Goal: Task Accomplishment & Management: Manage account settings

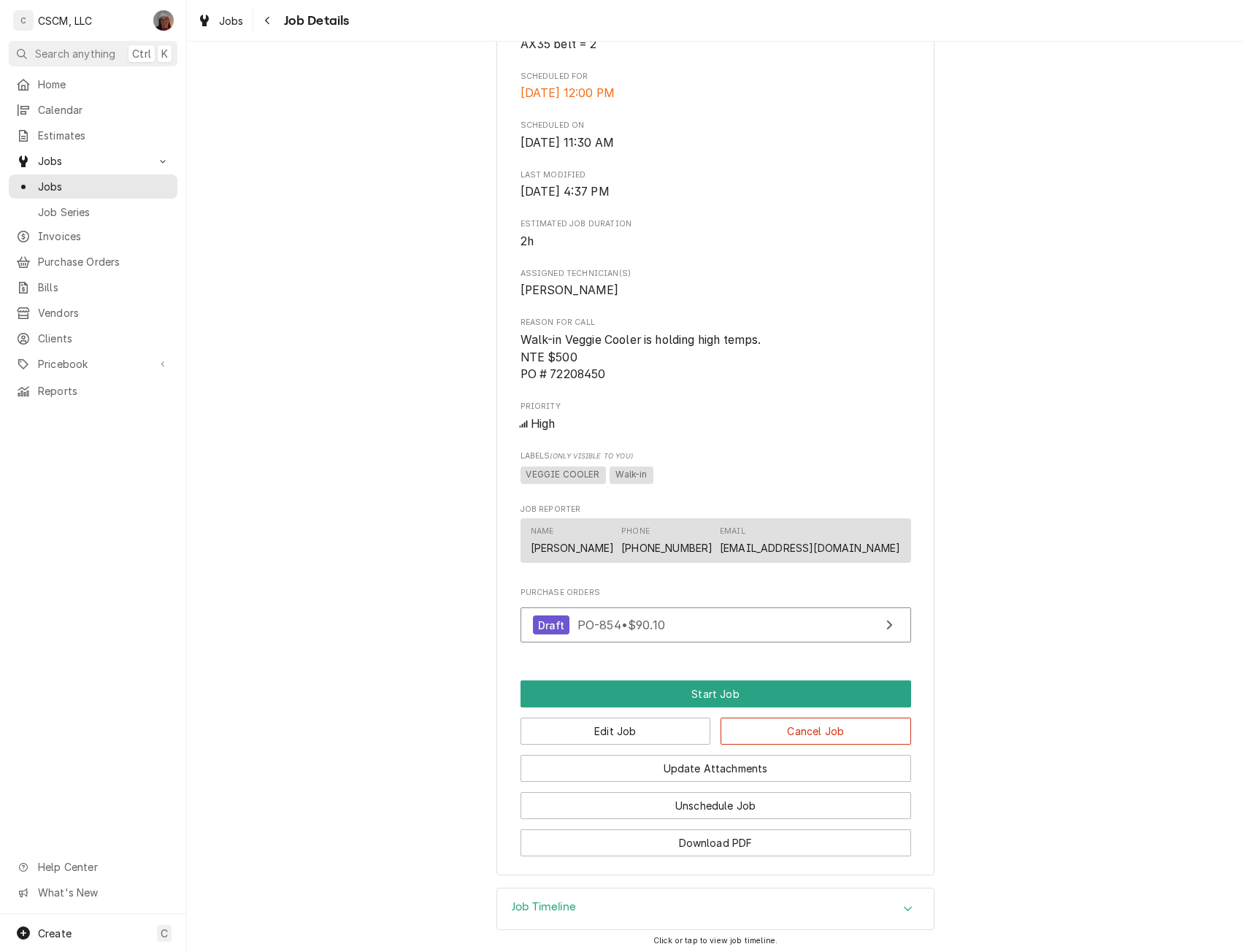
scroll to position [666, 0]
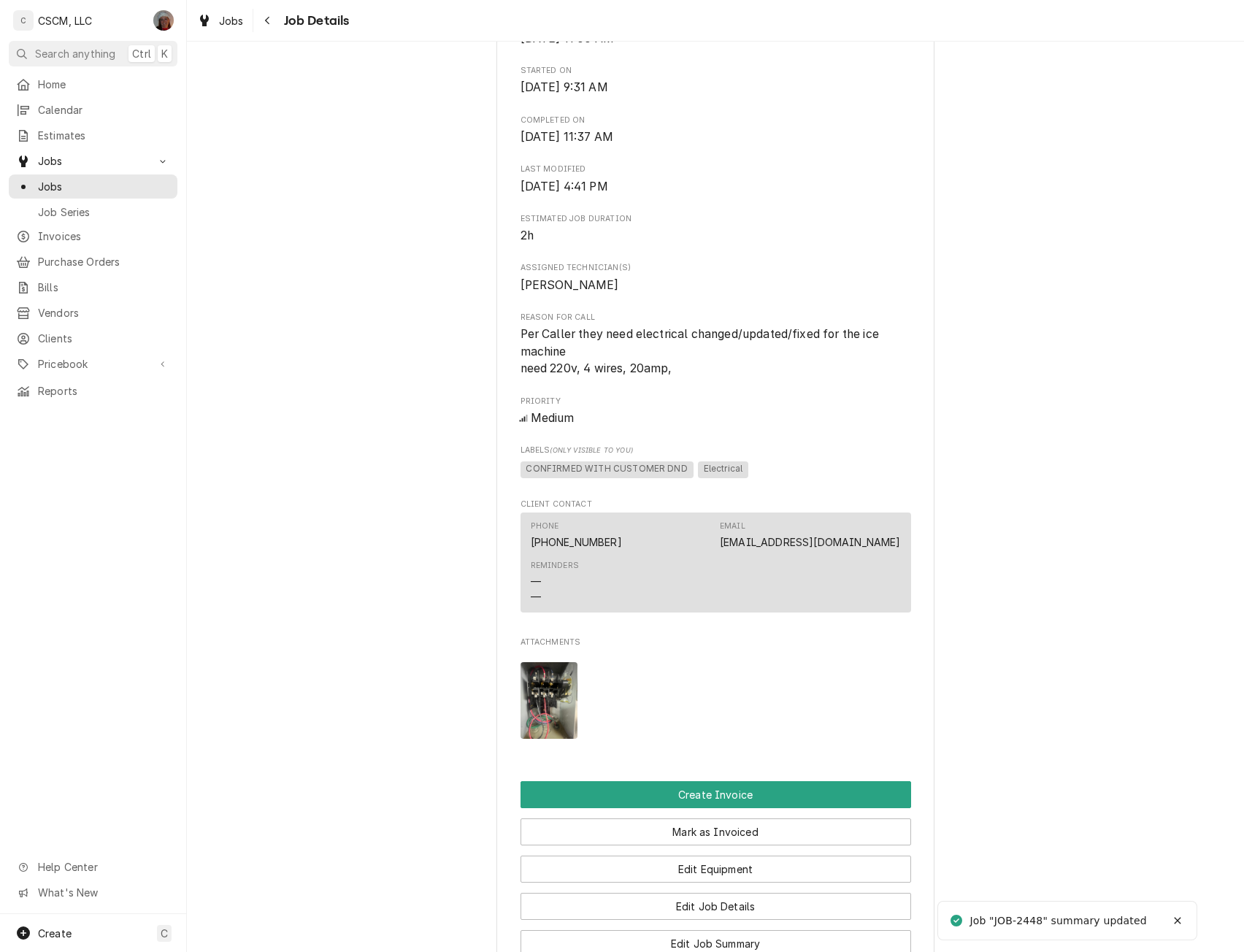
scroll to position [582, 0]
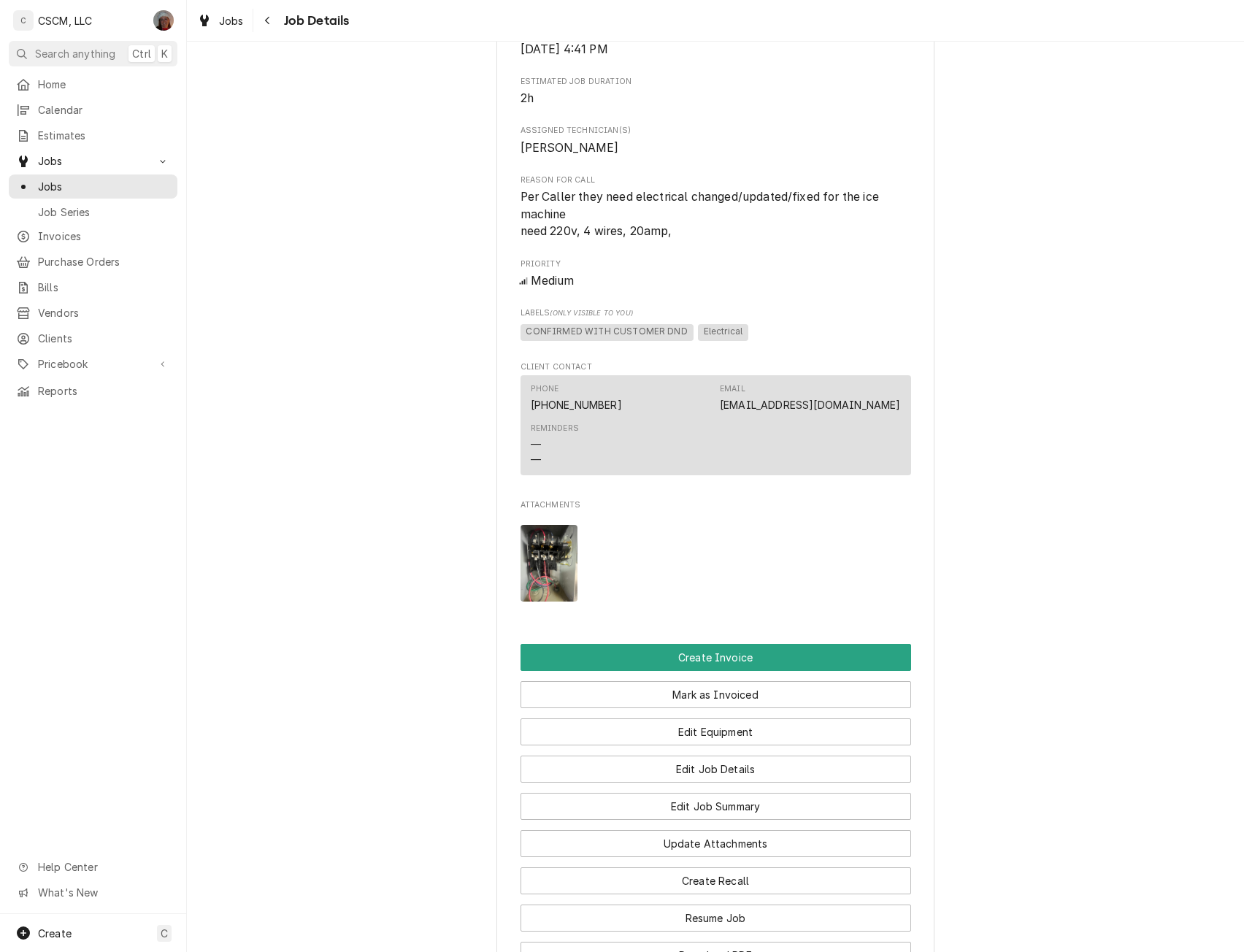
click at [553, 584] on img "Attachments" at bounding box center [550, 564] width 58 height 77
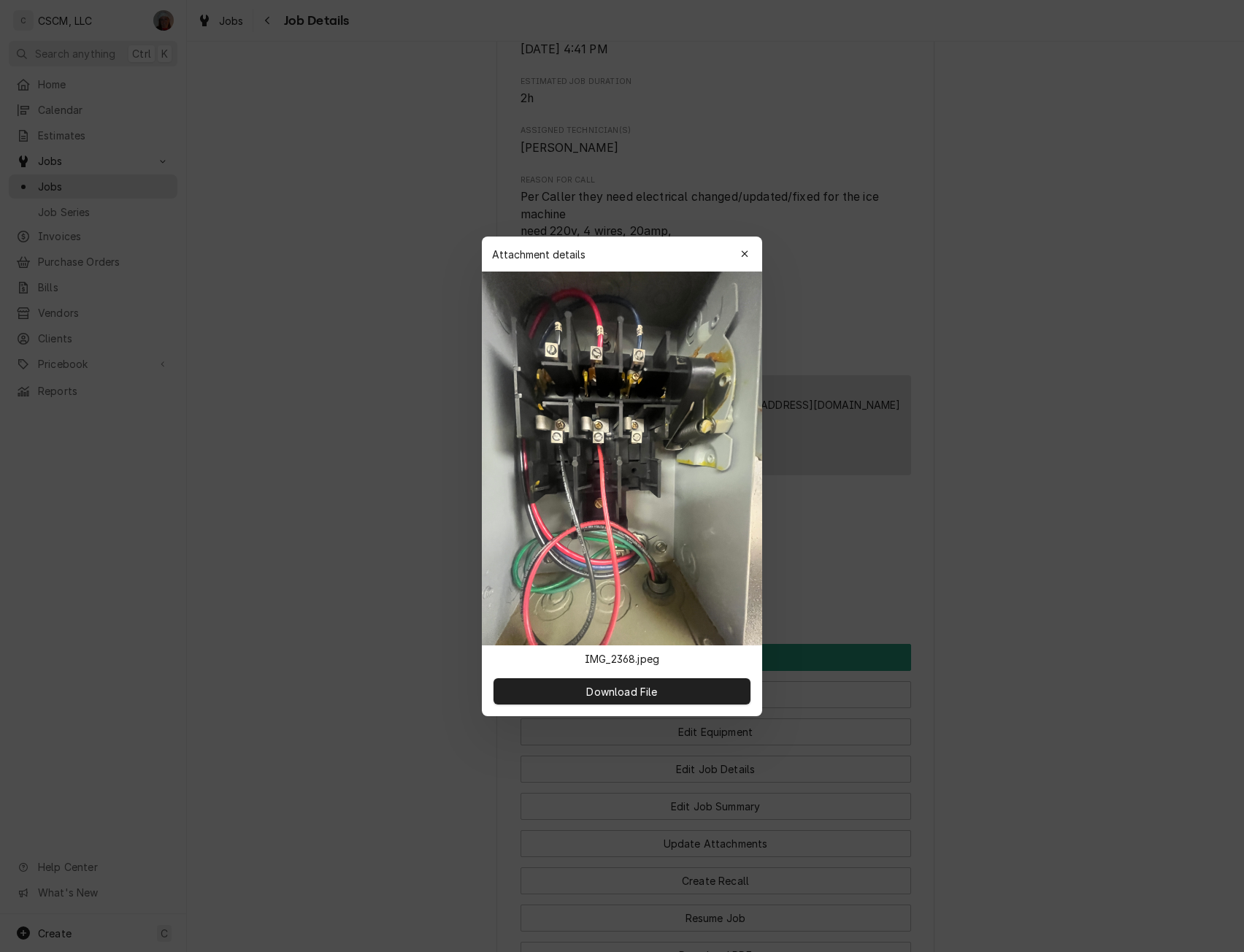
click at [279, 643] on div at bounding box center [622, 476] width 1244 height 952
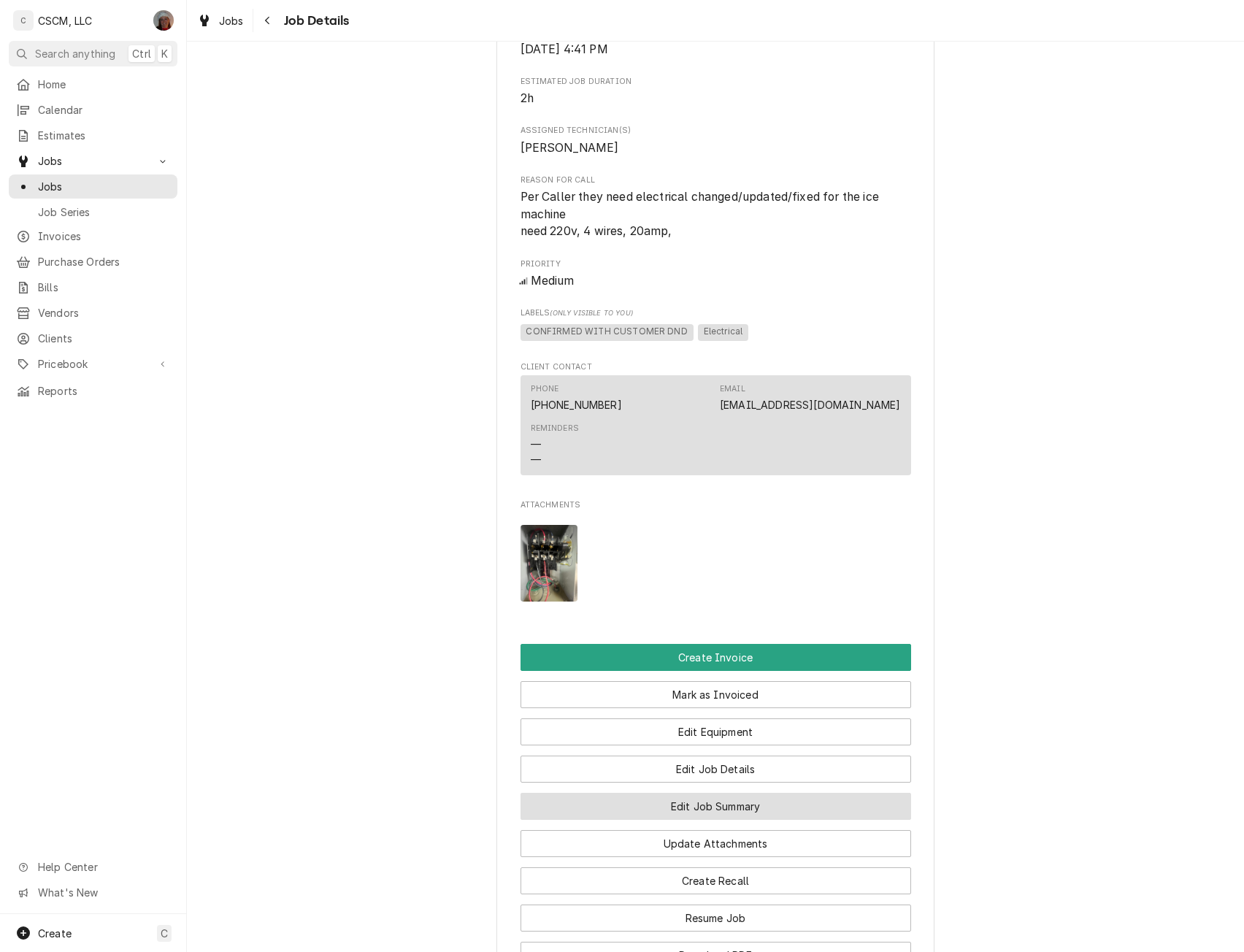
click at [719, 816] on button "Edit Job Summary" at bounding box center [716, 807] width 391 height 27
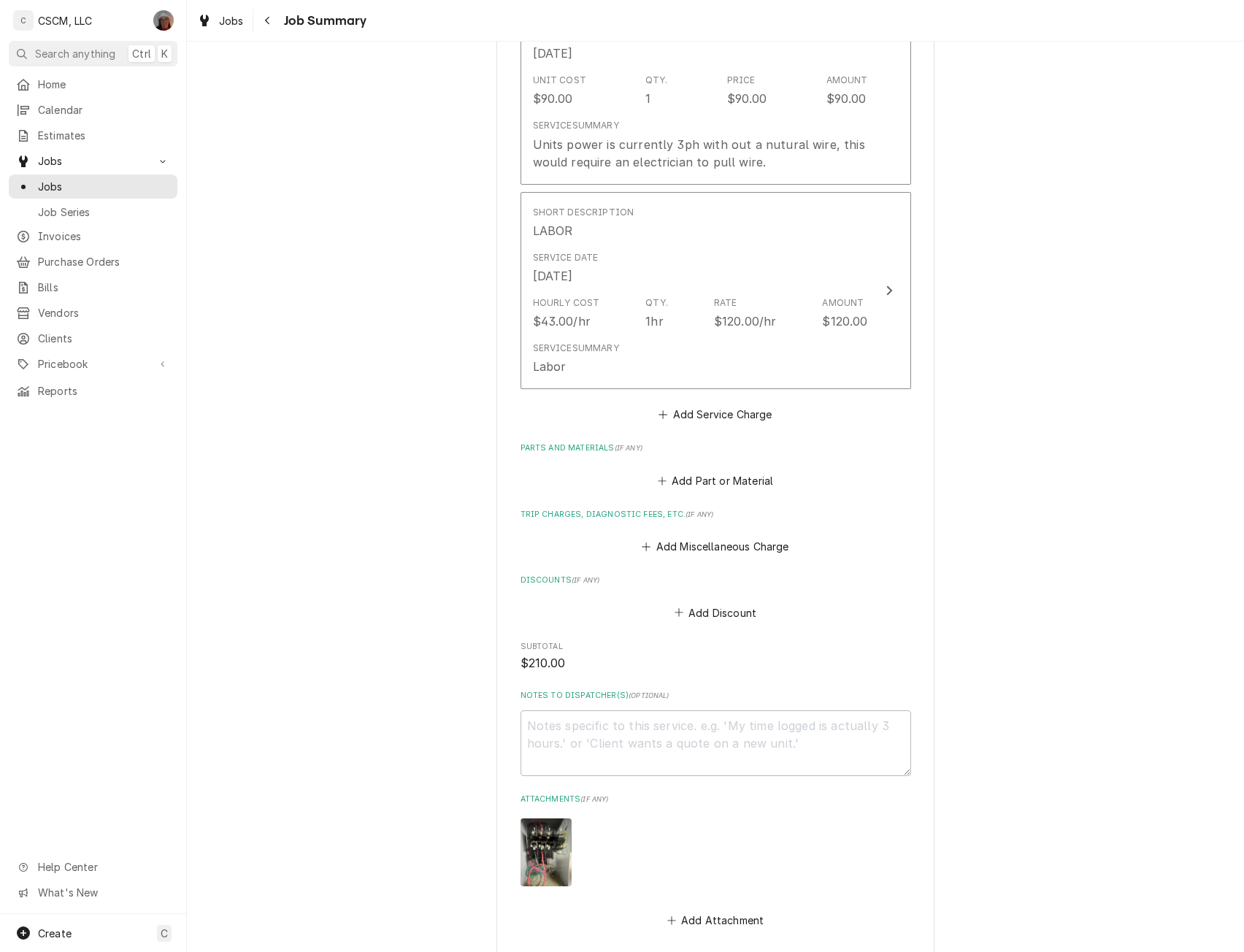
scroll to position [681, 0]
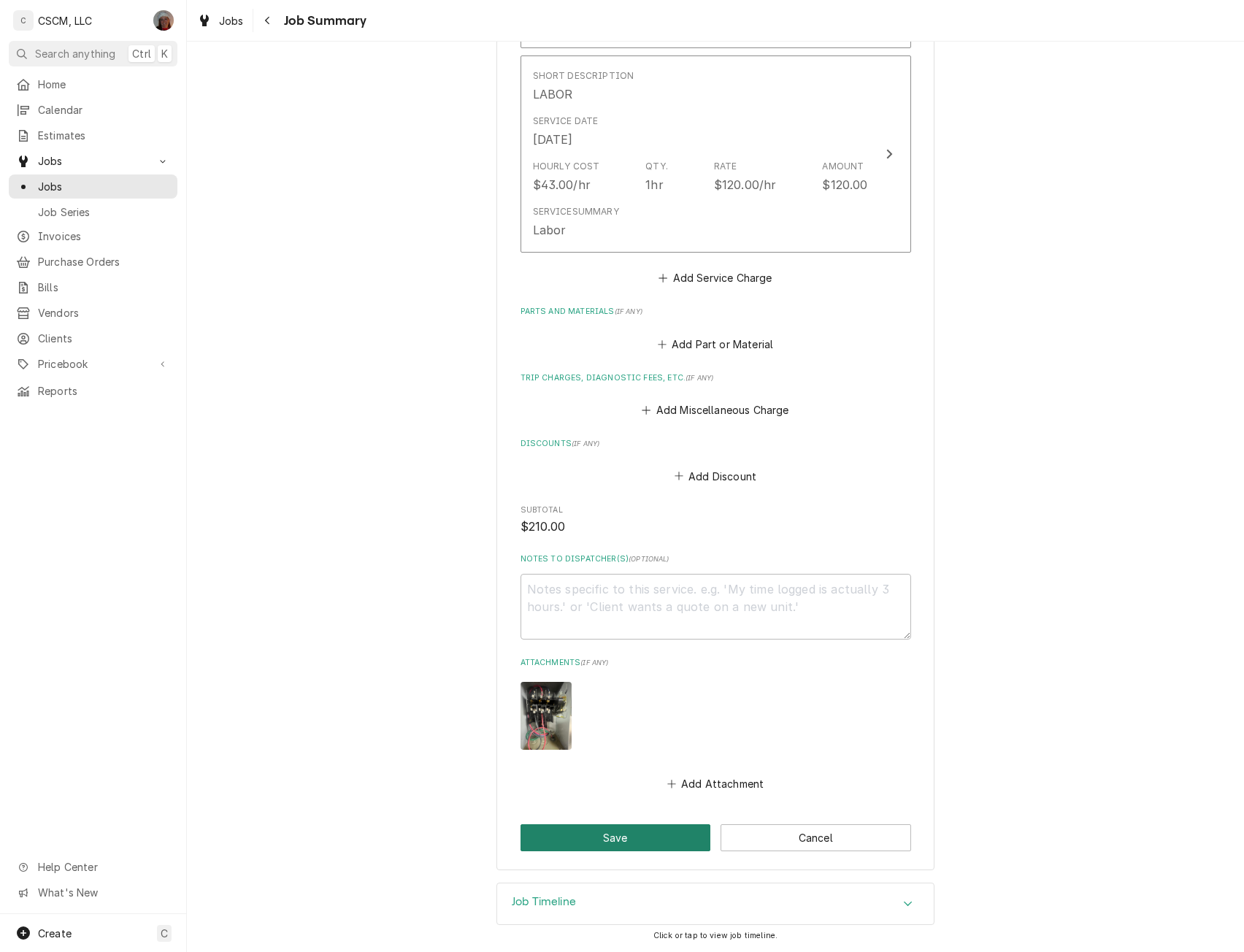
click at [622, 834] on button "Save" at bounding box center [616, 839] width 191 height 27
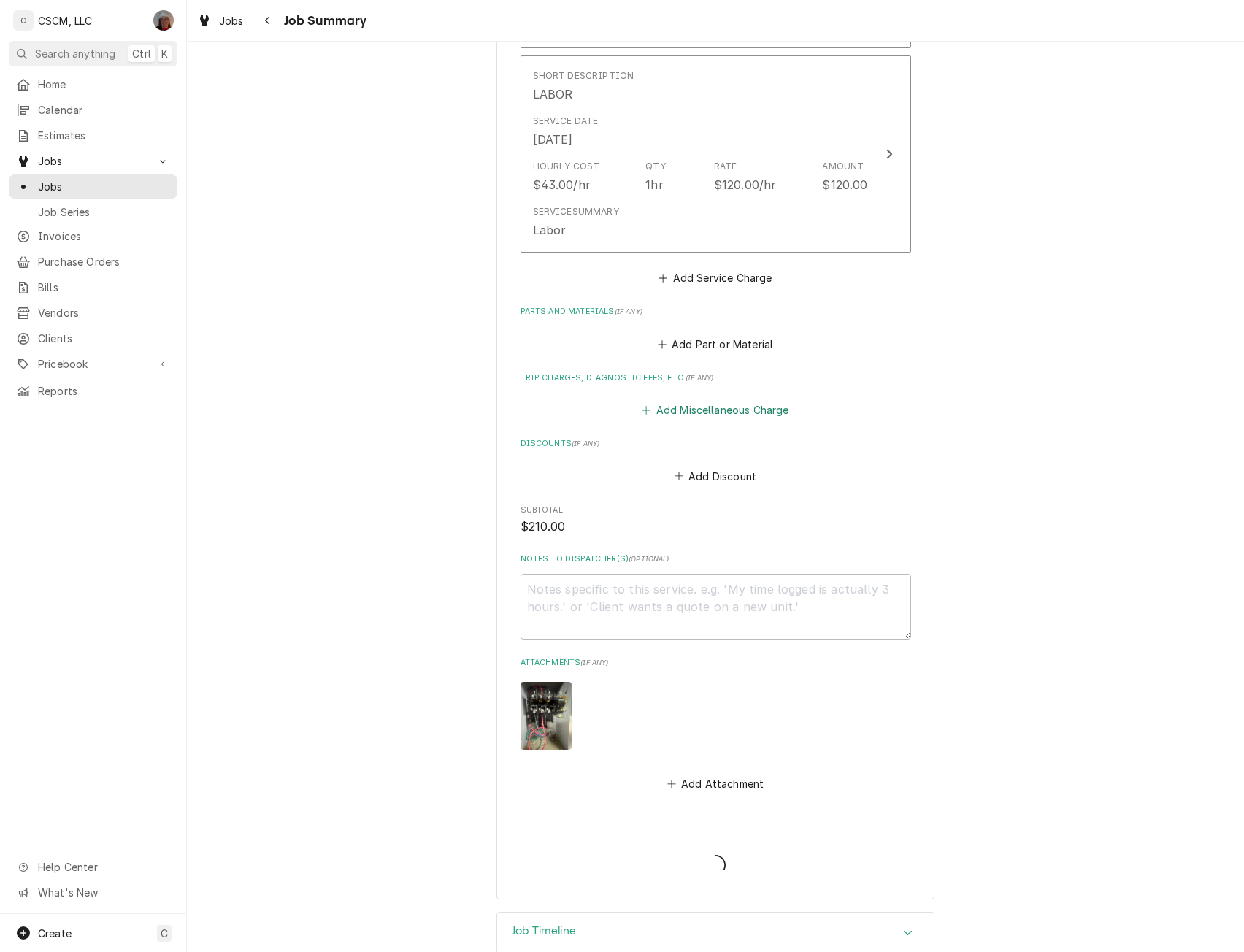
type textarea "x"
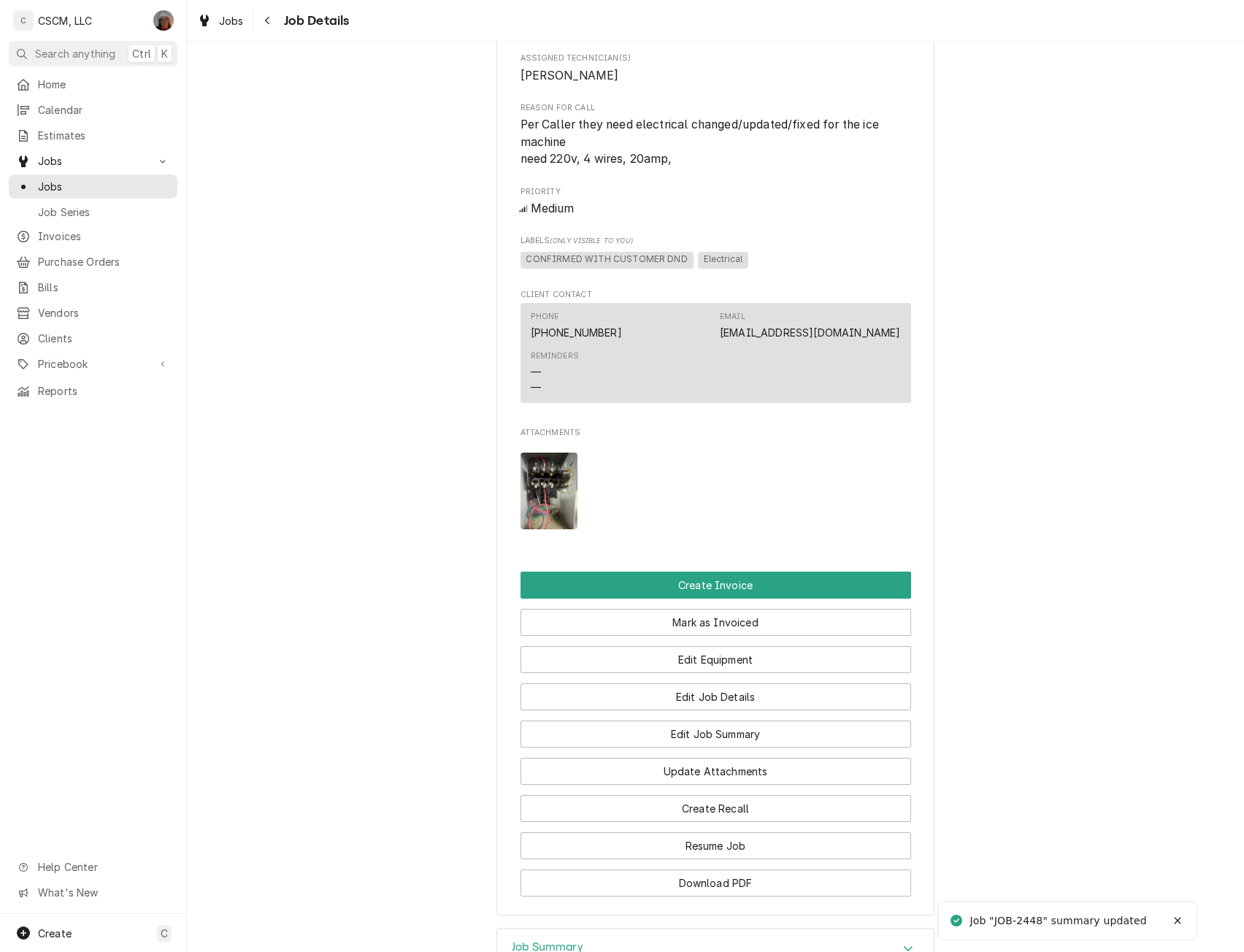
scroll to position [751, 0]
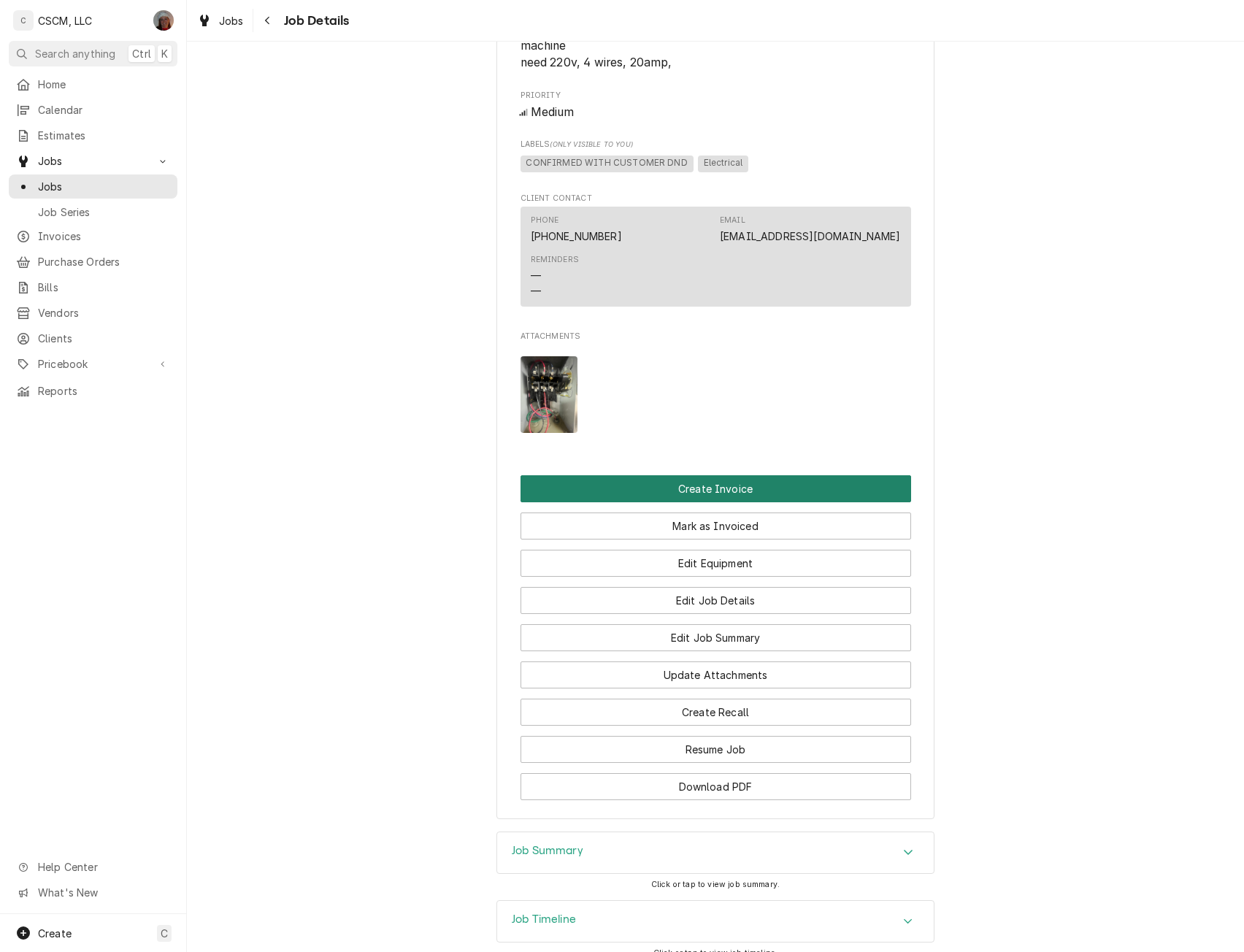
click at [717, 503] on button "Create Invoice" at bounding box center [716, 489] width 391 height 27
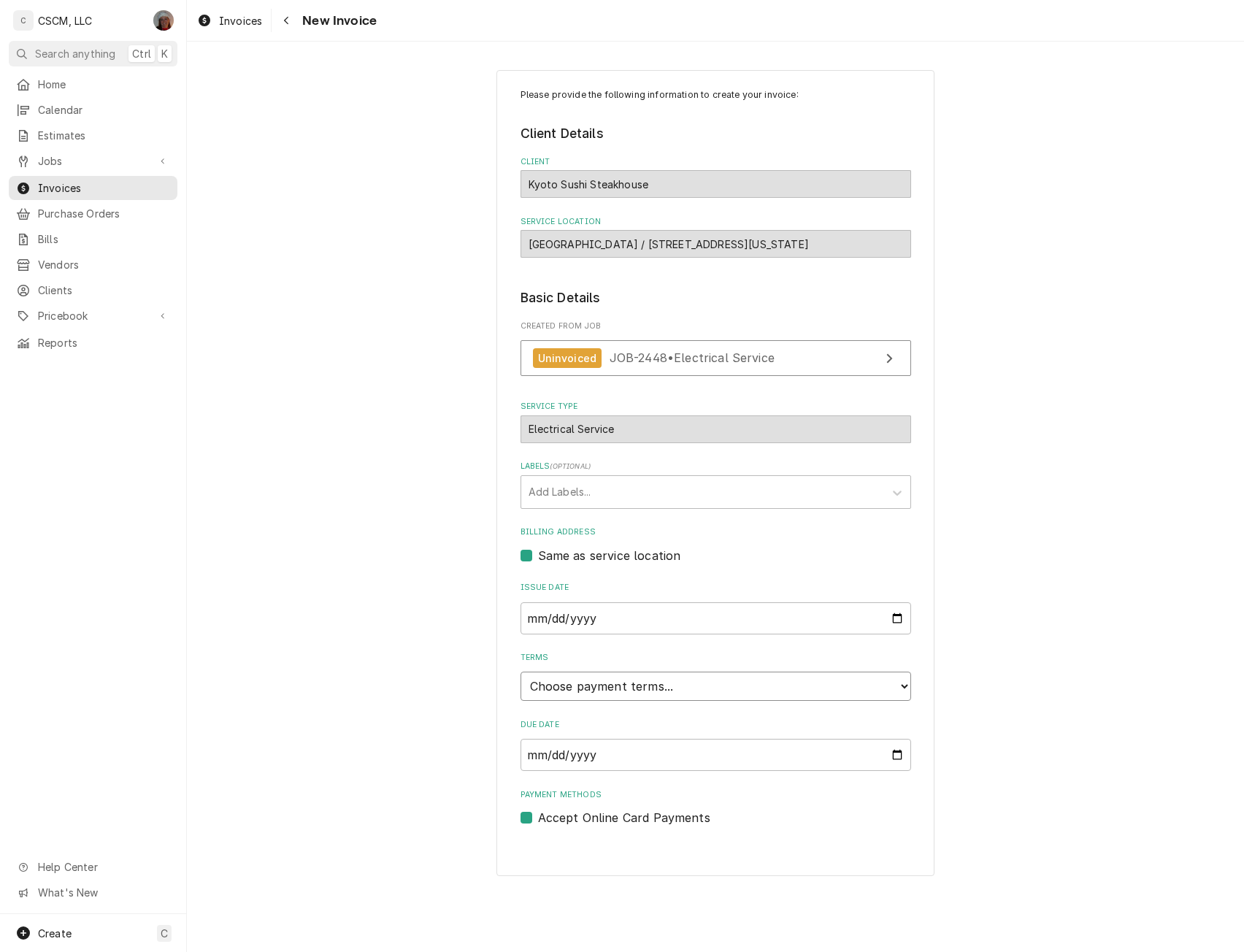
click at [906, 683] on select "Choose payment terms... Same Day Net 7 Net 14 Net 21 Net 30 Net 45 Net 60 Net 90" at bounding box center [716, 686] width 391 height 29
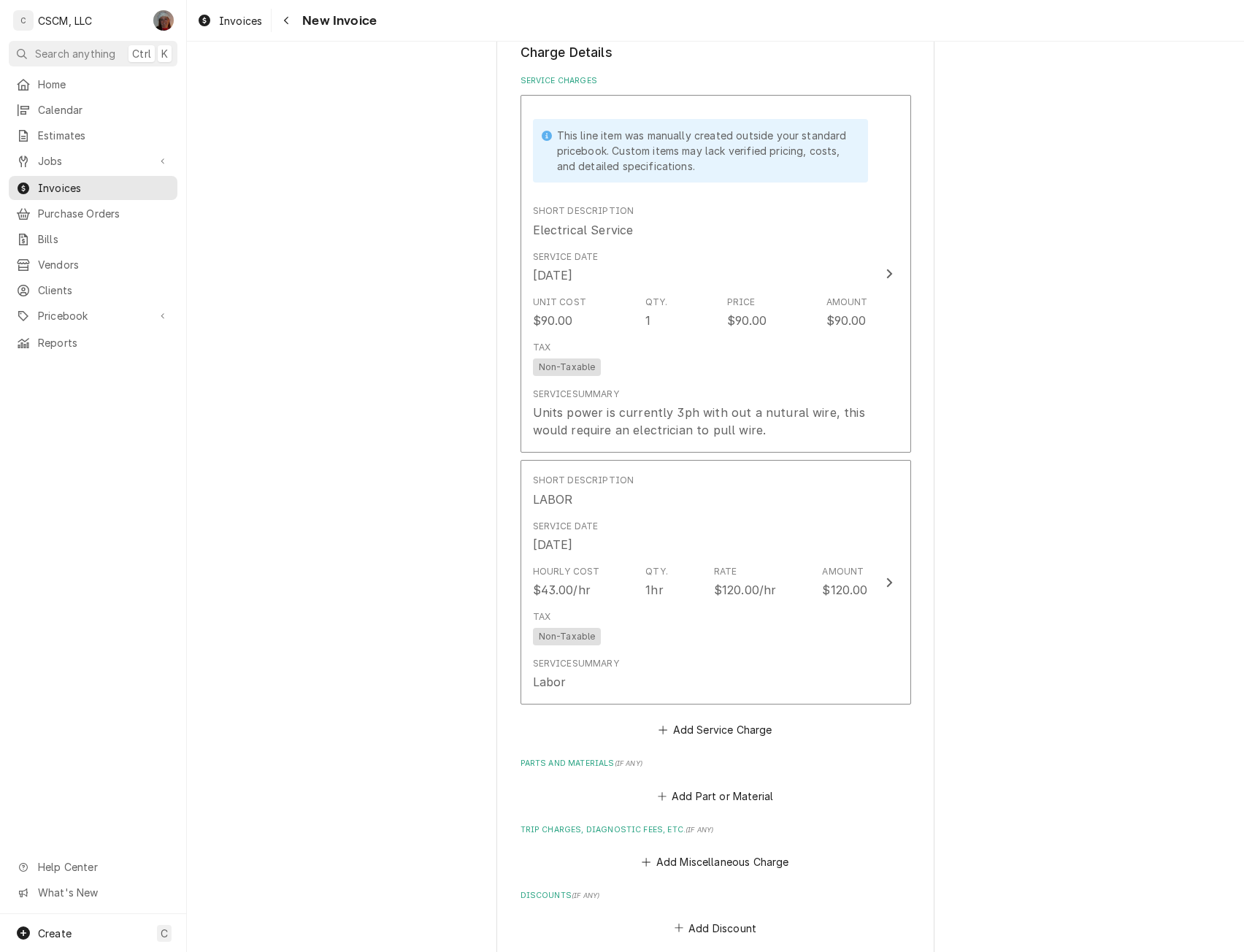
scroll to position [1209, 0]
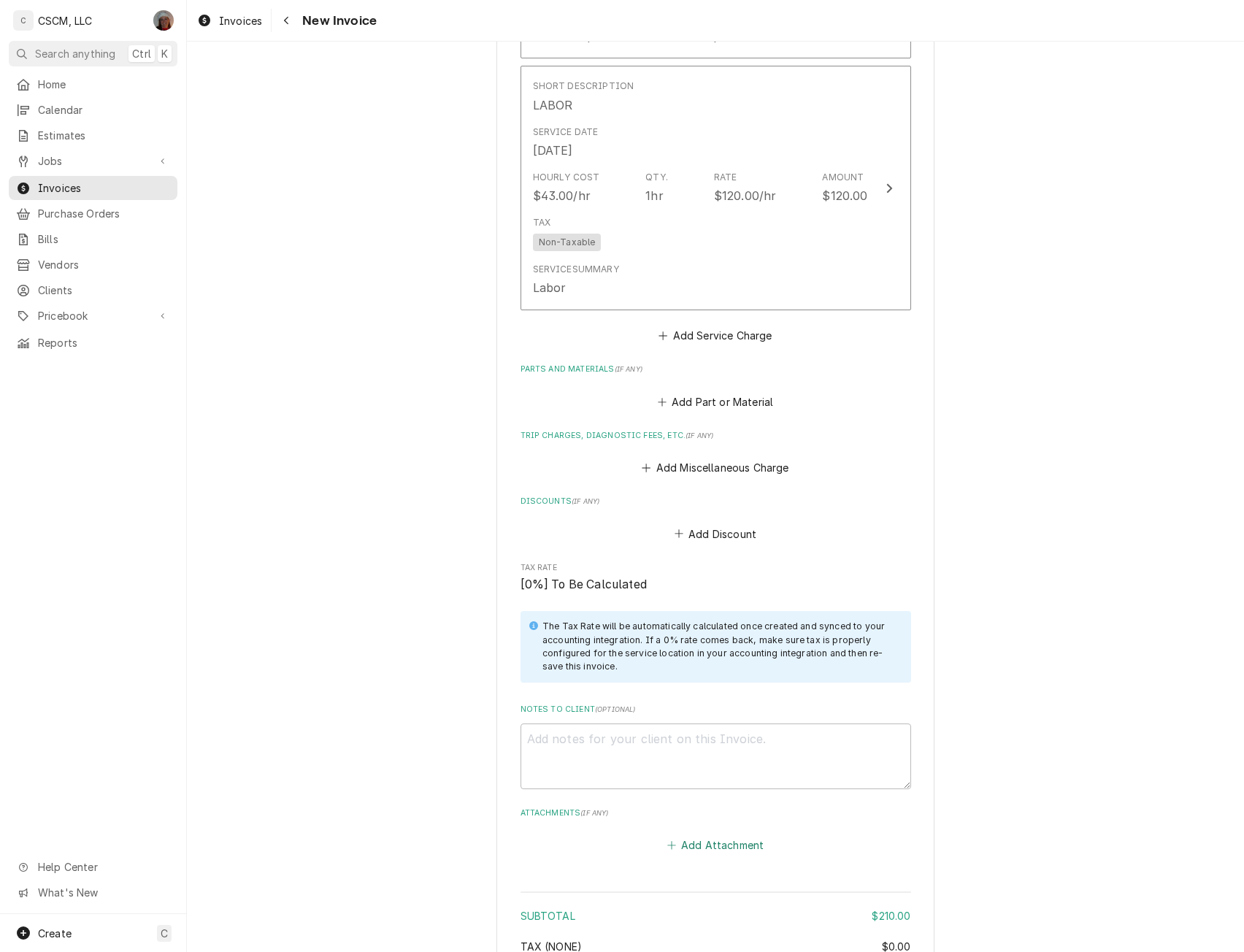
click at [708, 844] on button "Add Attachment" at bounding box center [715, 846] width 103 height 21
type textarea "x"
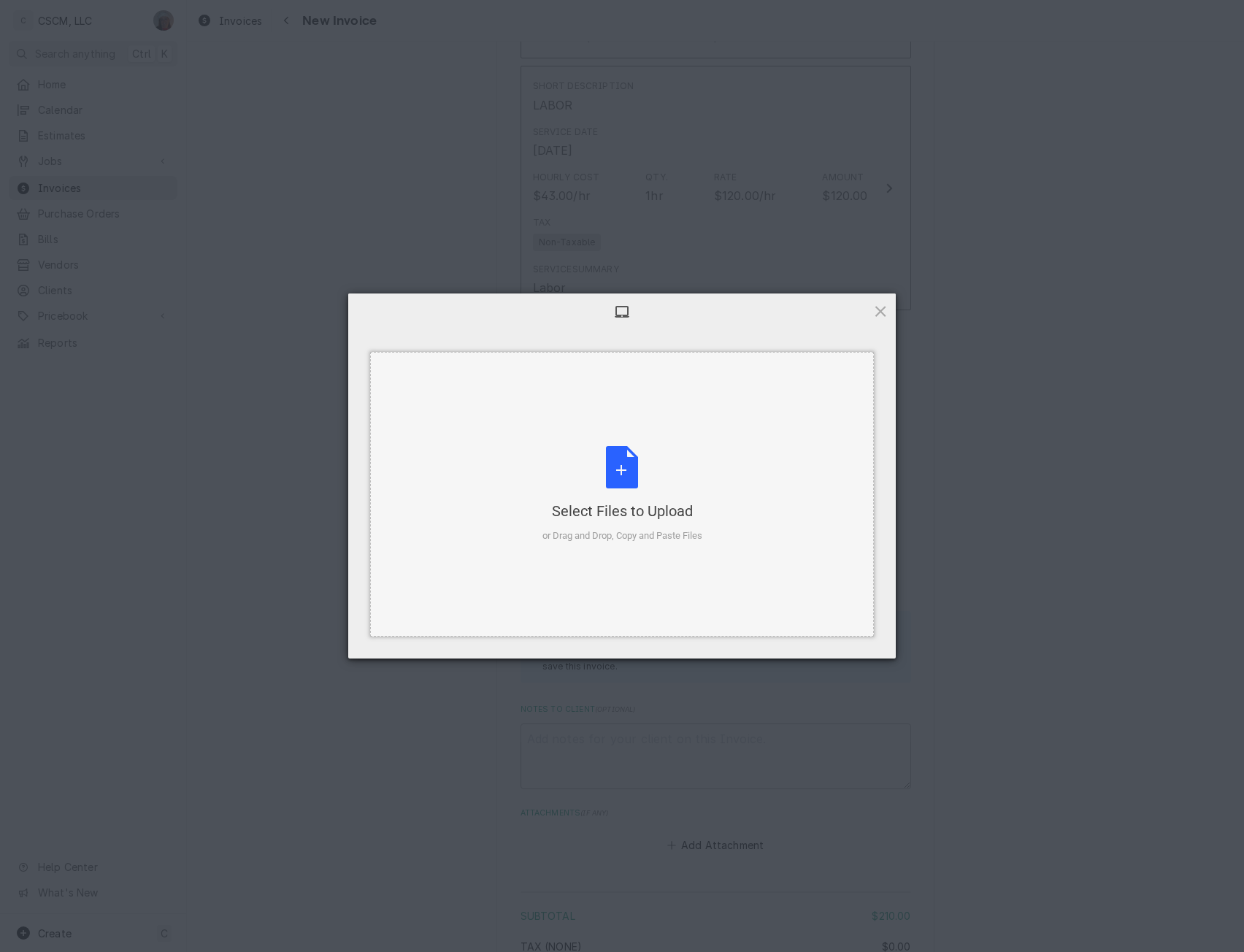
click at [607, 472] on div "Select Files to Upload or Drag and Drop, Copy and Paste Files" at bounding box center [622, 495] width 160 height 97
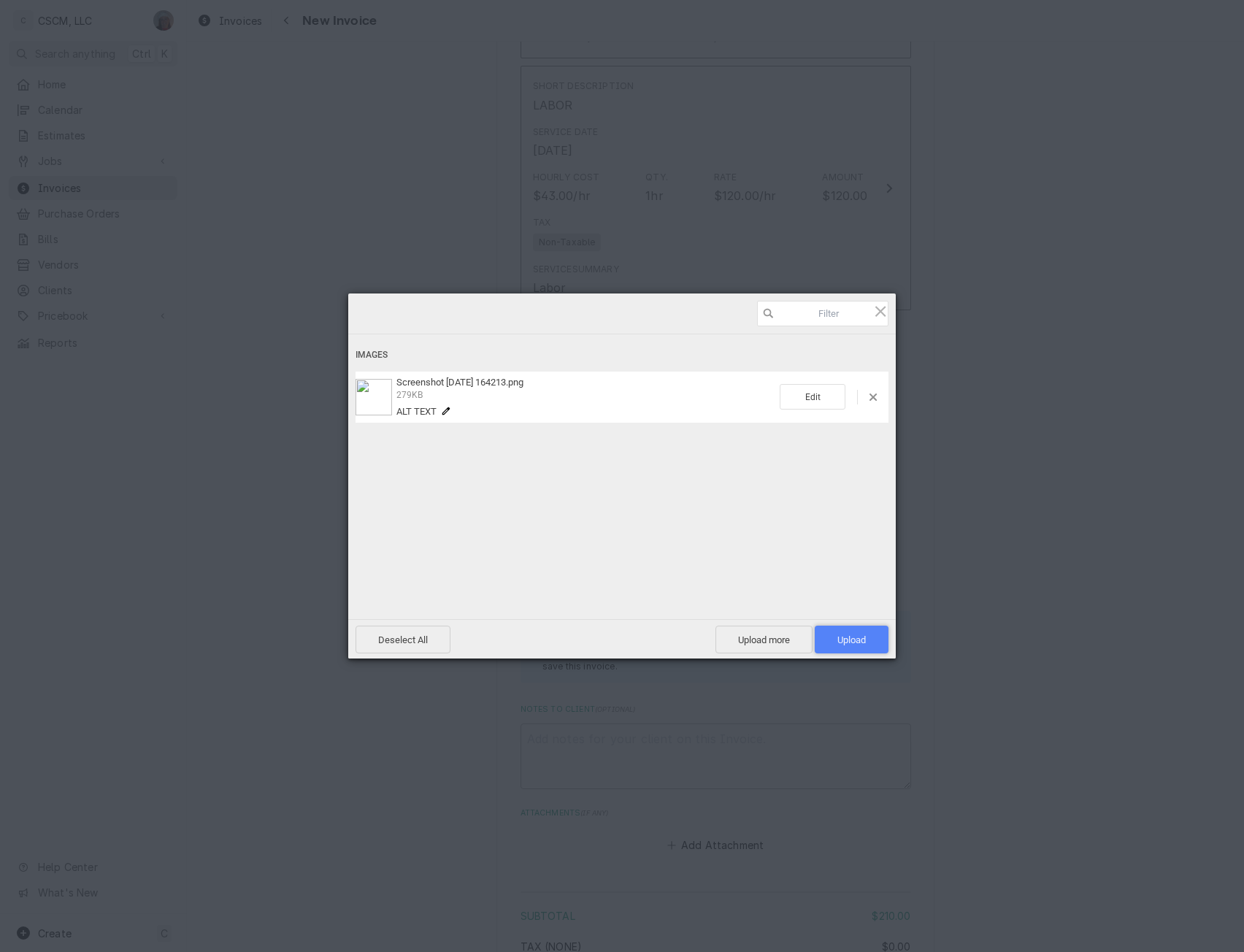
click at [867, 639] on span "Upload 1" at bounding box center [851, 640] width 73 height 28
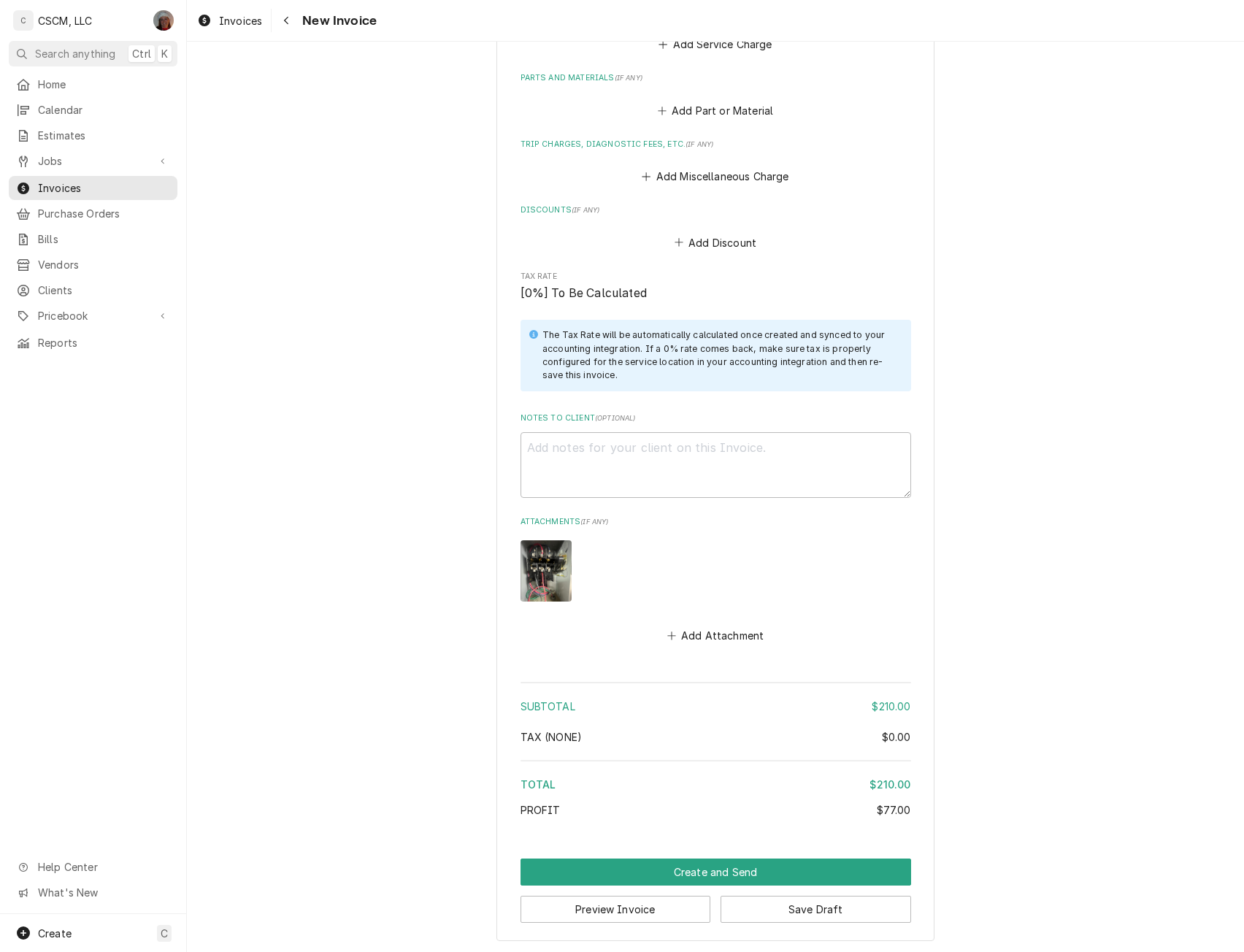
scroll to position [1502, 0]
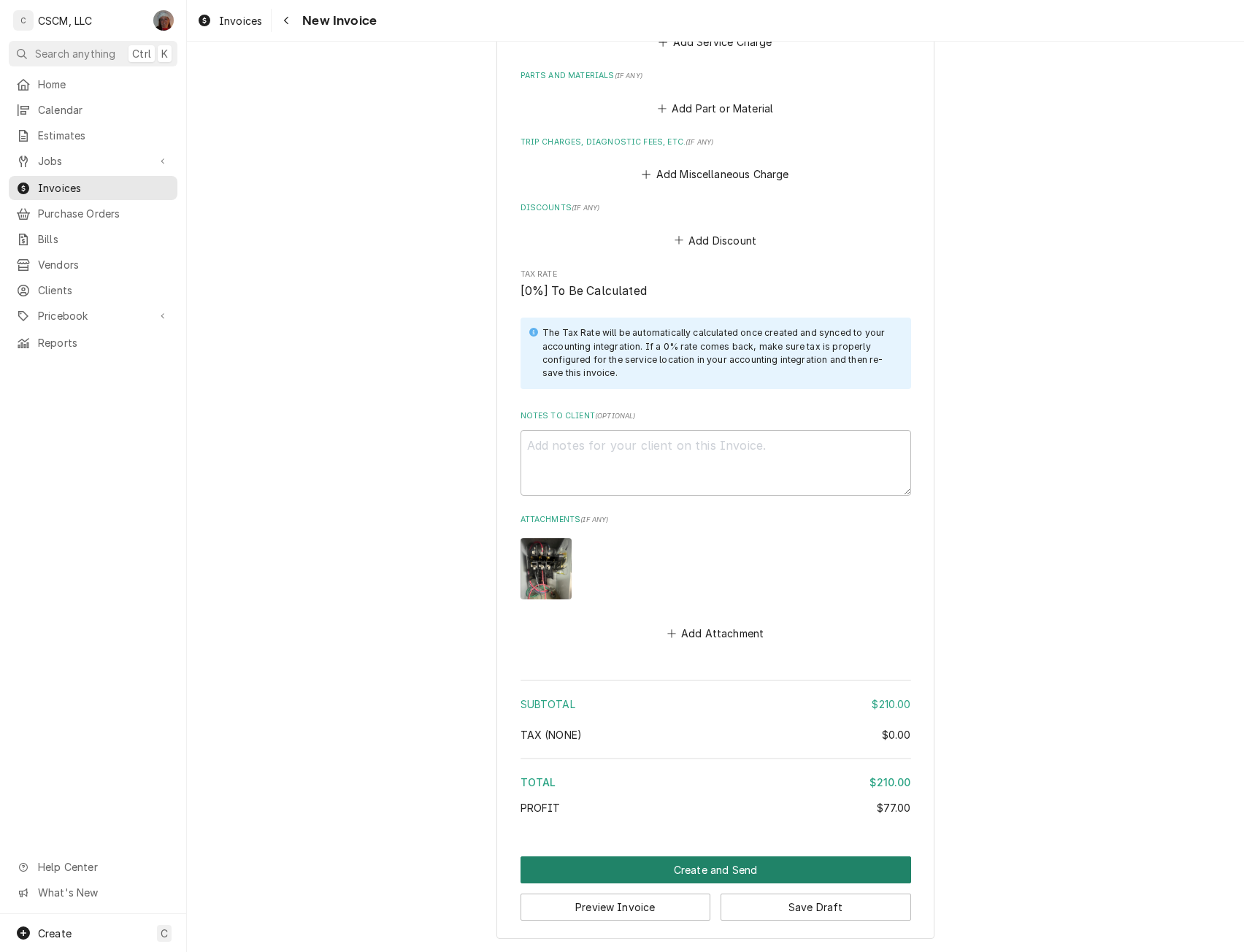
click at [775, 866] on button "Create and Send" at bounding box center [716, 870] width 391 height 27
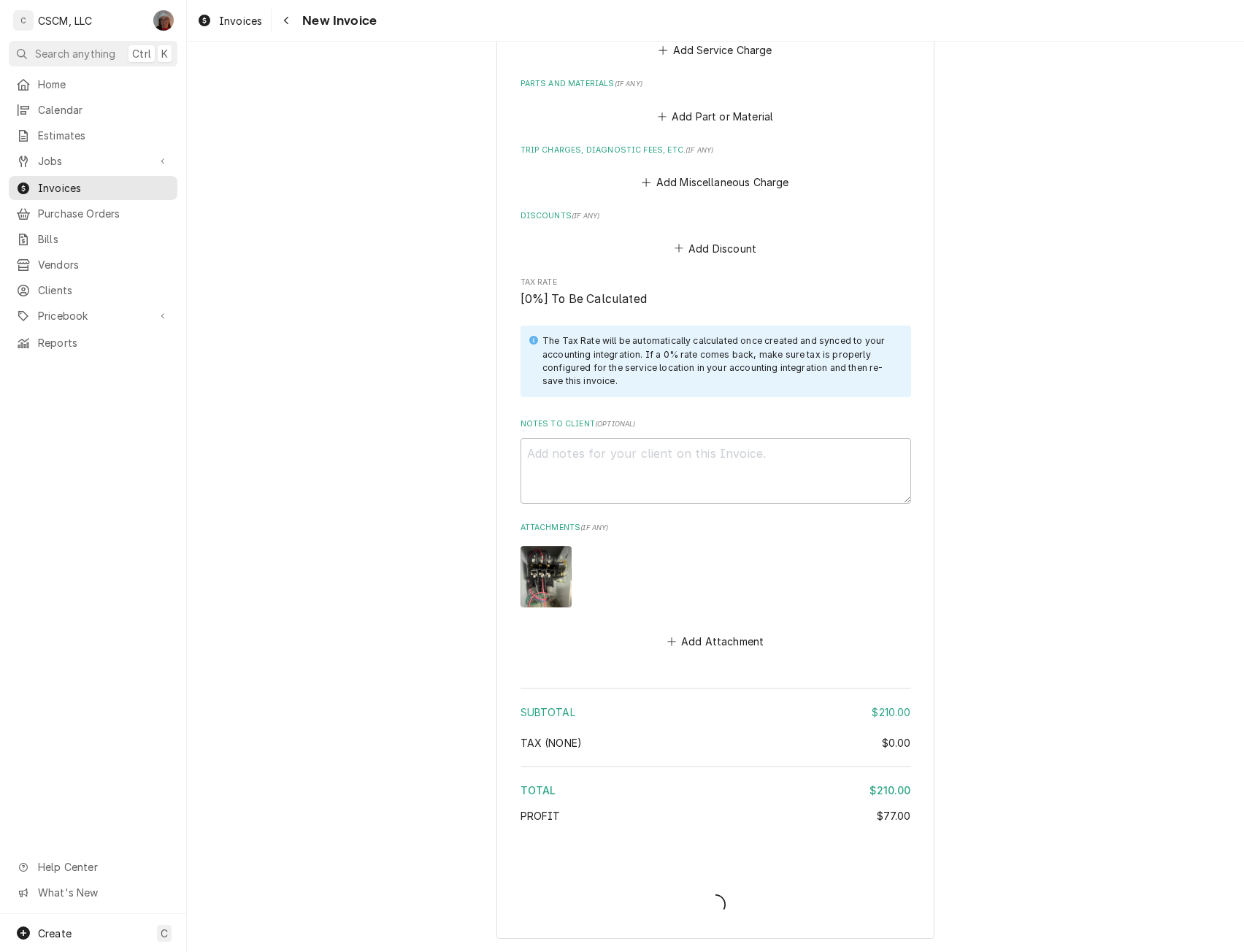
type textarea "x"
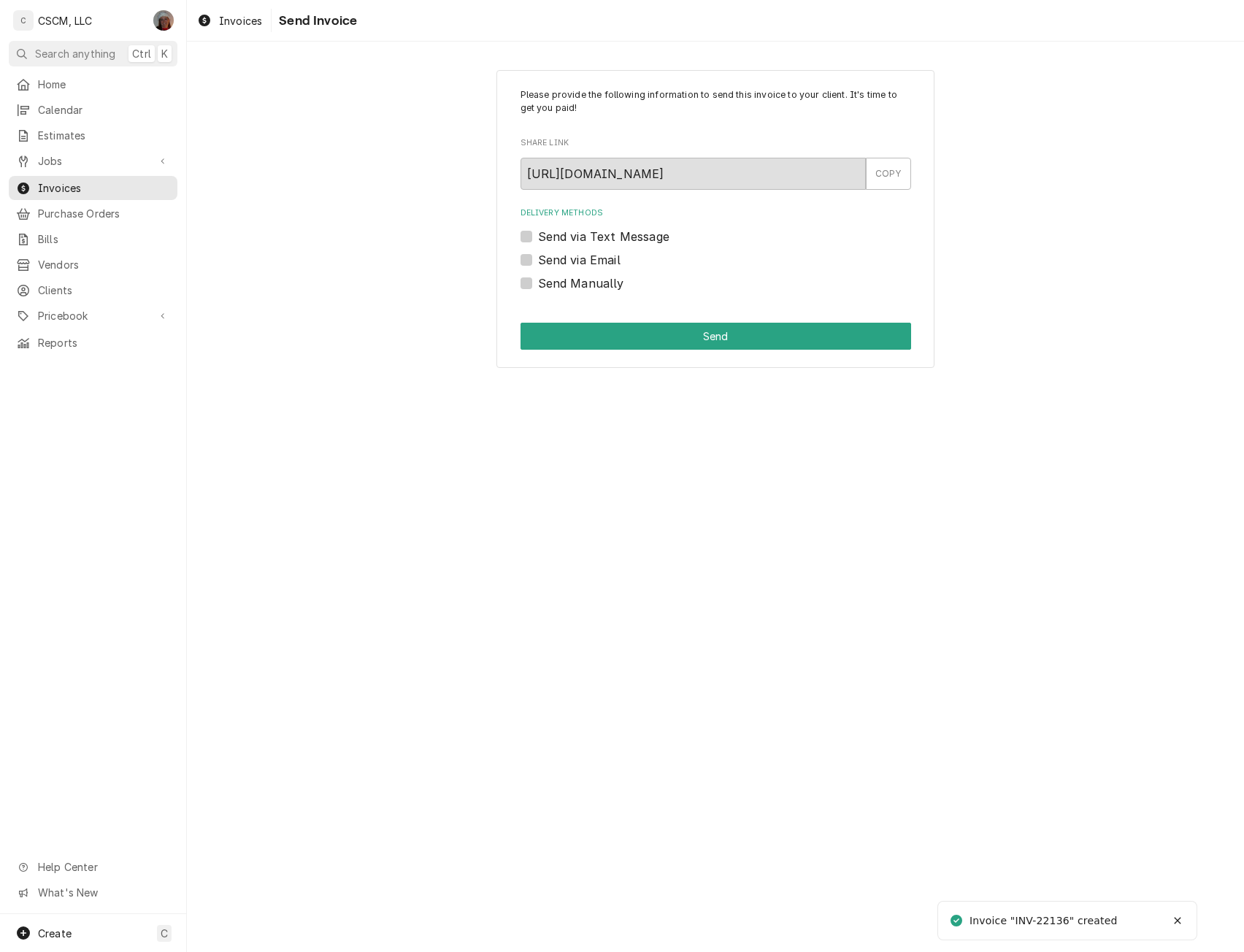
click at [538, 256] on label "Send via Email" at bounding box center [579, 260] width 83 height 17
click at [538, 256] on input "Send via Email" at bounding box center [733, 267] width 391 height 32
checkbox input "true"
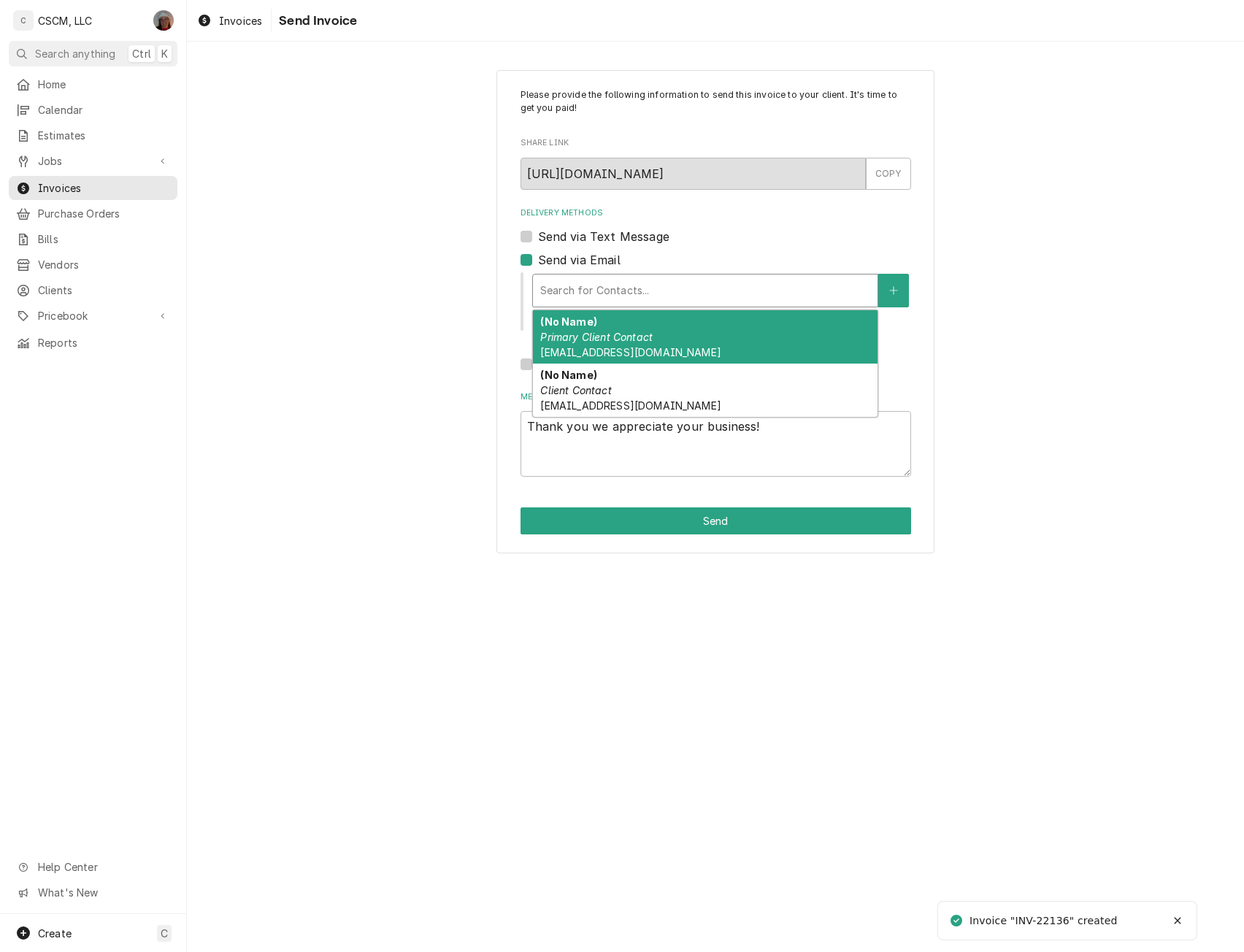
click at [602, 300] on div "Delivery Methods" at bounding box center [706, 290] width 330 height 26
click at [753, 326] on div "(No Name) Primary Client Contact [EMAIL_ADDRESS][DOMAIN_NAME]" at bounding box center [706, 337] width 345 height 54
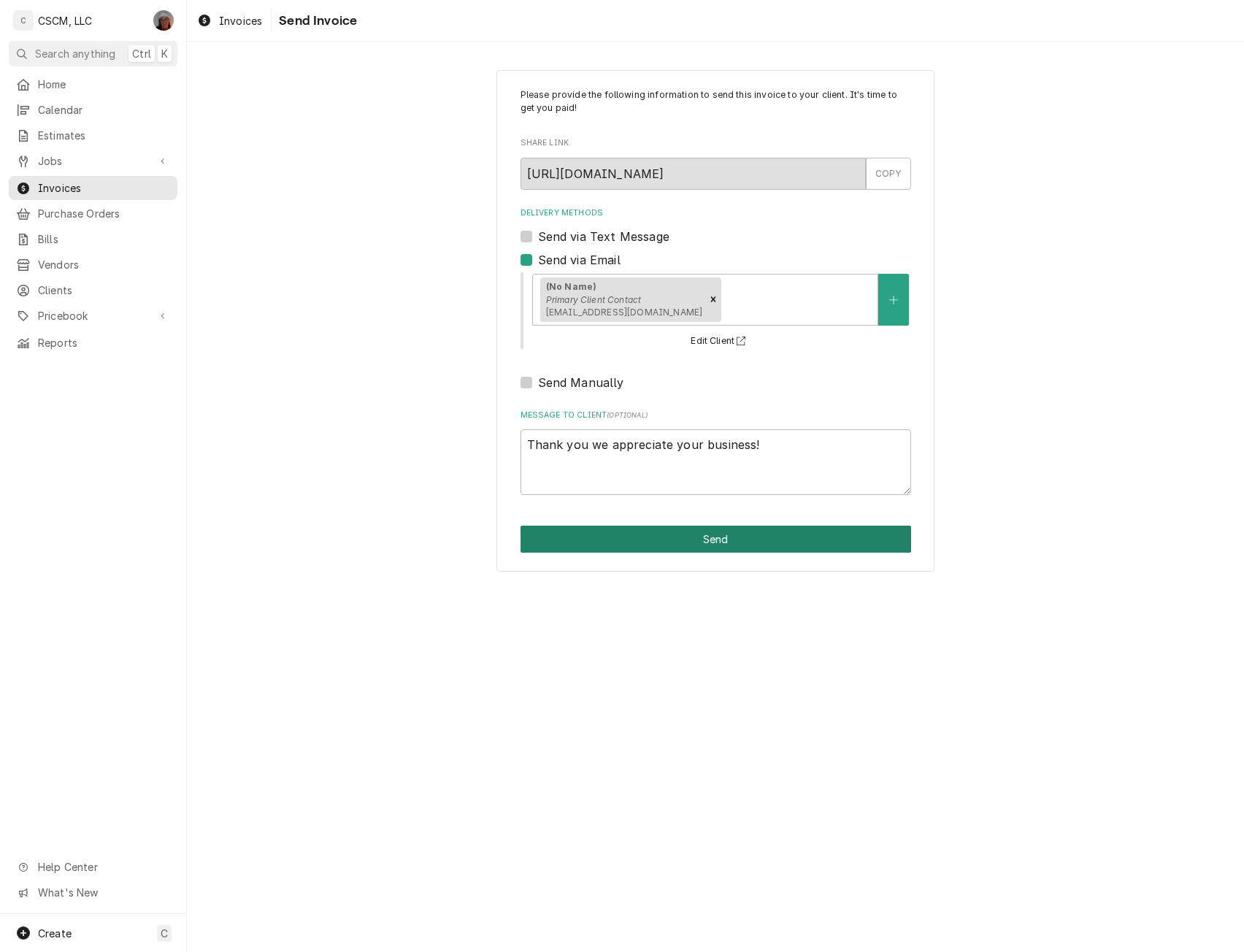
click at [730, 533] on button "Send" at bounding box center [716, 539] width 391 height 27
type textarea "x"
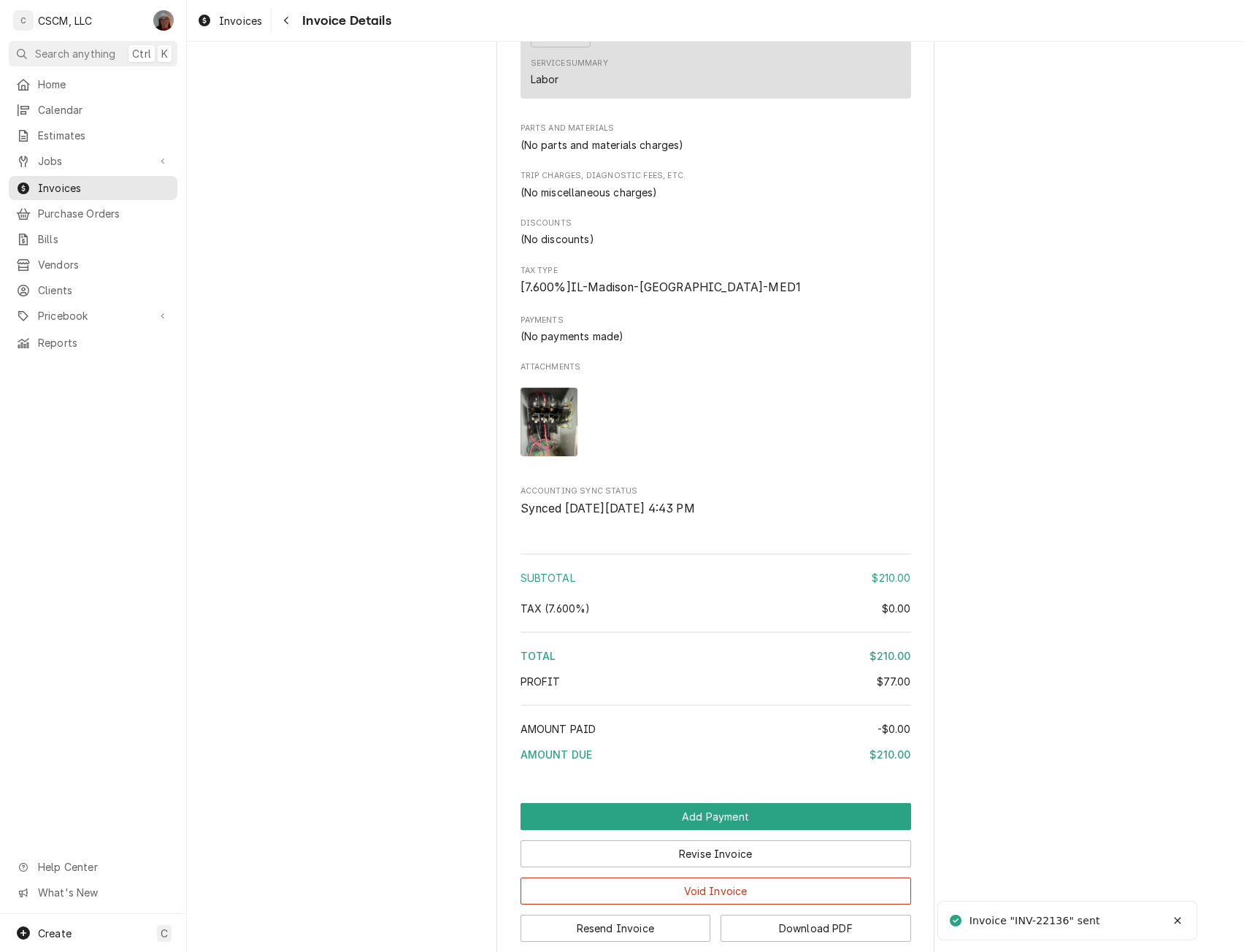
scroll to position [1349, 0]
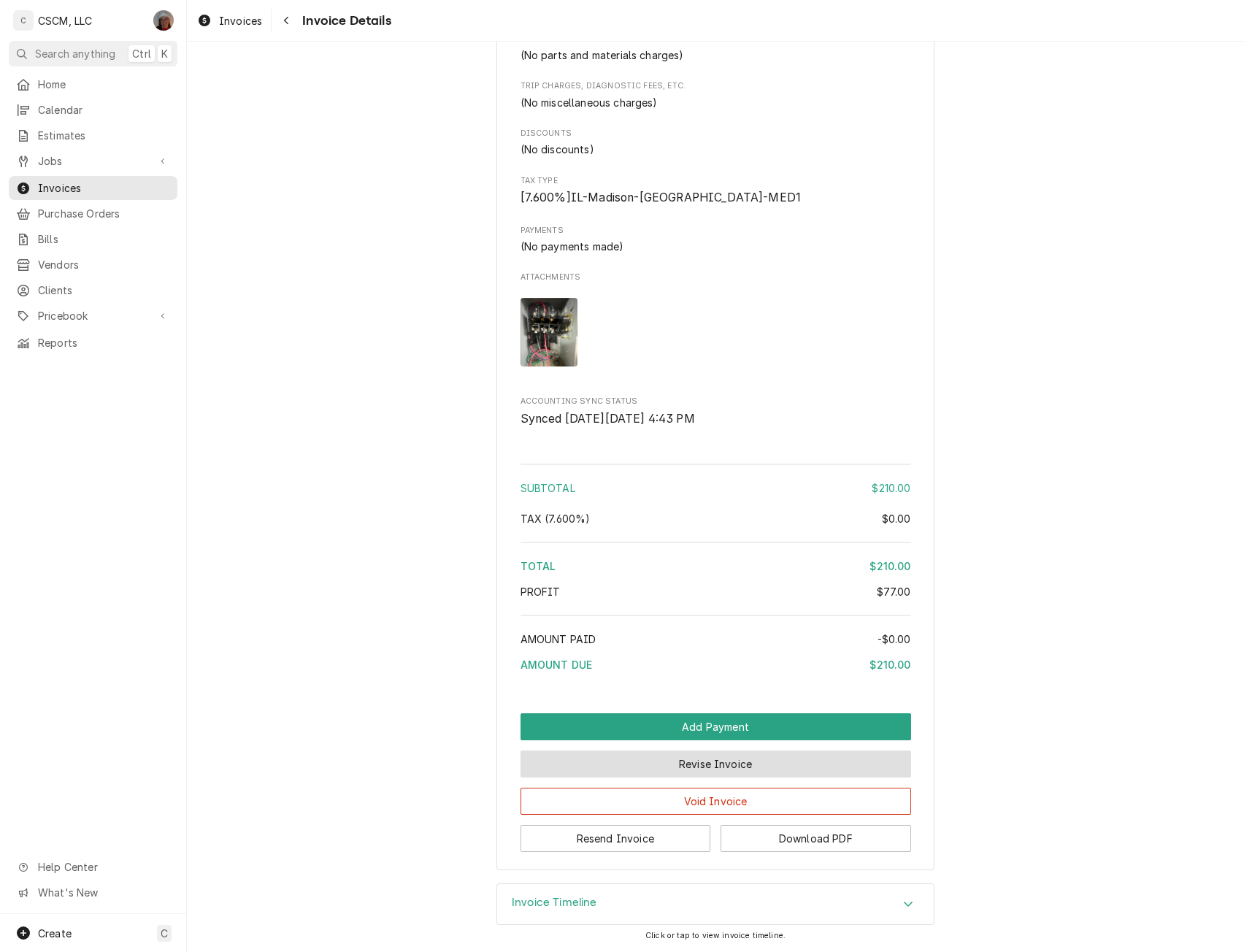
click at [715, 758] on button "Revise Invoice" at bounding box center [716, 764] width 391 height 27
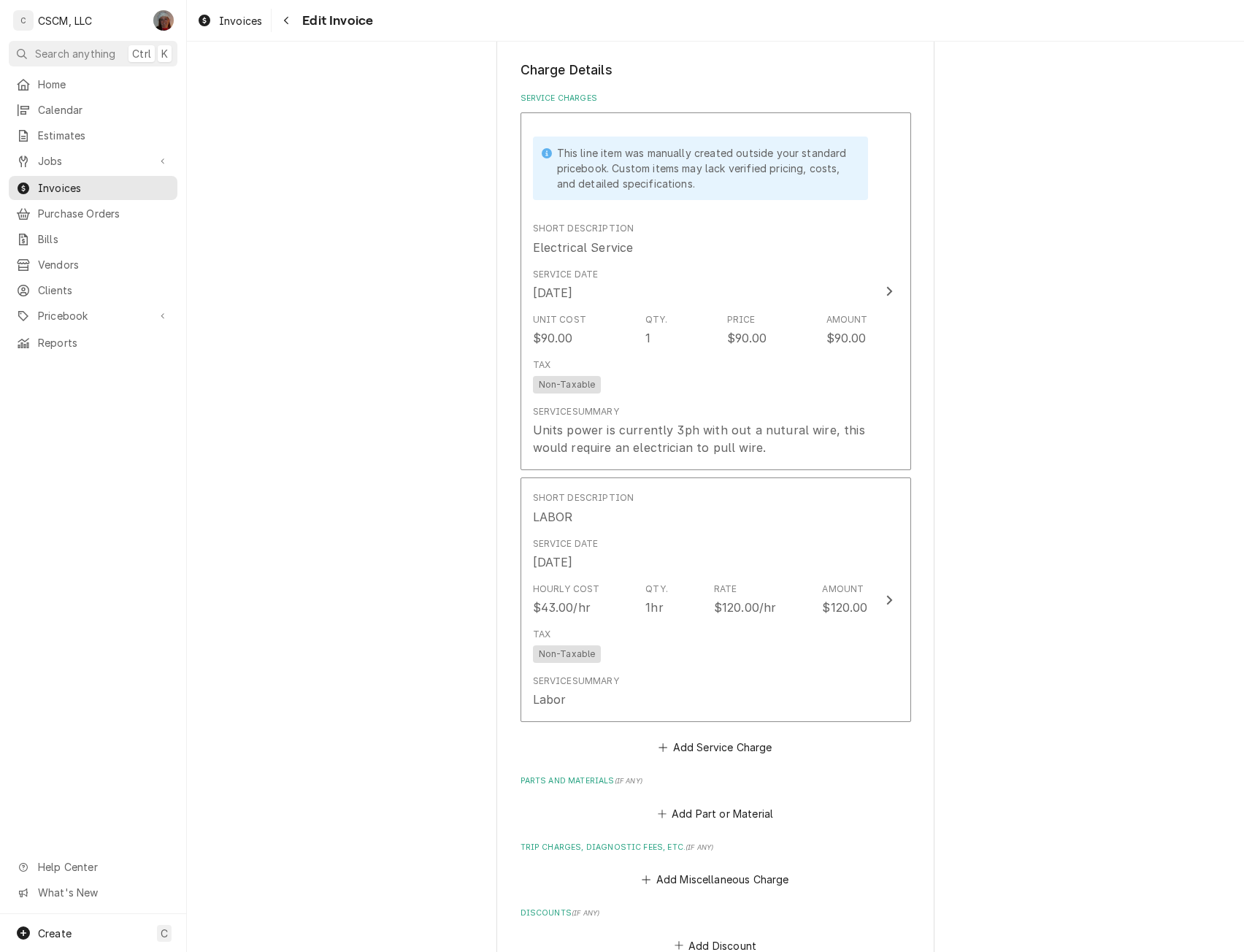
scroll to position [1534, 0]
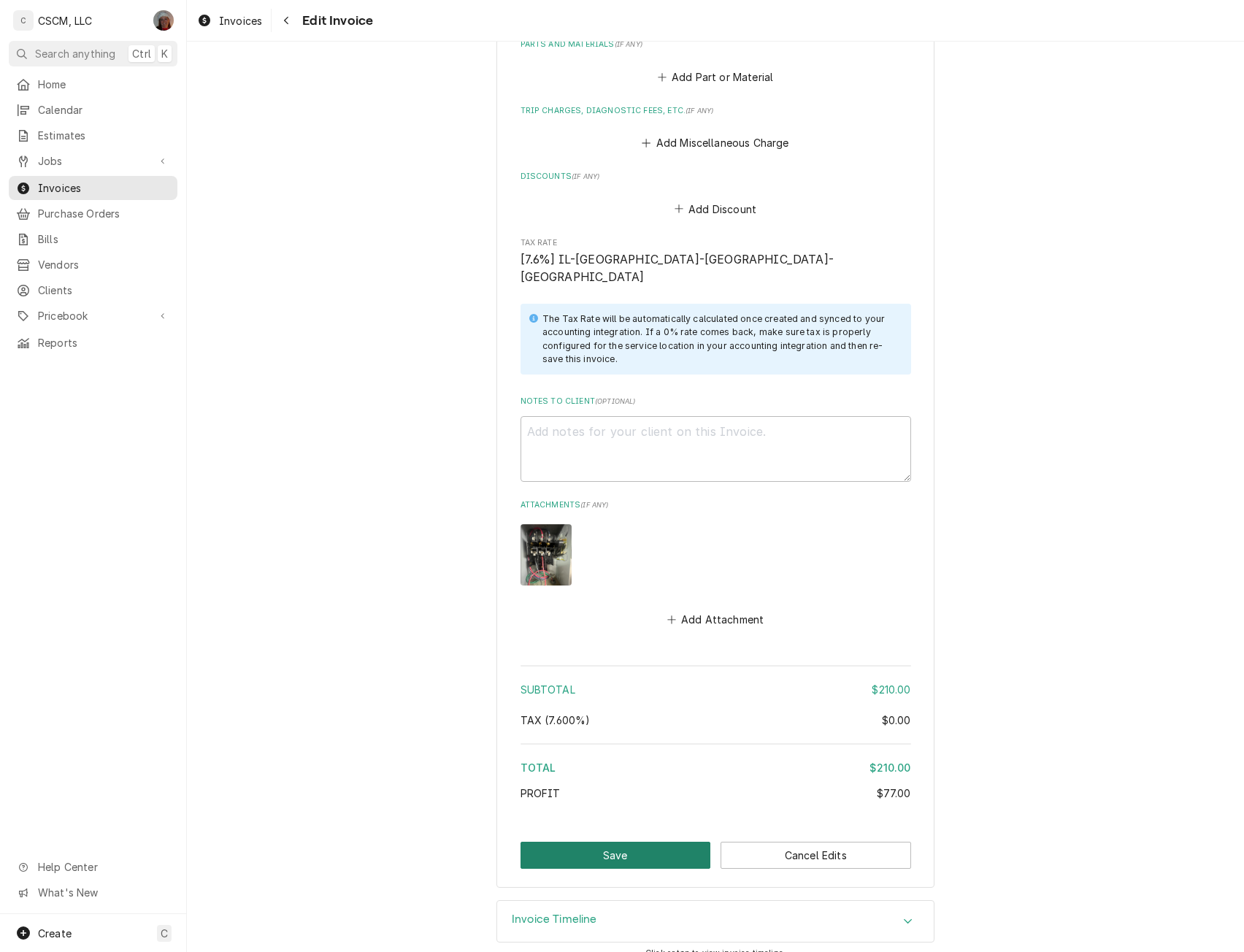
click at [601, 844] on button "Save" at bounding box center [616, 856] width 191 height 27
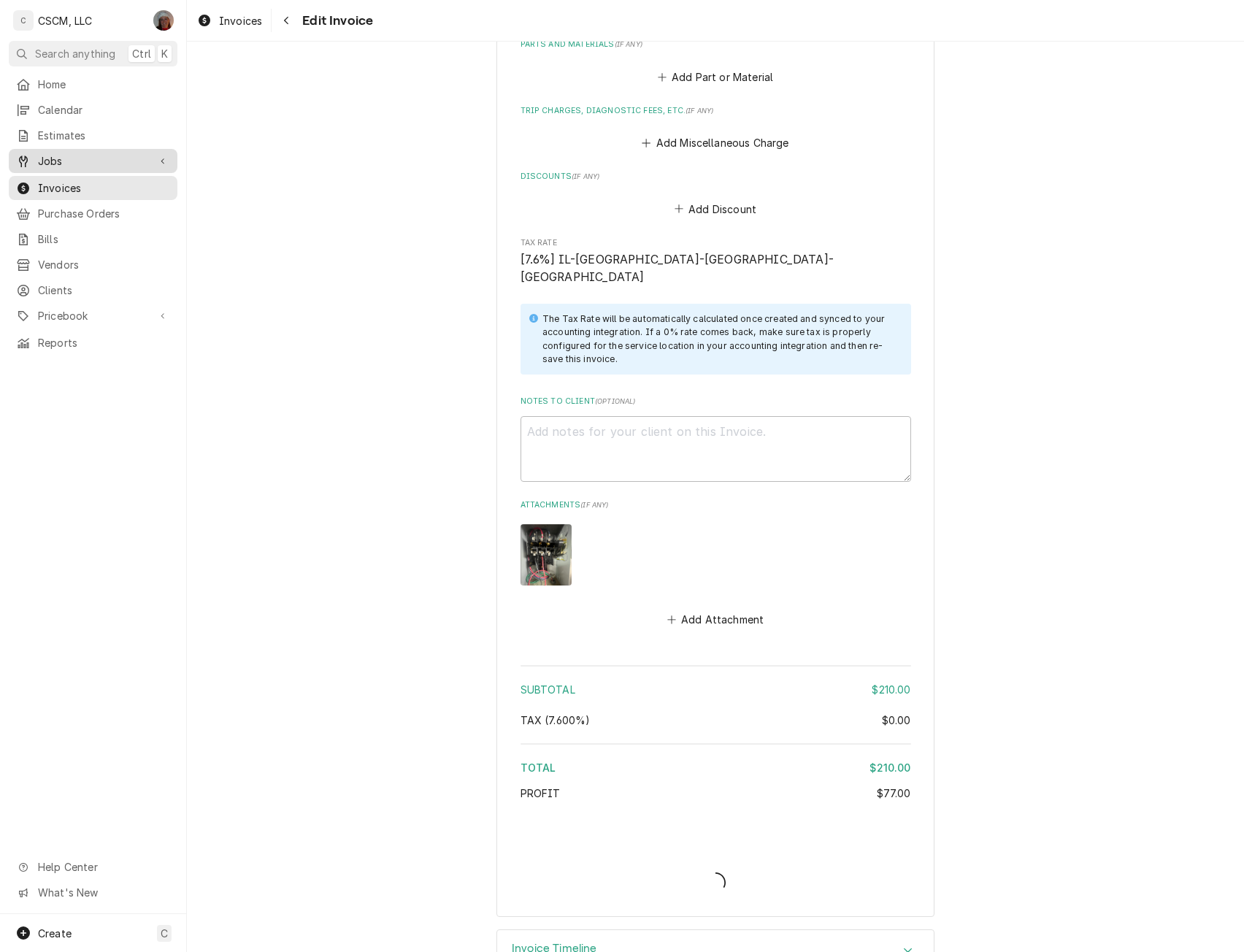
type textarea "x"
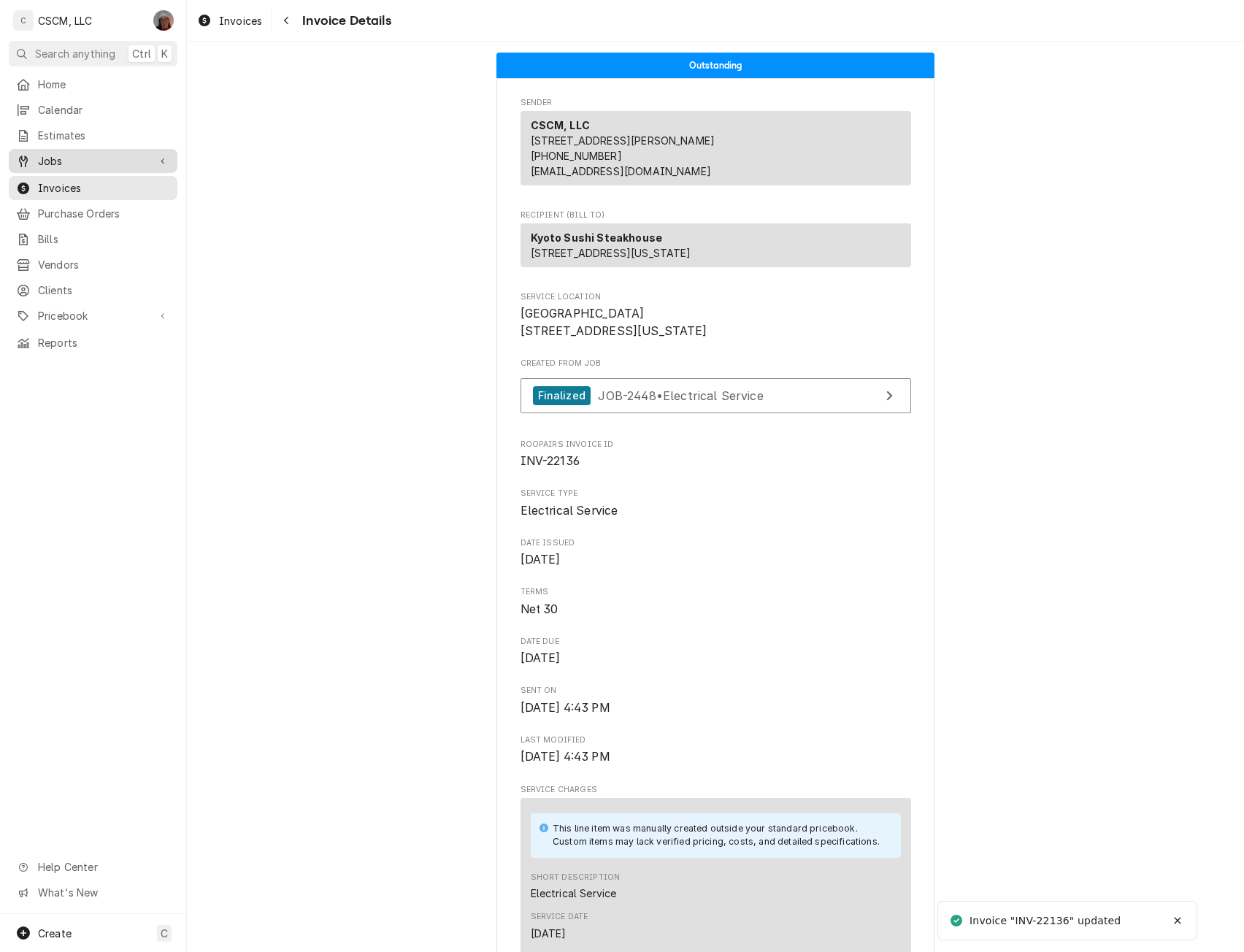
click at [63, 162] on span "Jobs" at bounding box center [93, 161] width 111 height 15
click at [52, 181] on span "Jobs" at bounding box center [104, 186] width 132 height 15
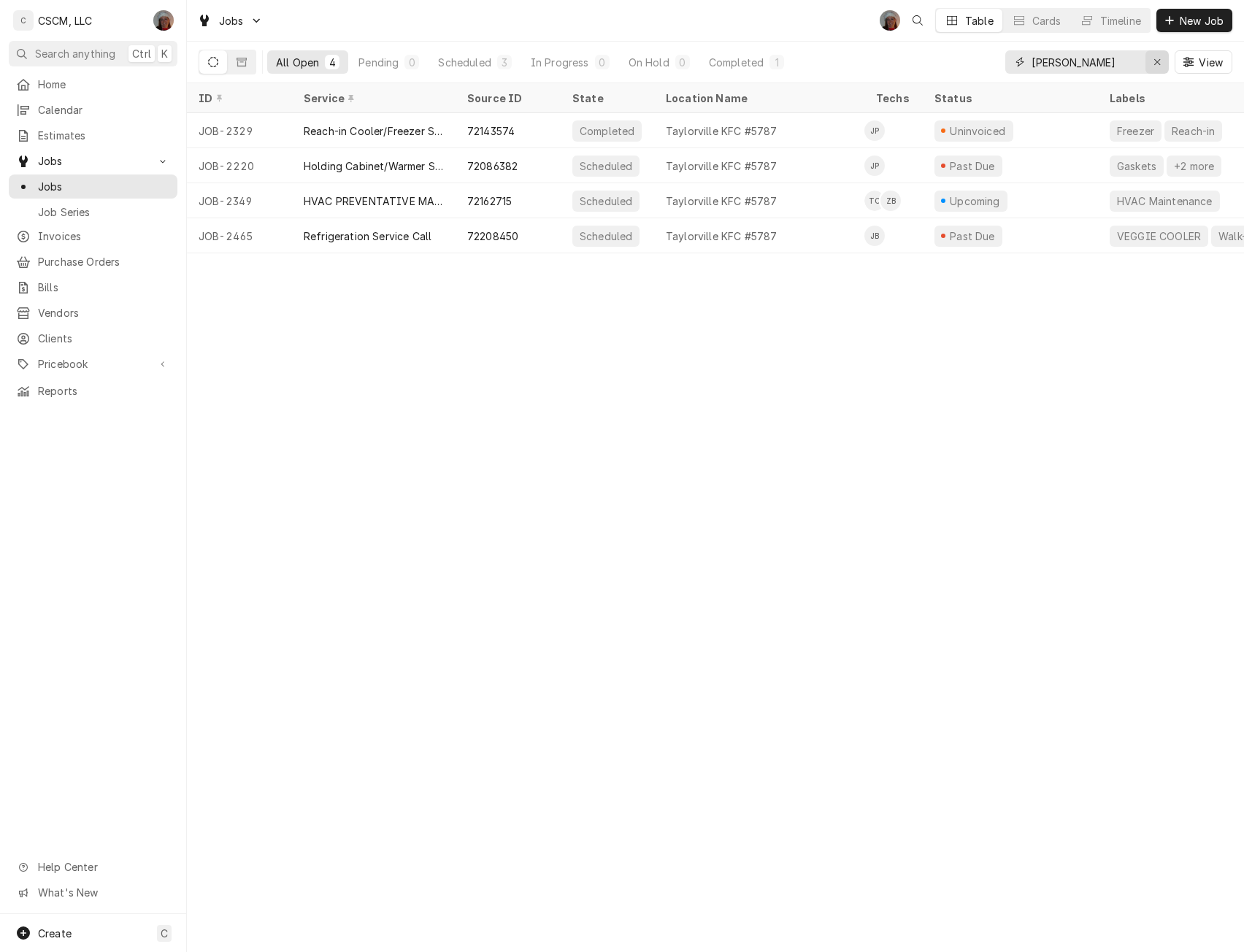
click at [1158, 59] on icon "Erase input" at bounding box center [1158, 62] width 8 height 10
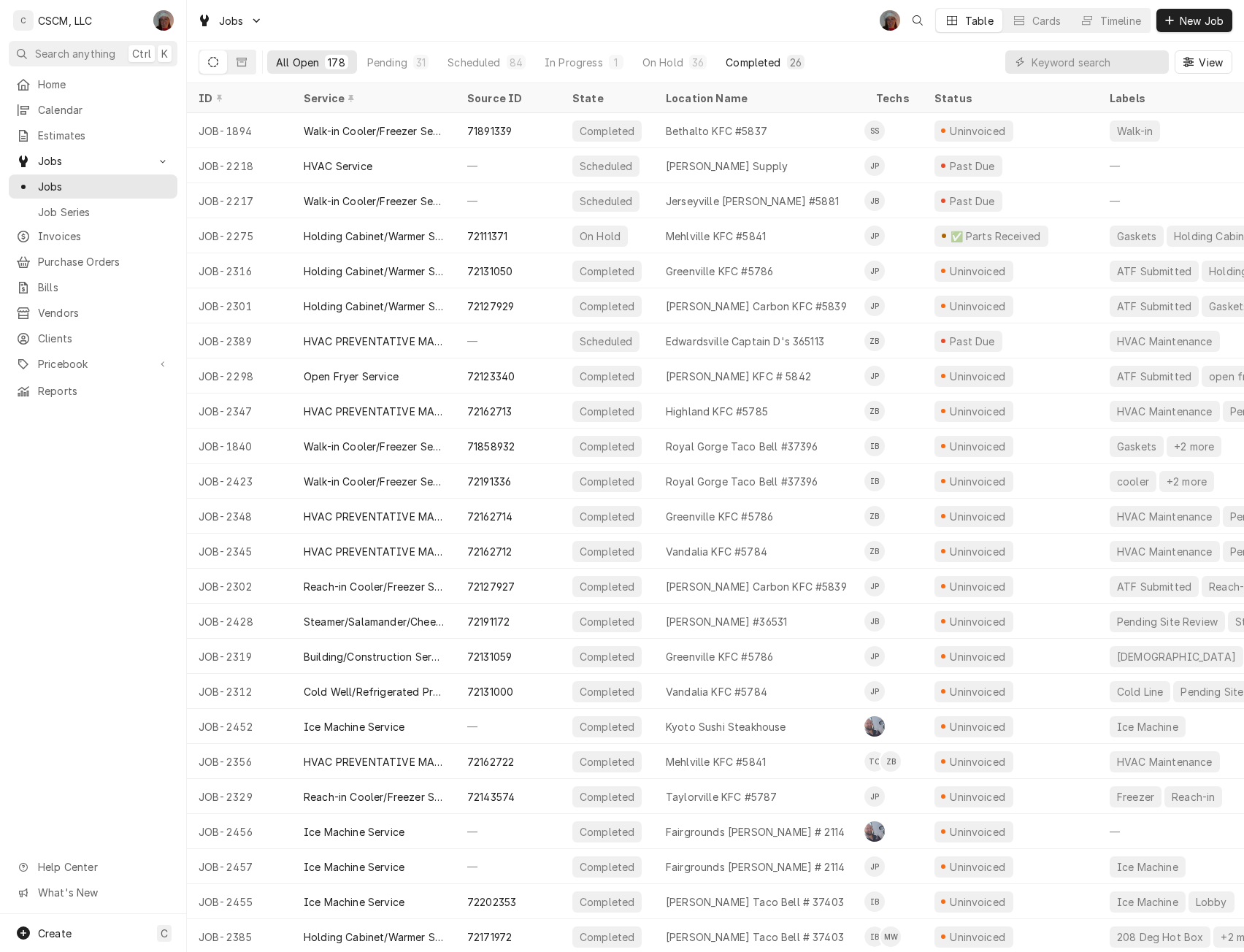
click at [764, 63] on div "Completed" at bounding box center [753, 62] width 54 height 15
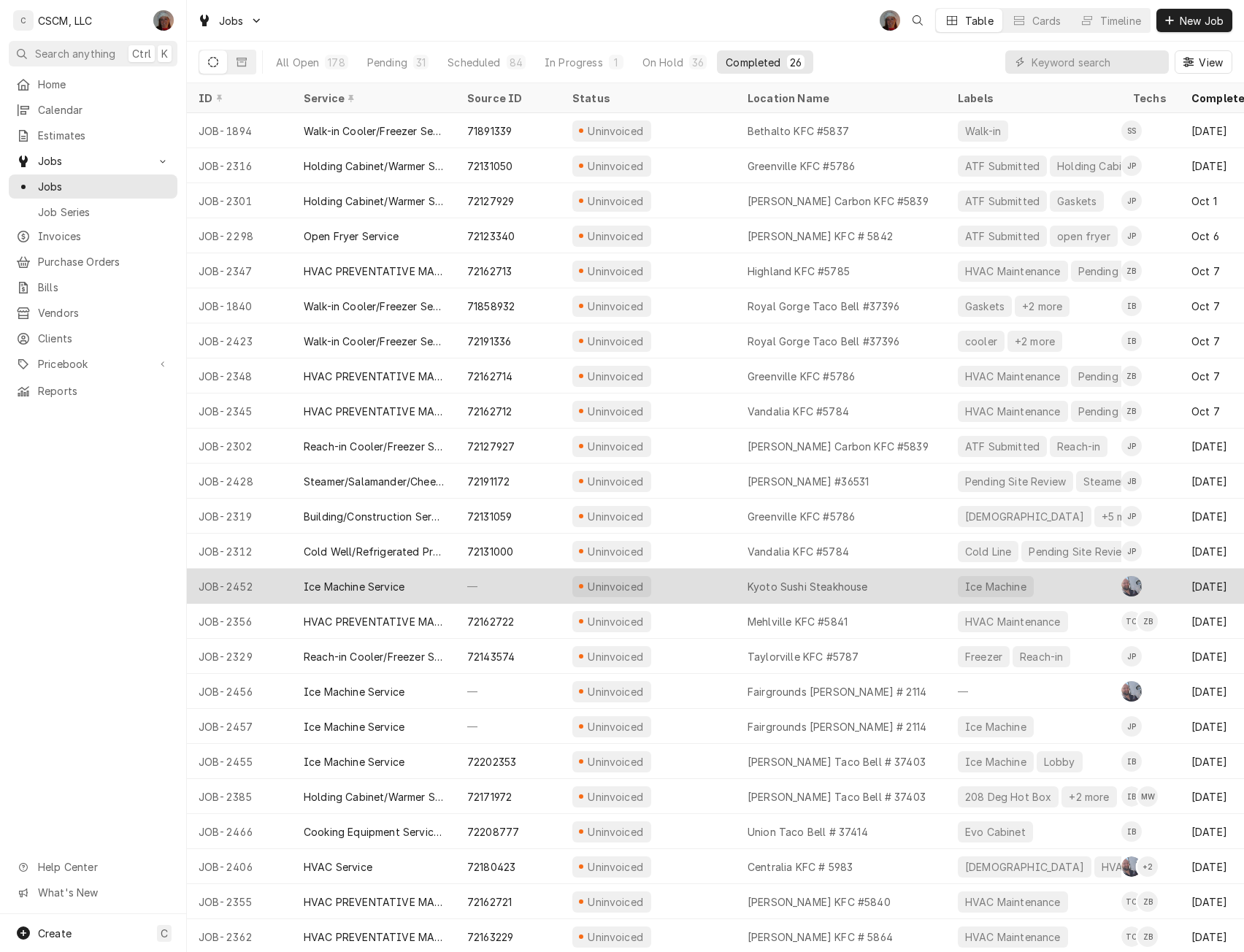
click at [675, 585] on div "Uninvoiced" at bounding box center [648, 586] width 175 height 35
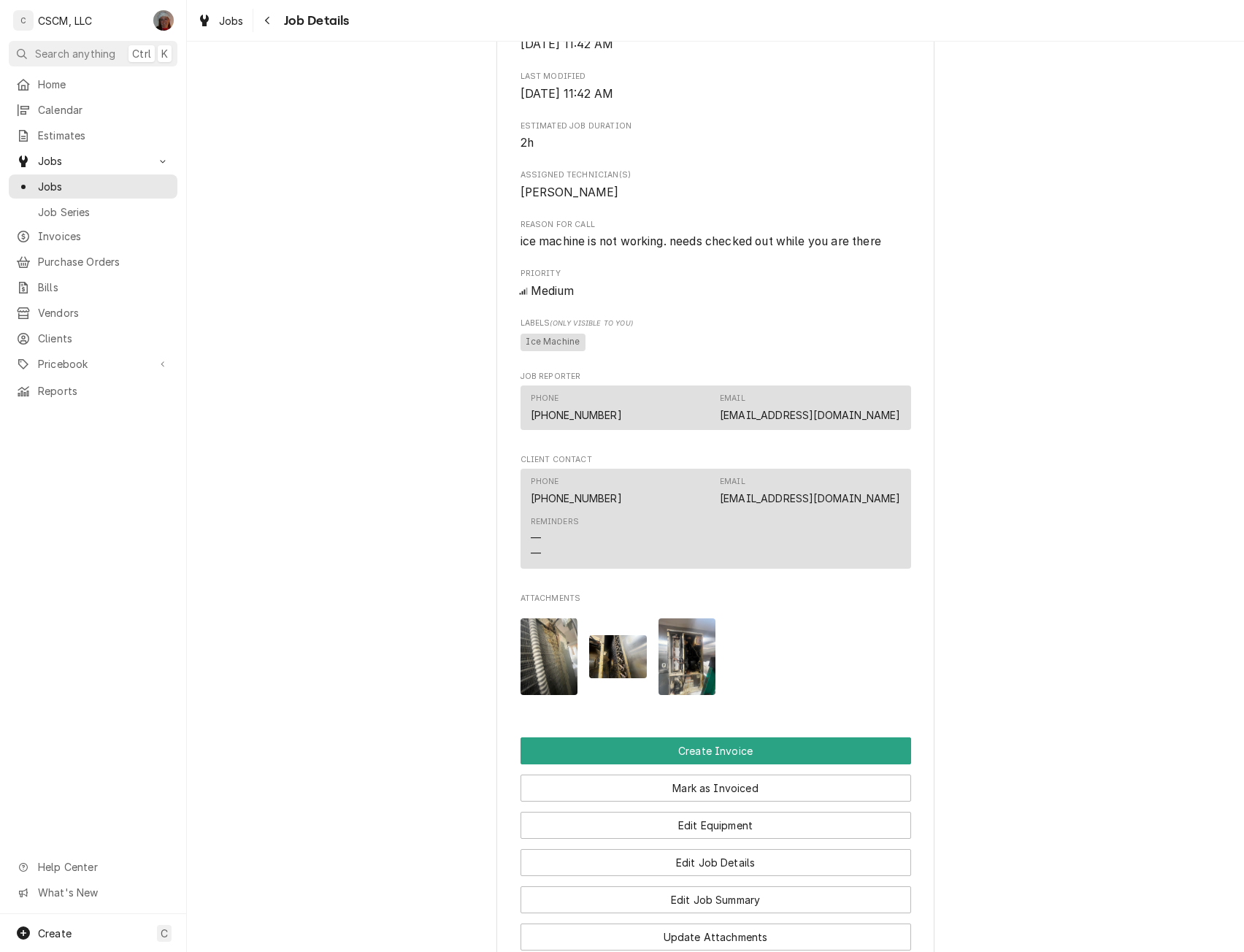
scroll to position [624, 0]
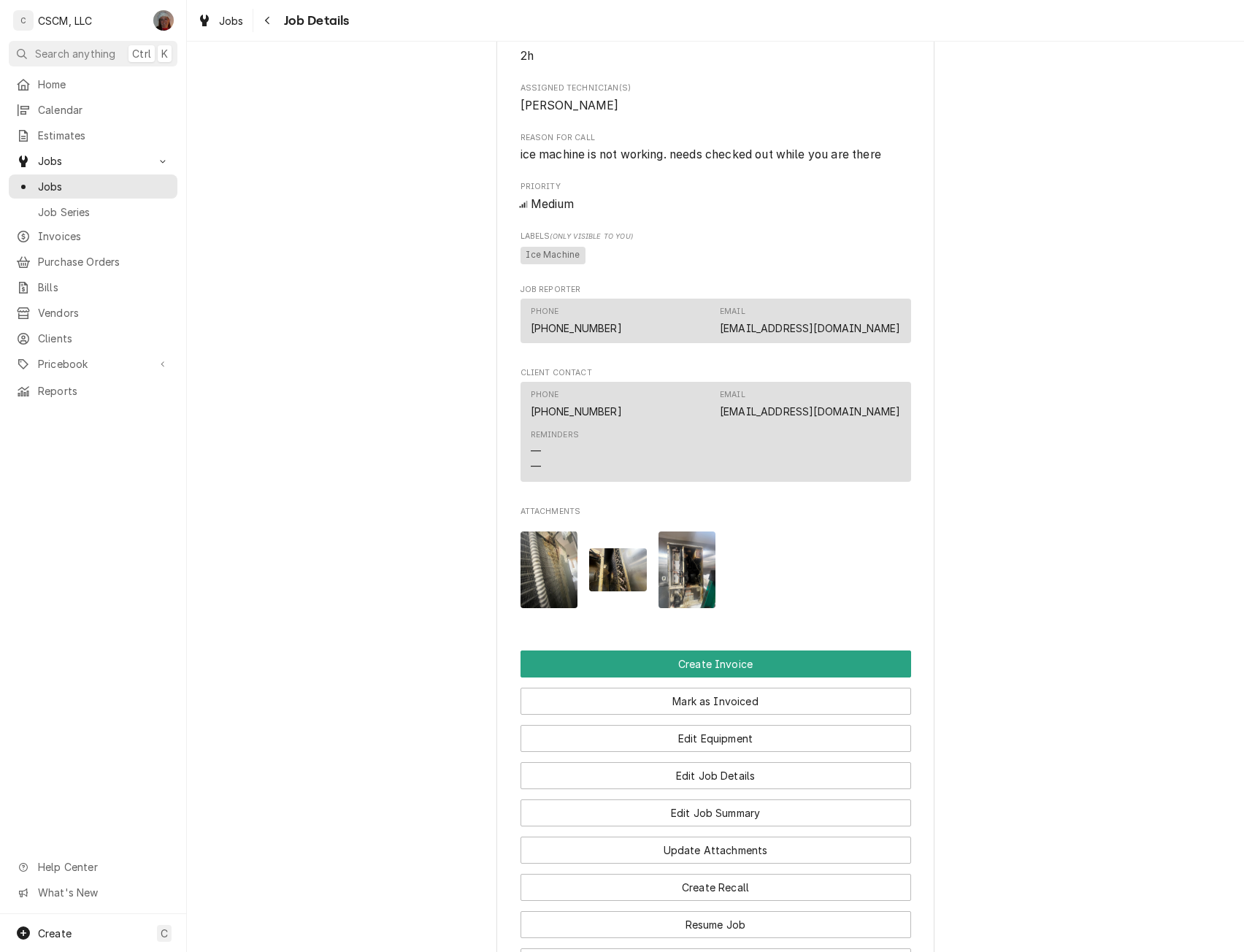
click at [522, 594] on img "Attachments" at bounding box center [550, 570] width 58 height 77
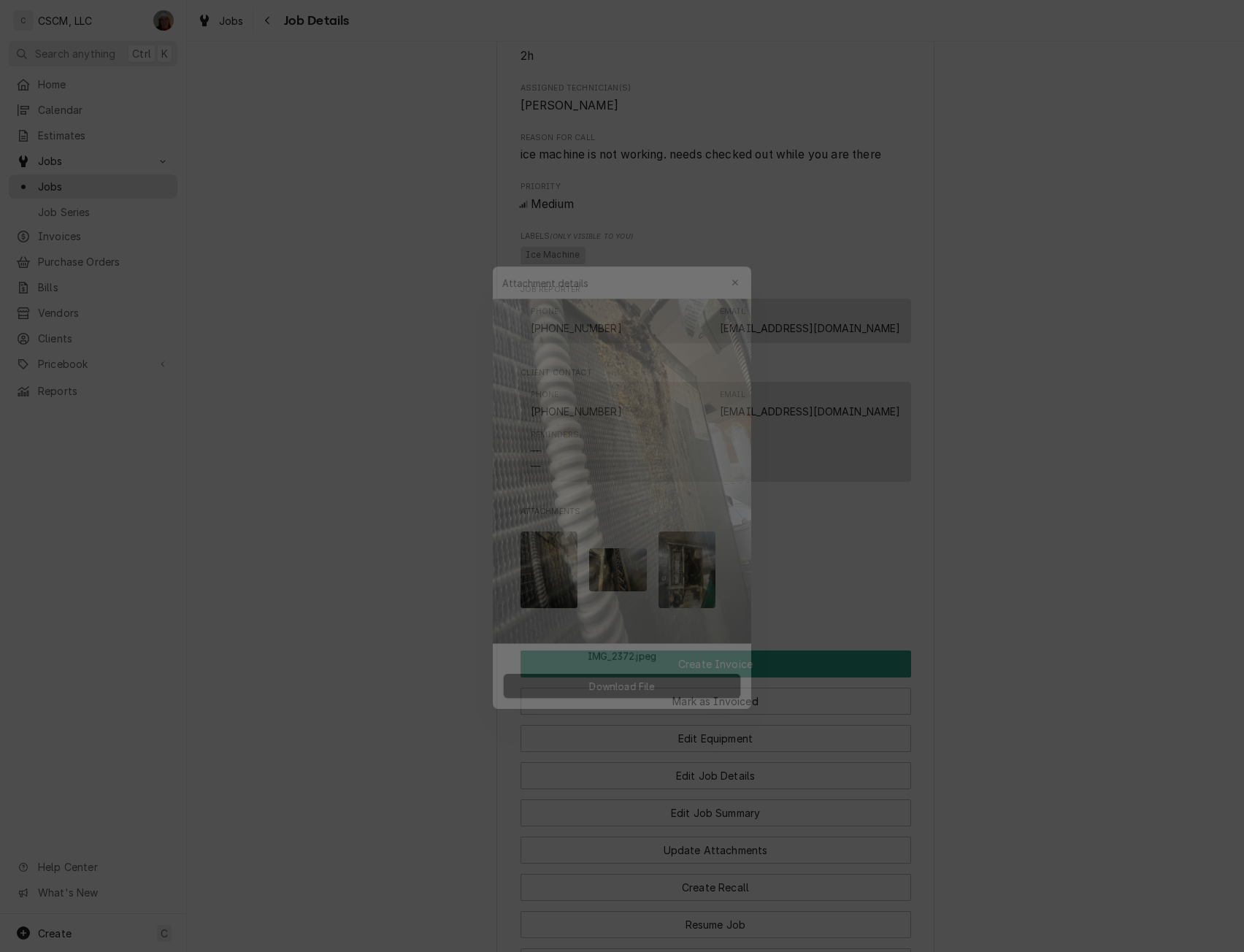
click at [230, 527] on div at bounding box center [622, 476] width 1244 height 952
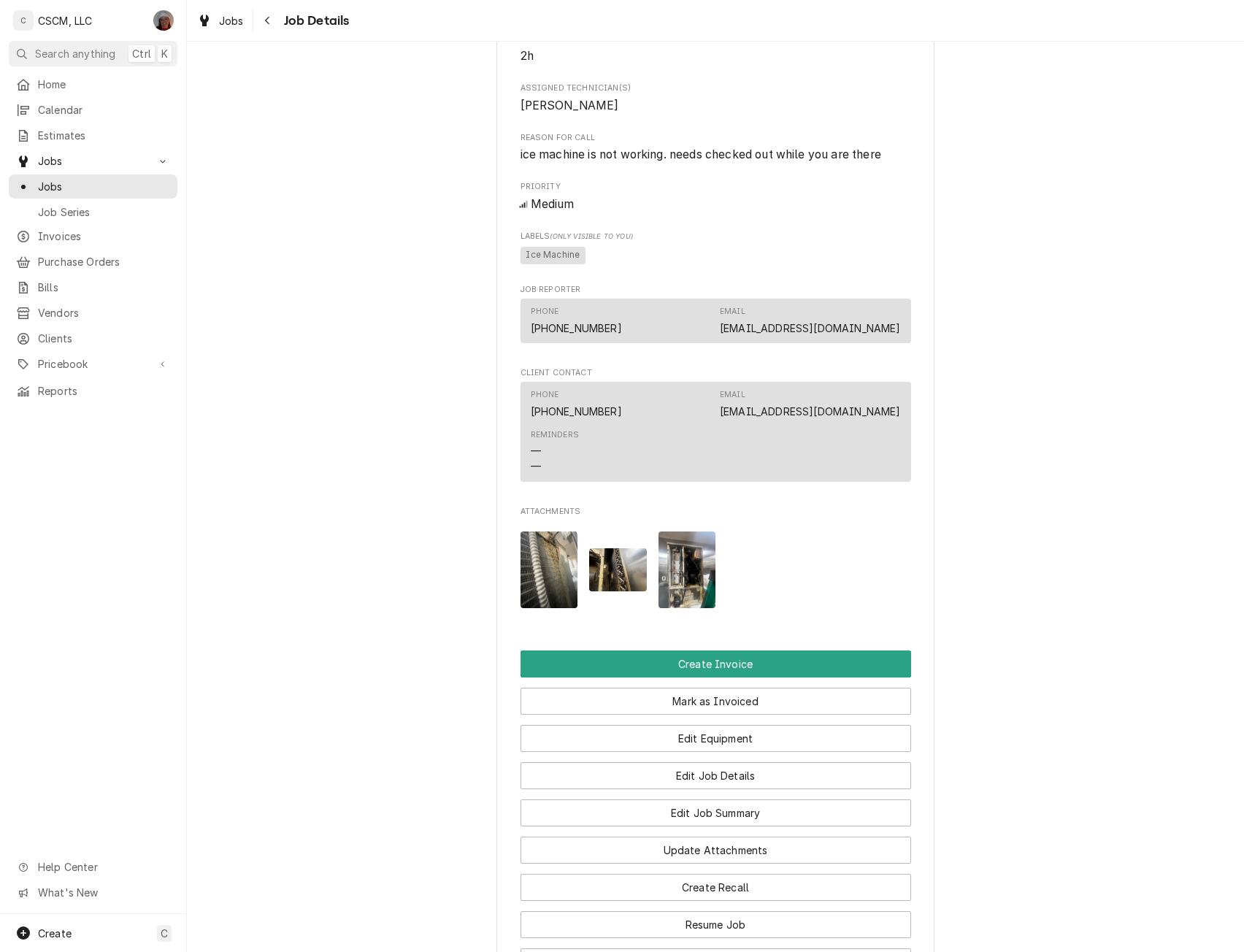
click at [620, 592] on img "Attachments" at bounding box center [618, 569] width 58 height 43
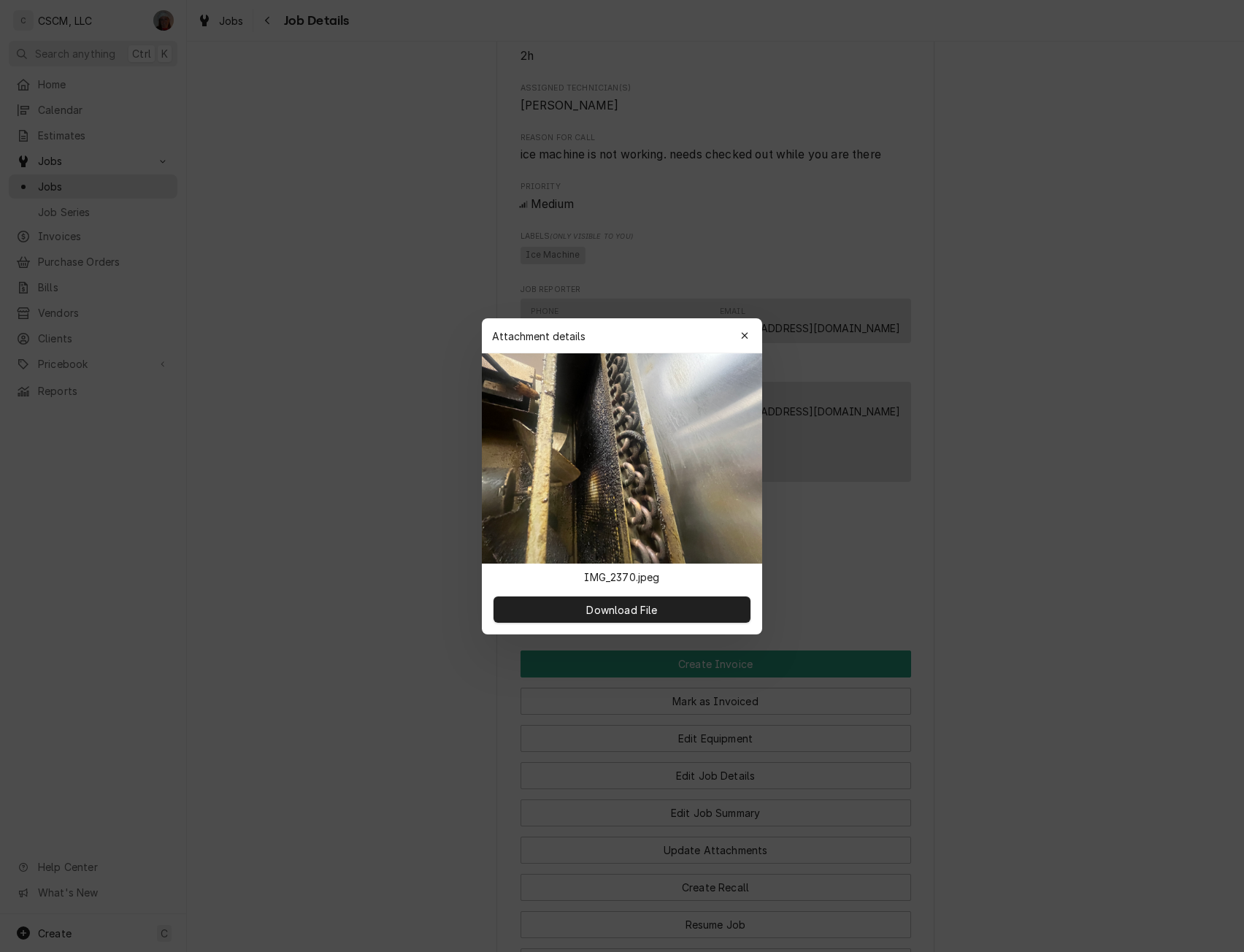
click at [314, 634] on div at bounding box center [622, 476] width 1244 height 952
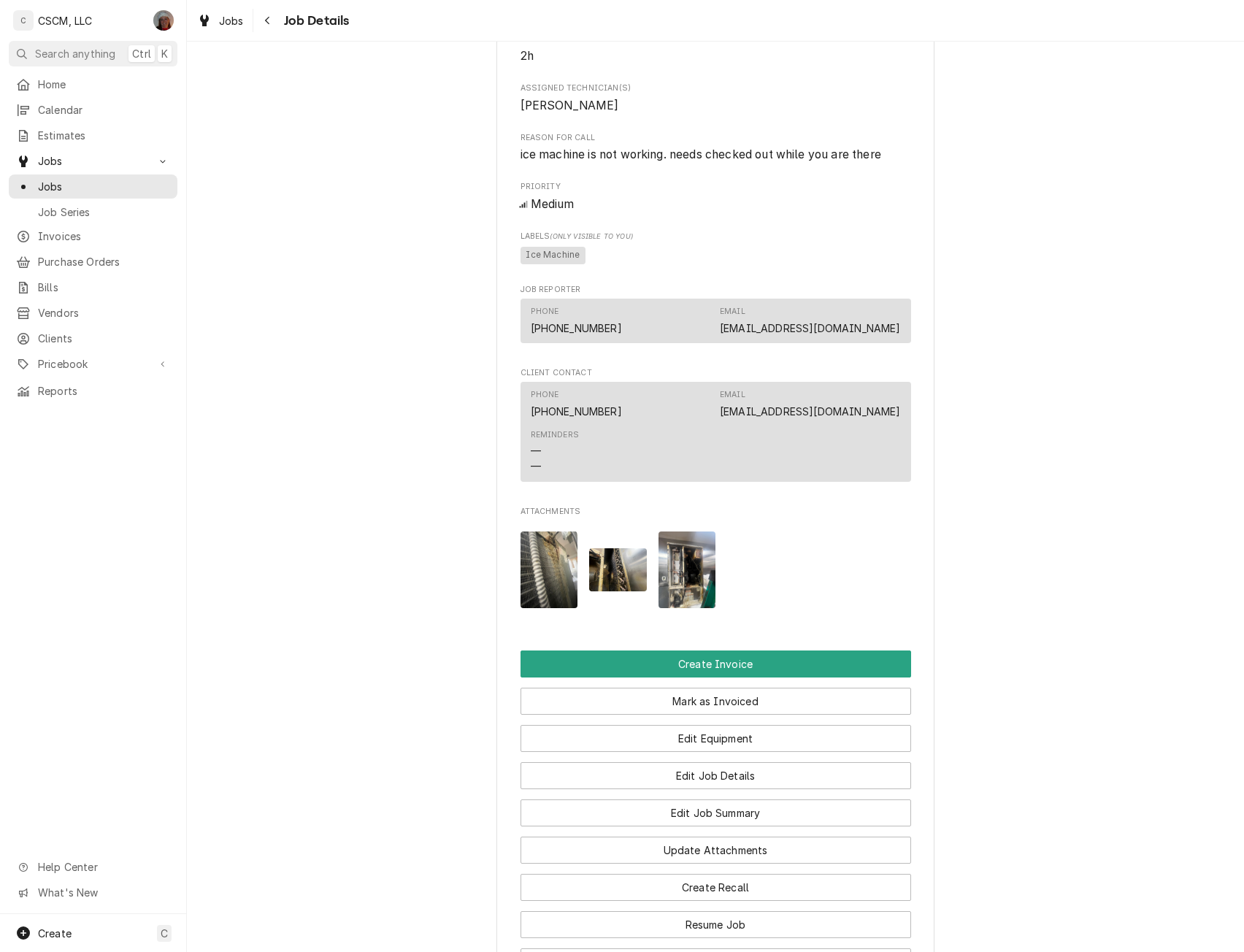
click at [682, 585] on img "Attachments" at bounding box center [688, 570] width 58 height 77
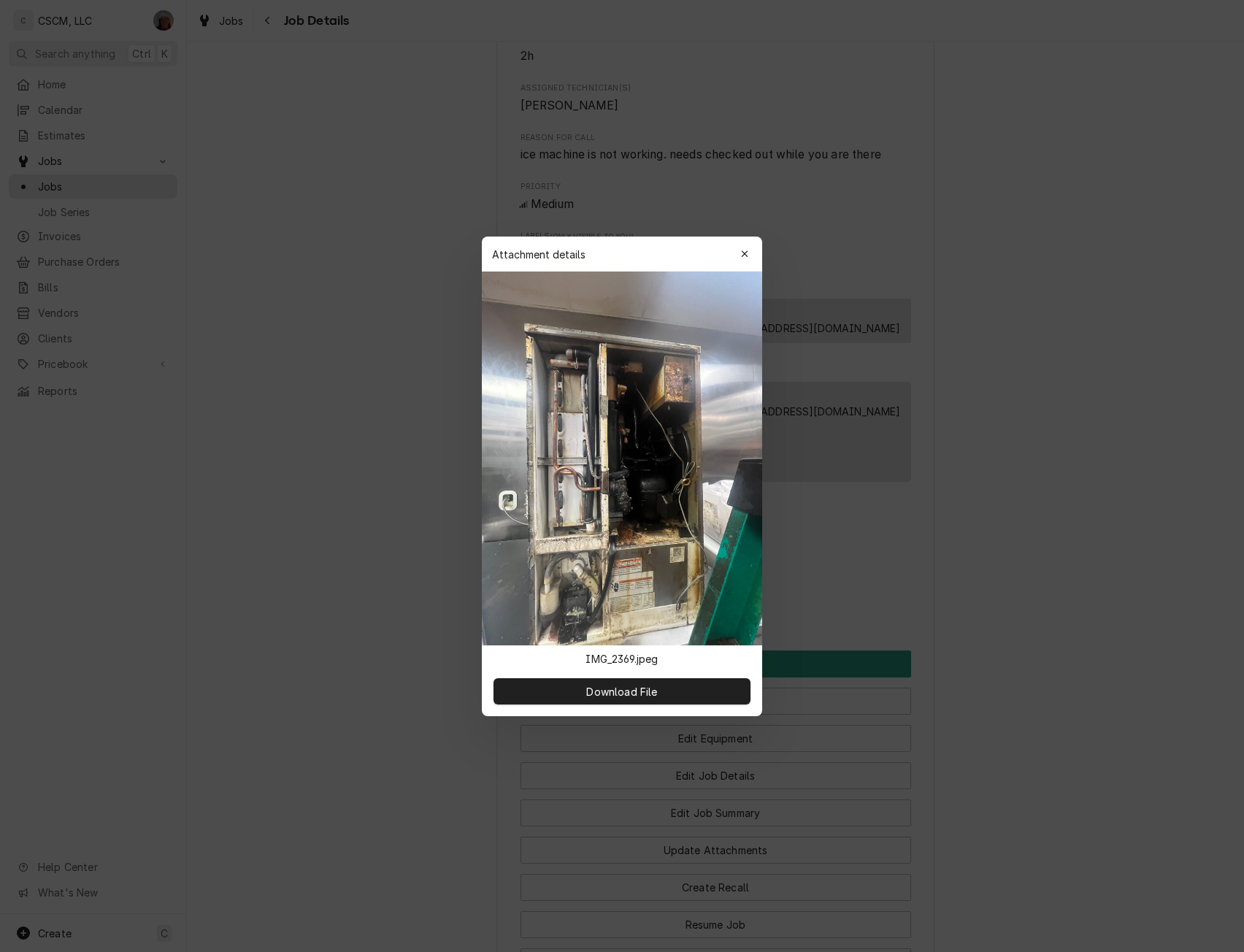
click at [1161, 459] on div at bounding box center [622, 476] width 1244 height 952
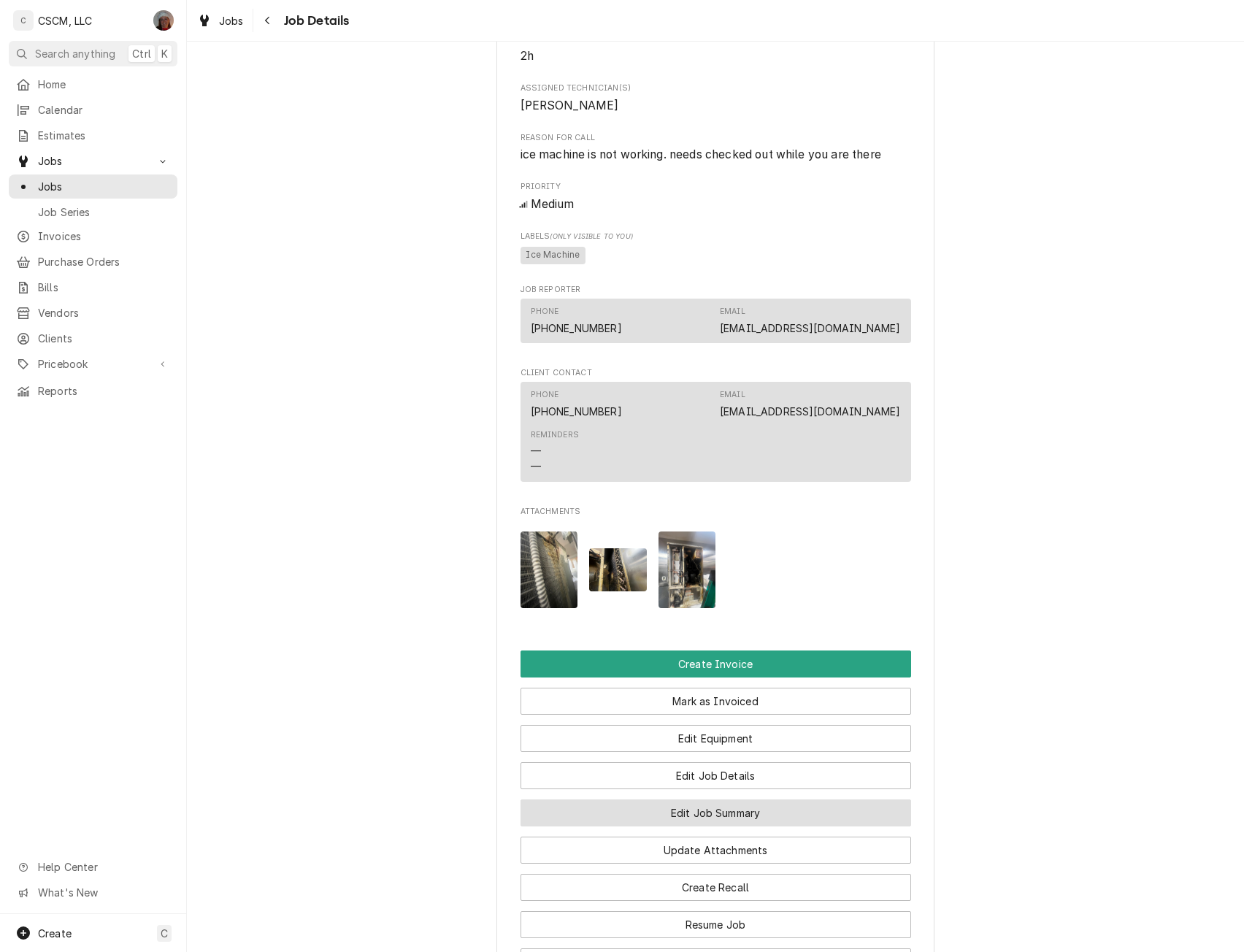
click at [740, 820] on button "Edit Job Summary" at bounding box center [716, 813] width 391 height 27
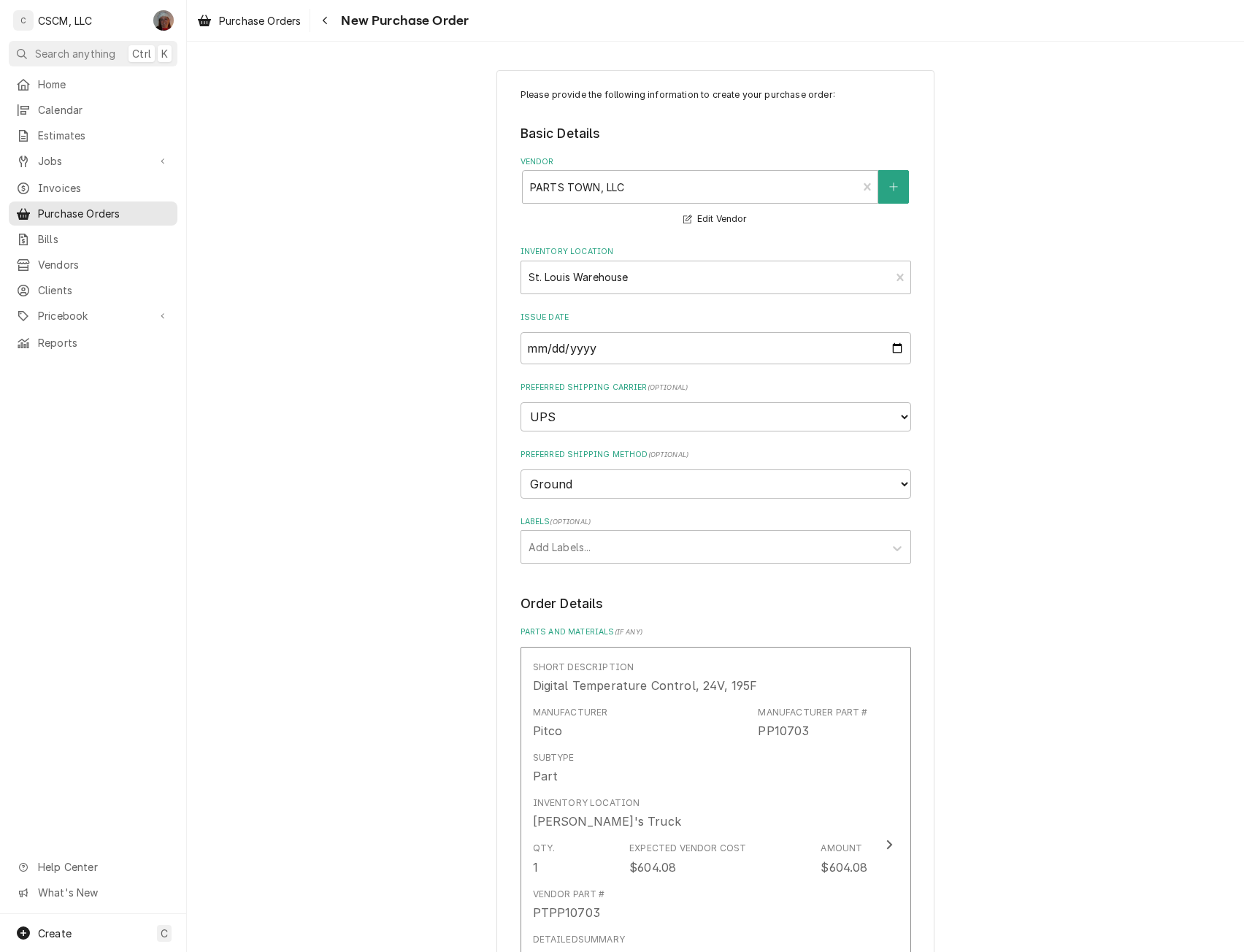
scroll to position [607, 0]
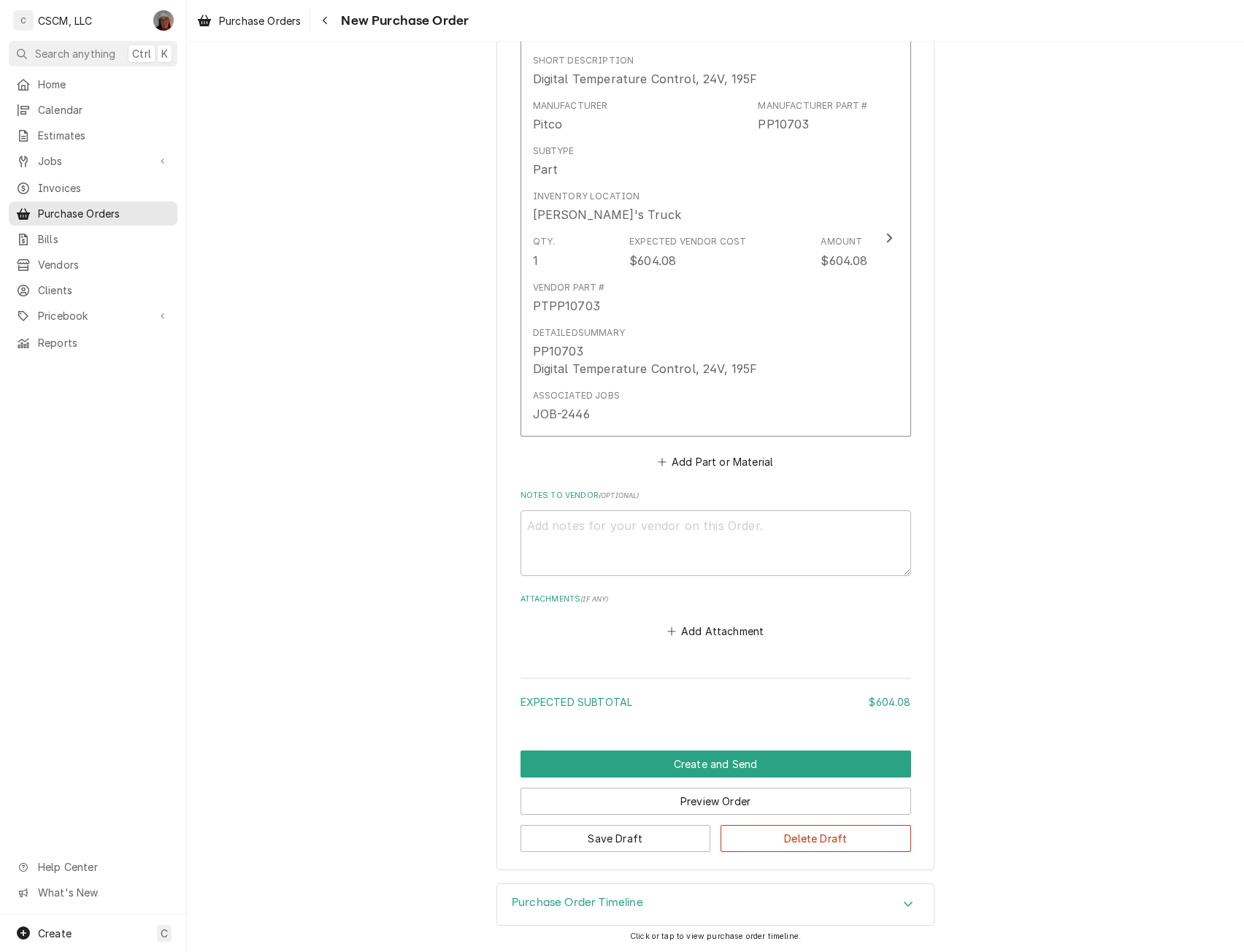
click at [904, 900] on icon "Accordion Header" at bounding box center [908, 904] width 10 height 12
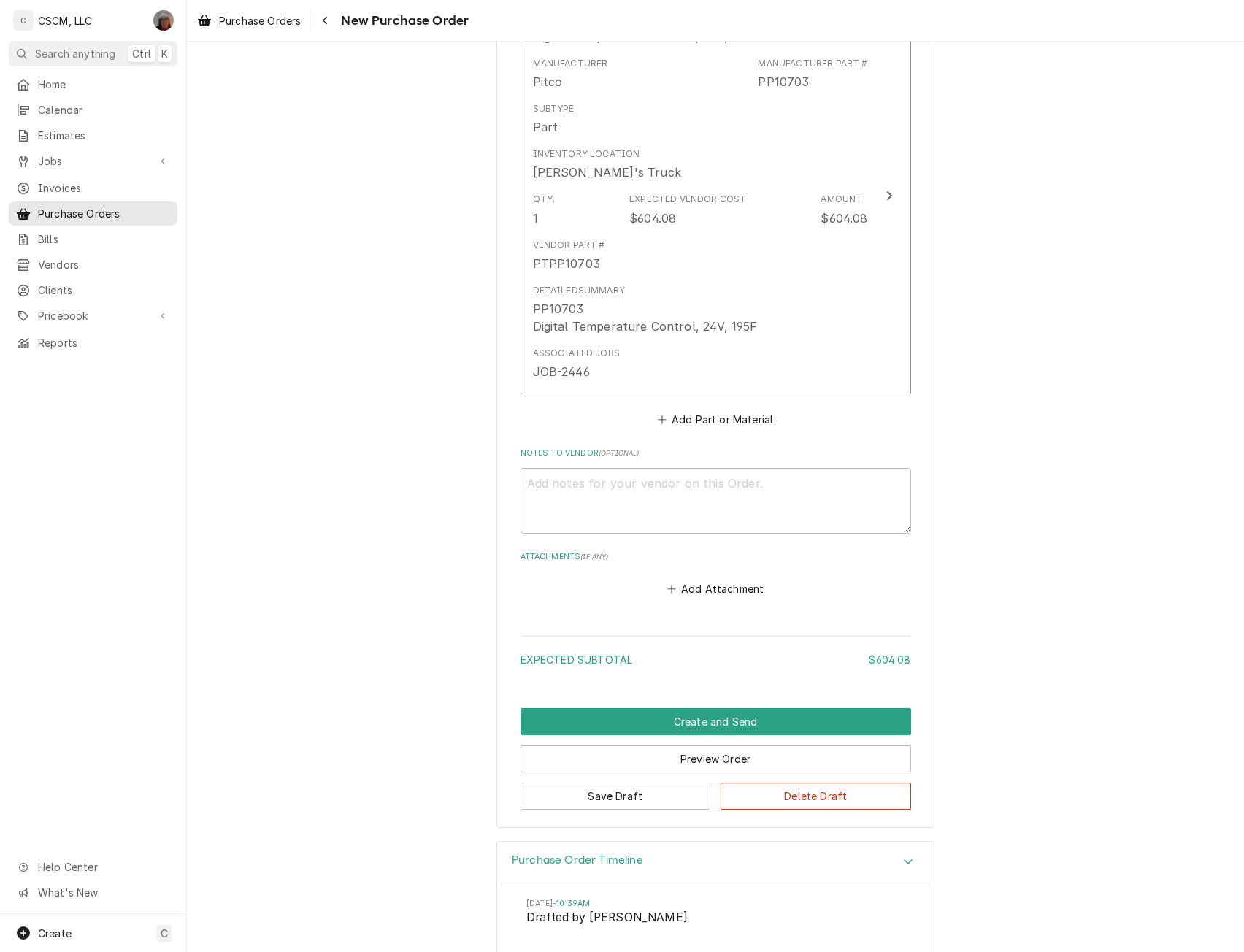
scroll to position [742, 0]
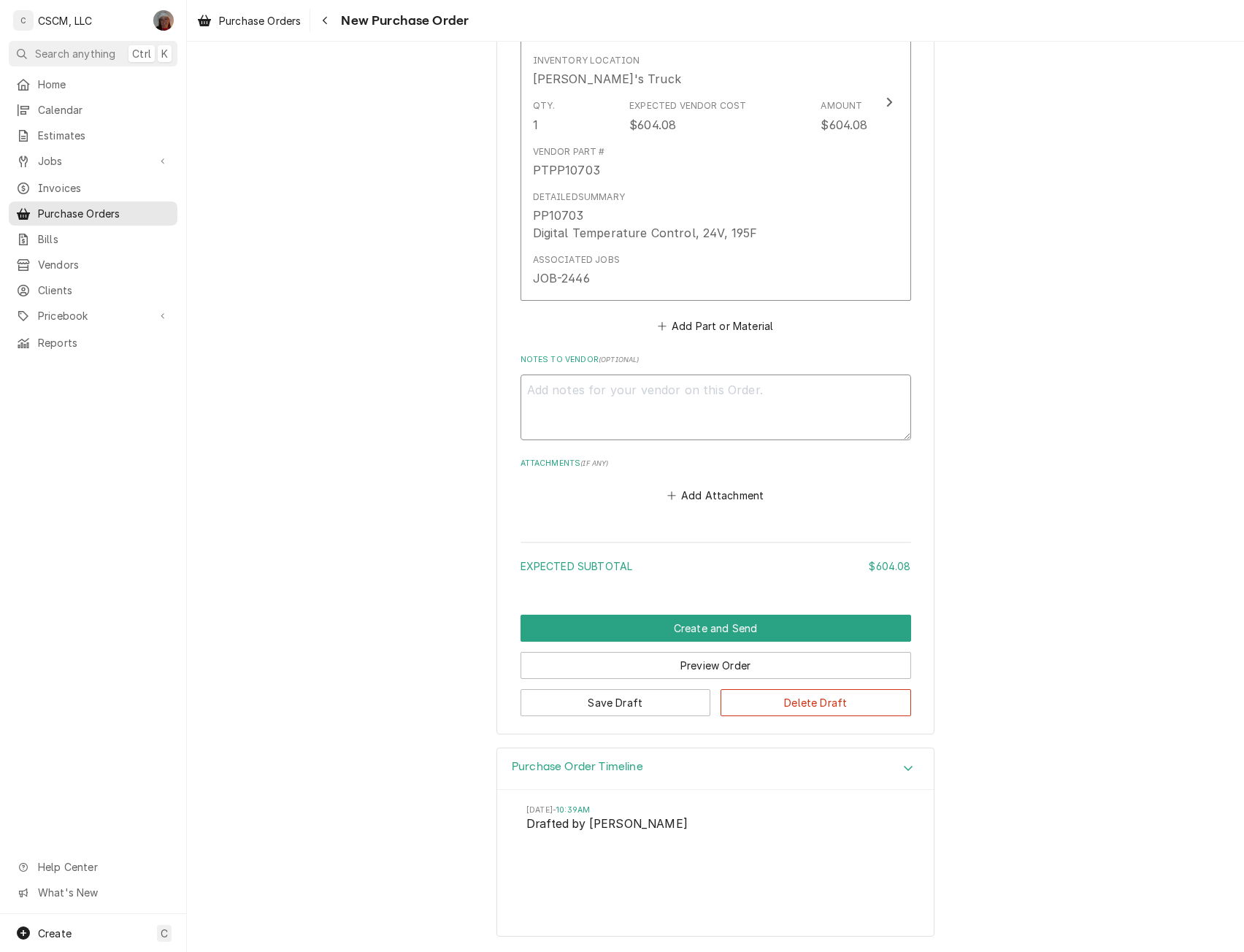
click at [561, 396] on textarea "Notes to Vendor ( optional )" at bounding box center [716, 407] width 391 height 65
type textarea "x"
type textarea "B"
type textarea "x"
type textarea "Be"
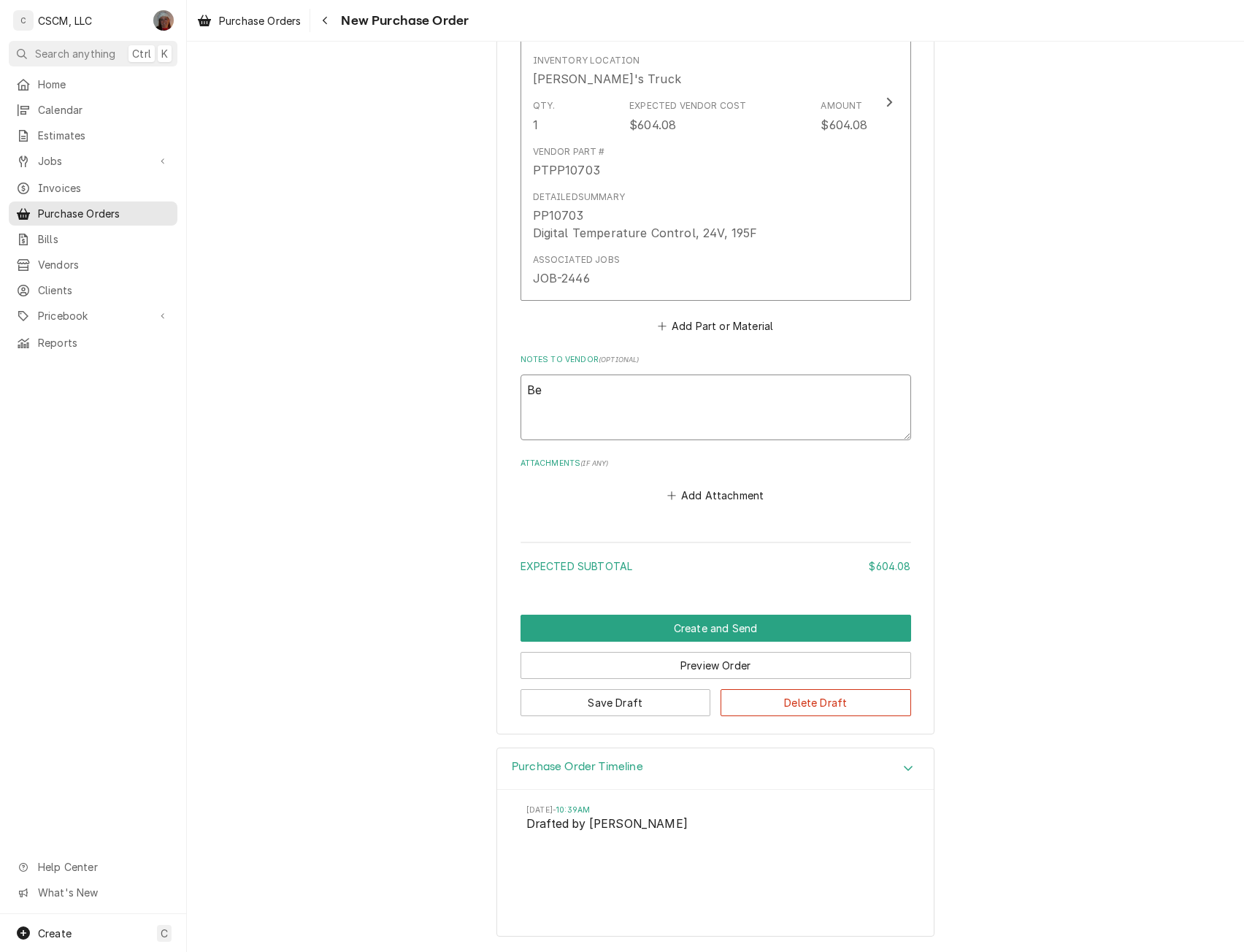
type textarea "x"
type textarea "Ben"
click at [716, 623] on button "Create and Send" at bounding box center [716, 629] width 391 height 27
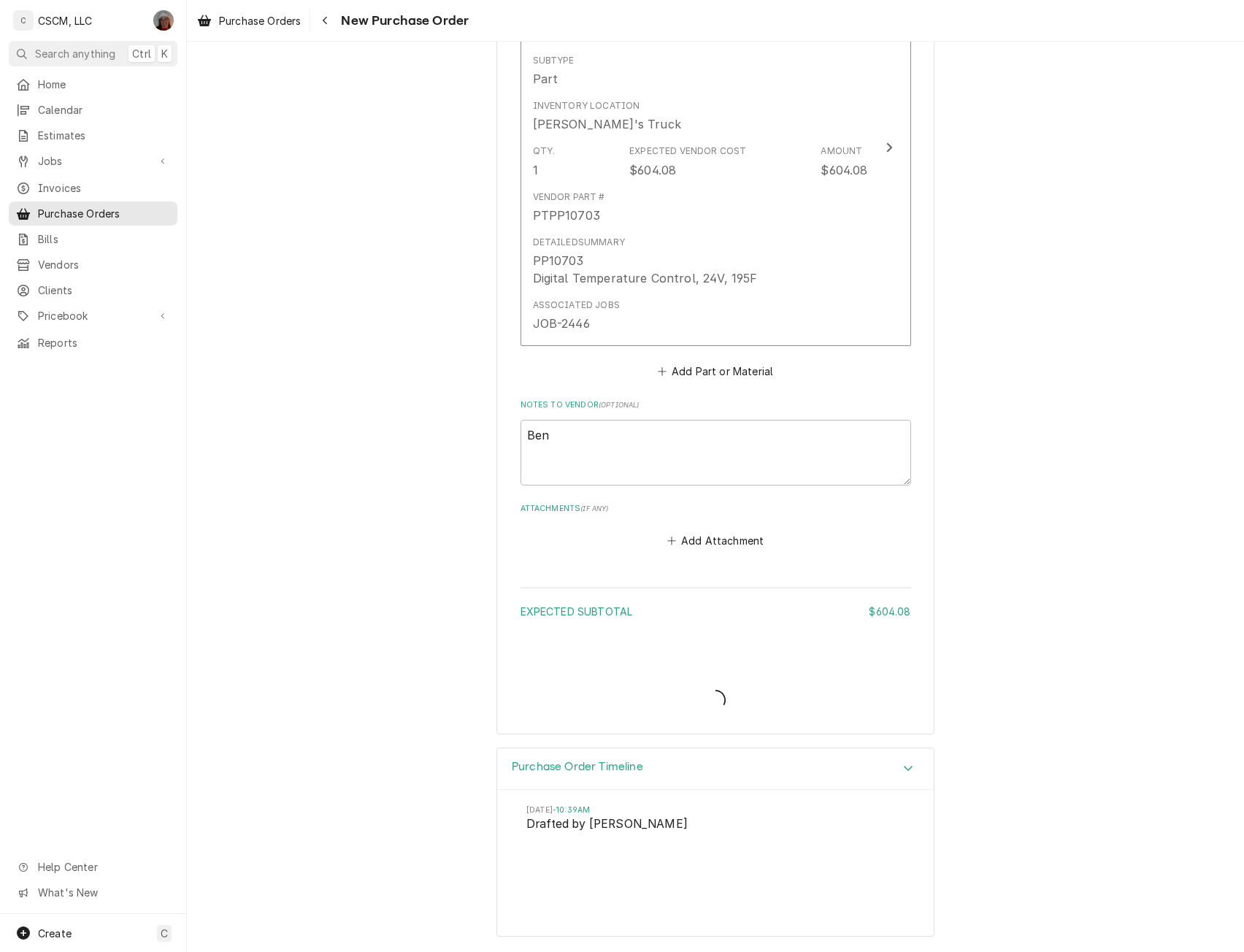
type textarea "x"
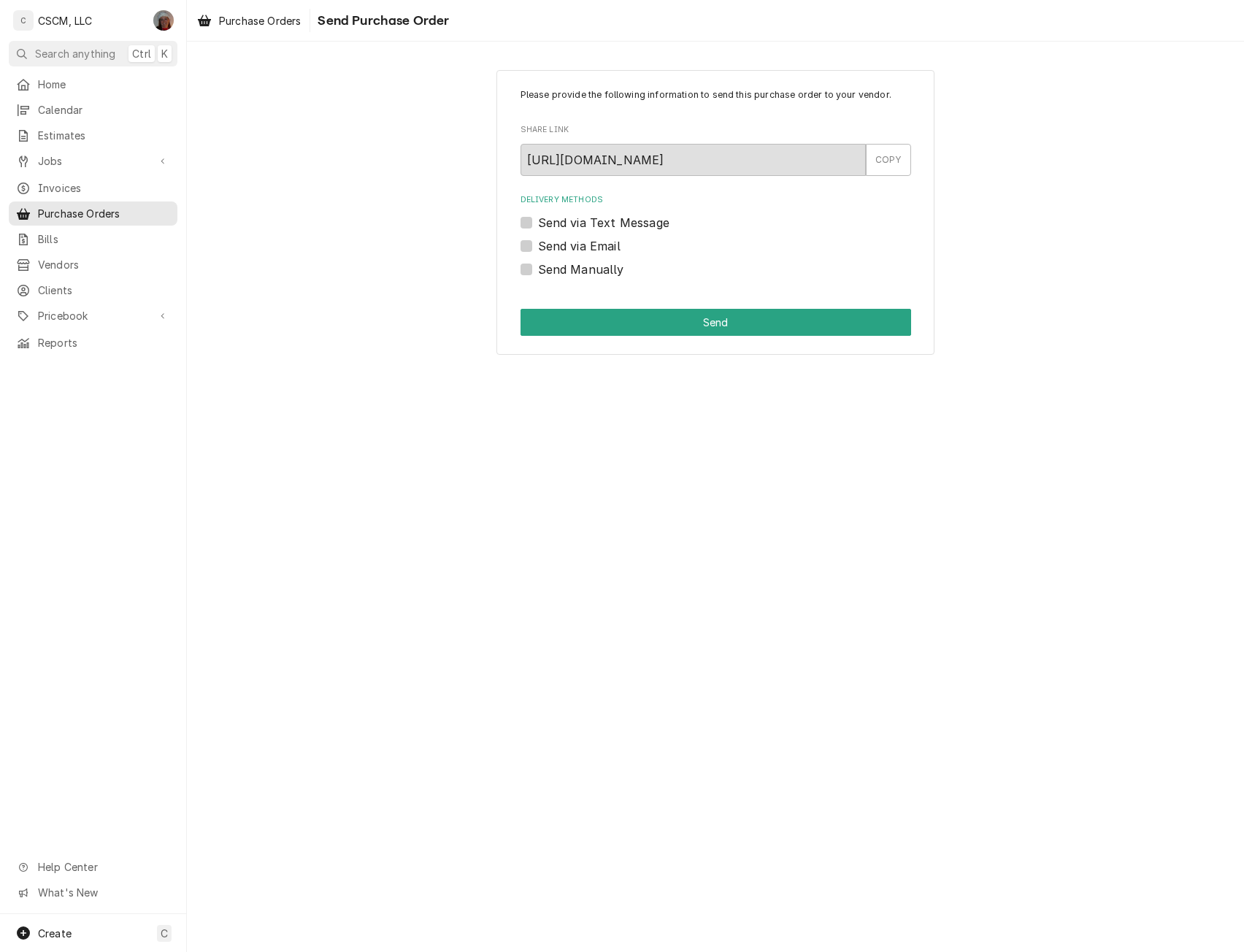
click at [538, 270] on label "Send Manually" at bounding box center [581, 269] width 86 height 17
click at [538, 270] on input "Send Manually" at bounding box center [733, 276] width 391 height 32
checkbox input "true"
click at [708, 330] on button "Send" at bounding box center [716, 322] width 391 height 27
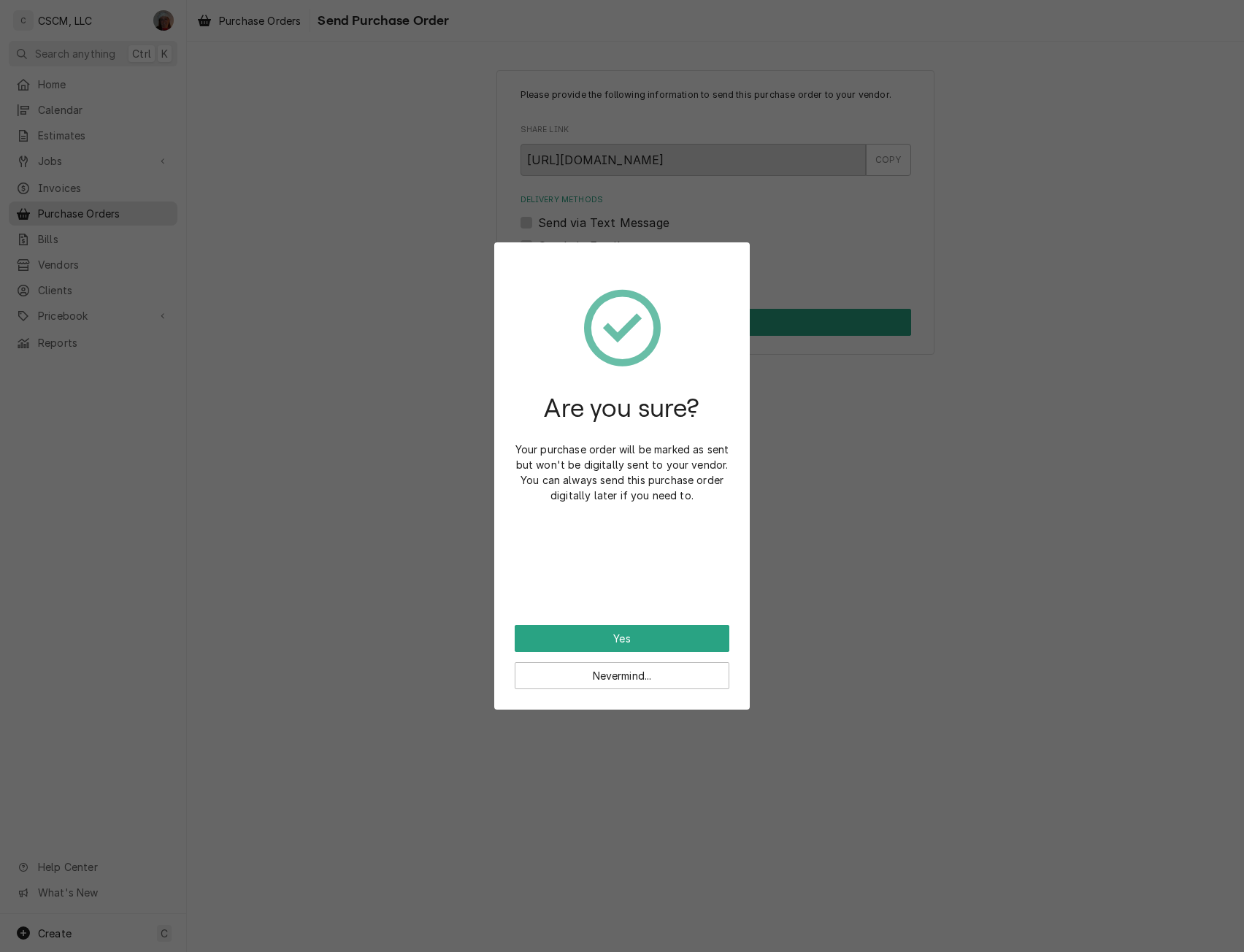
click at [628, 624] on div "Are you sure? Your purchase order will be marked as sent but won't be digitally…" at bounding box center [622, 444] width 215 height 362
click at [636, 641] on button "Yes" at bounding box center [622, 639] width 215 height 27
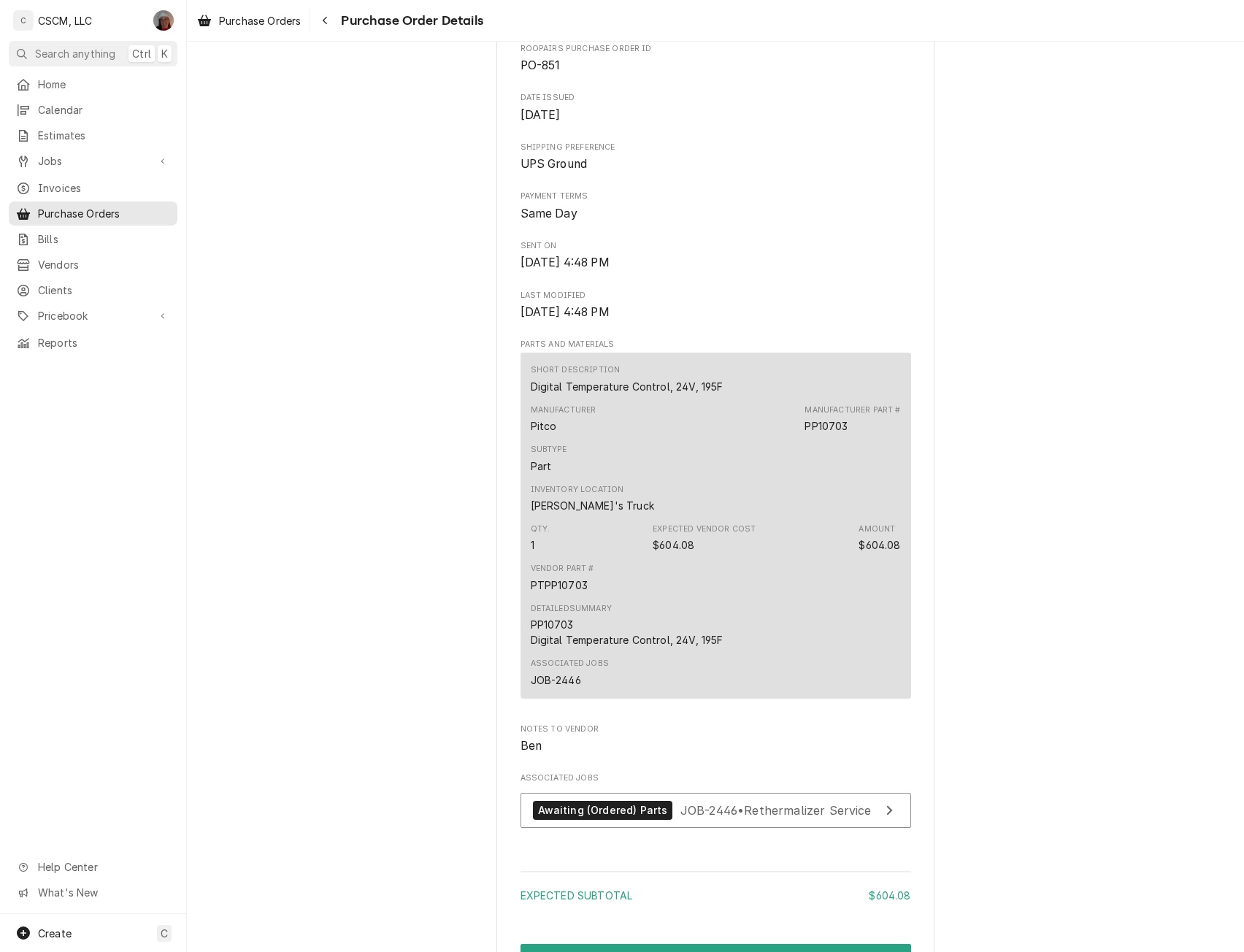
scroll to position [436, 0]
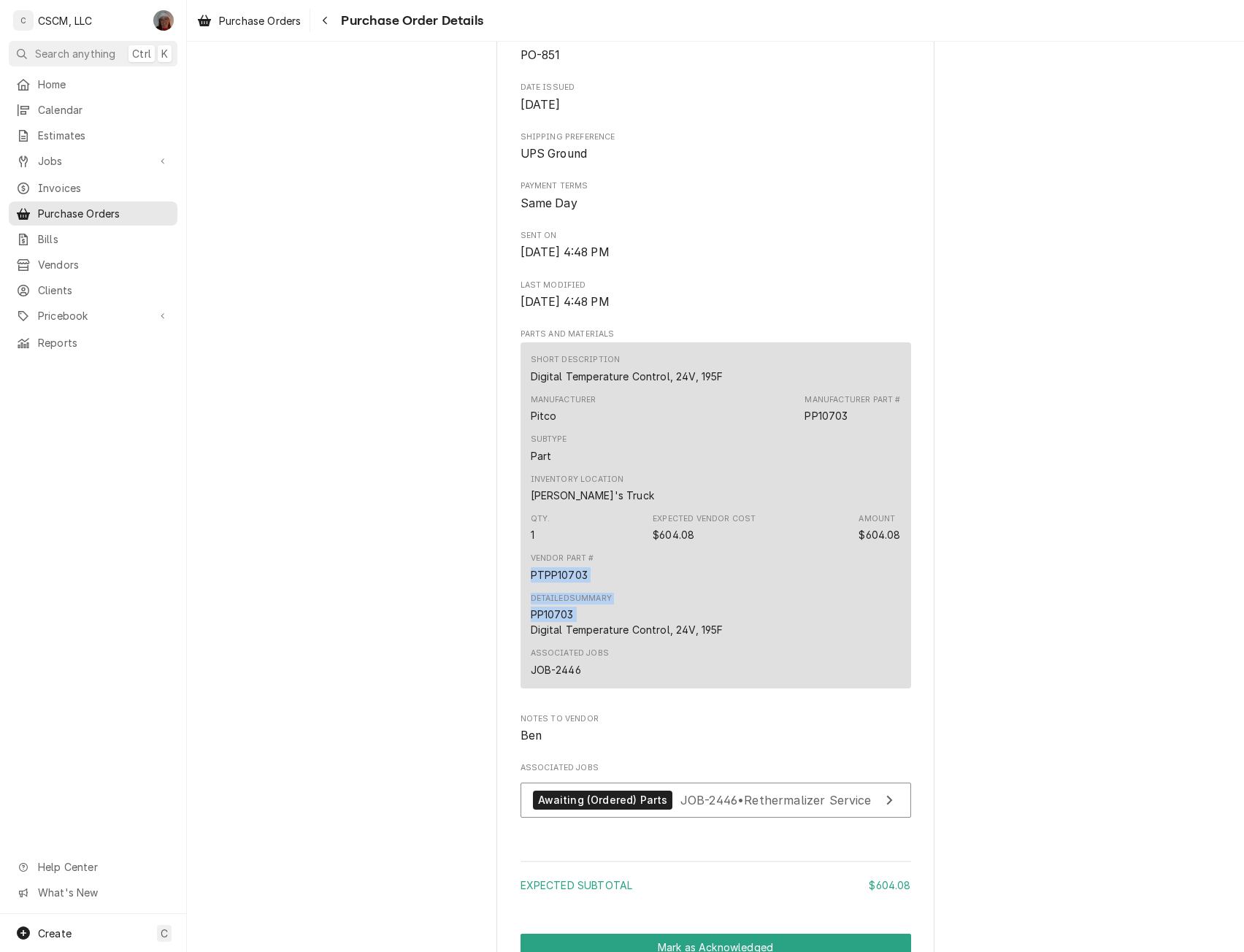
drag, startPoint x: 1219, startPoint y: 606, endPoint x: 1222, endPoint y: 662, distance: 56.1
click at [1222, 662] on div "Sent Vendor PARTS TOWN, LLC Remit To: PARTS TOWN, LLC [STREET_ADDRESS][US_STATE…" at bounding box center [715, 410] width 1057 height 1611
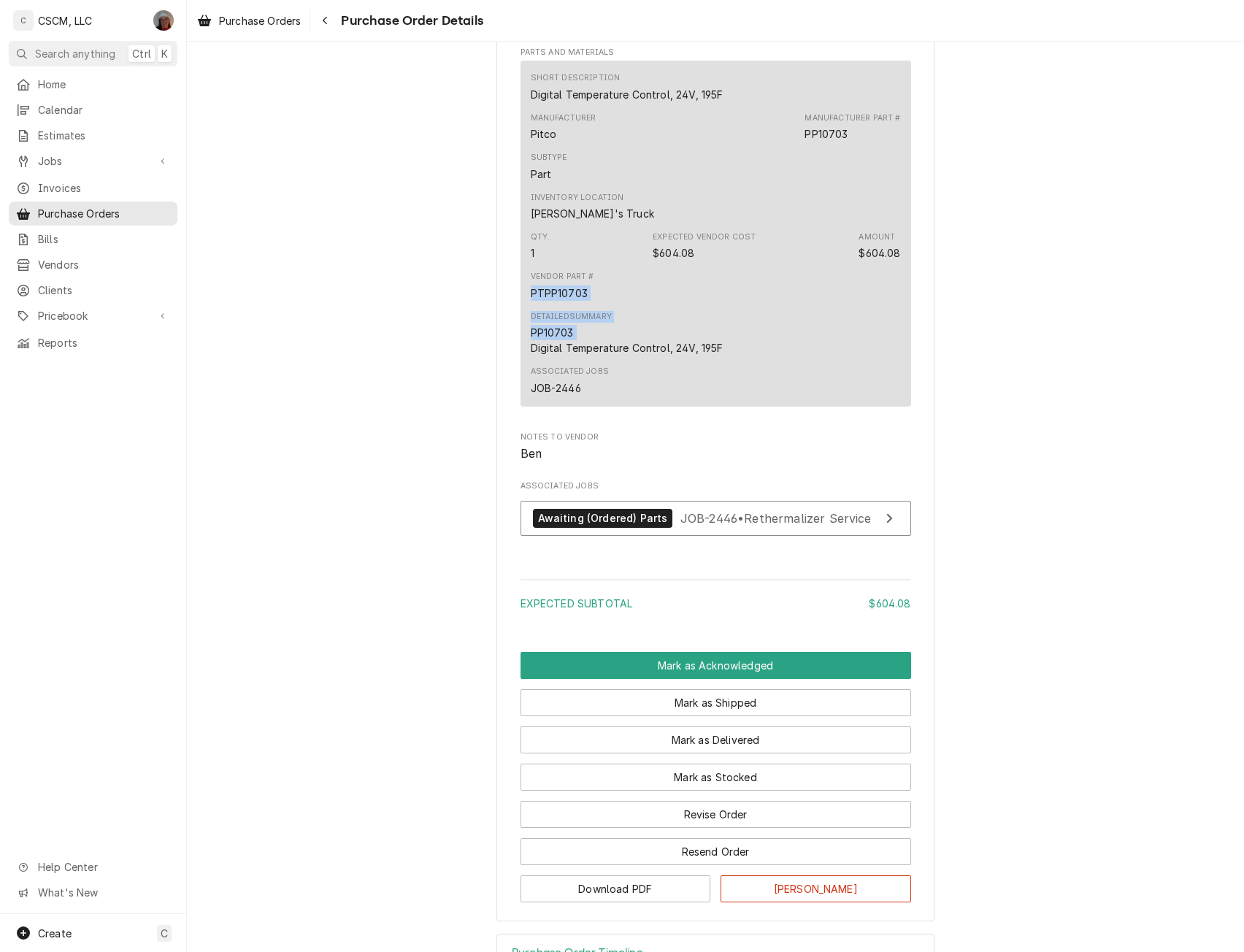
scroll to position [815, 0]
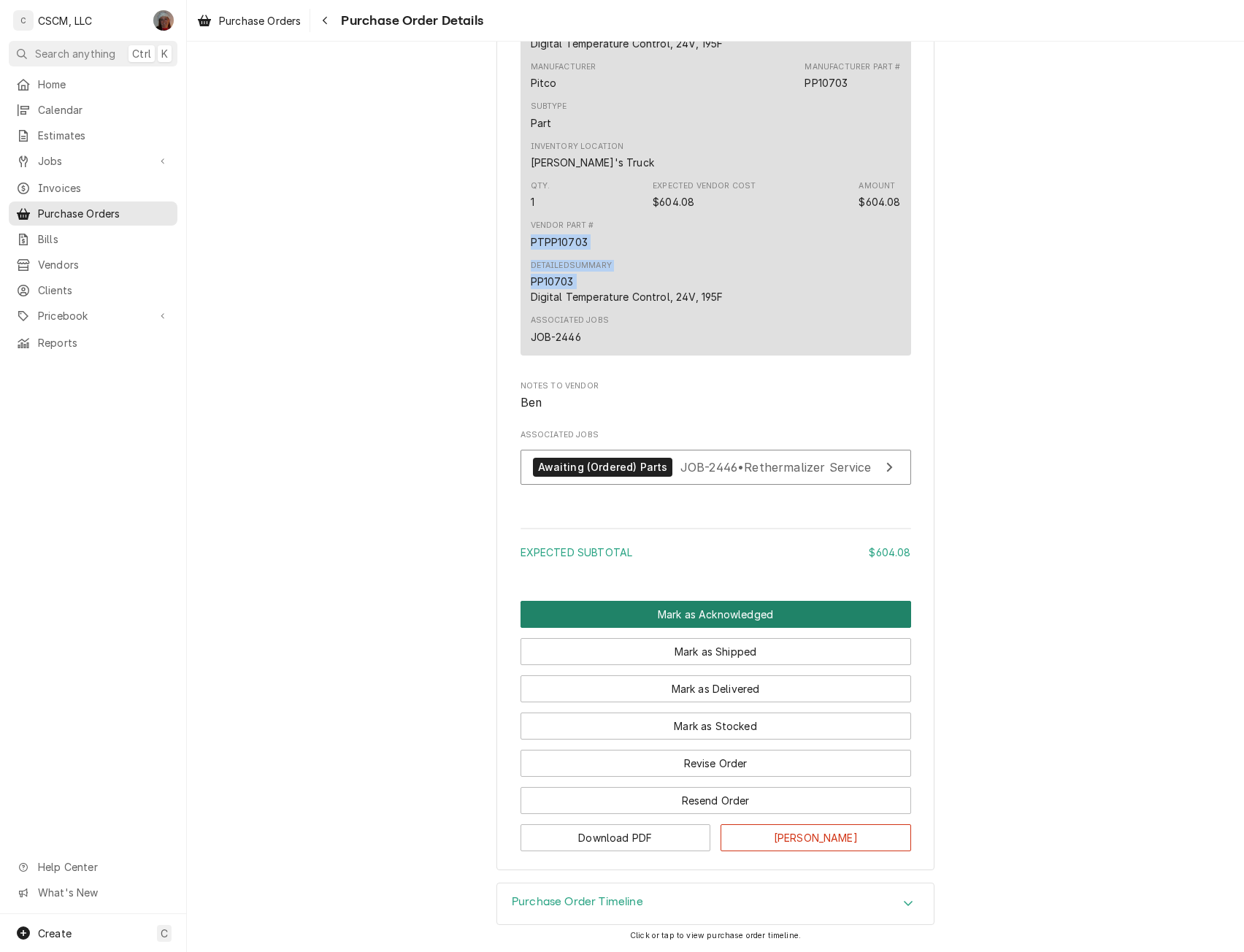
click at [712, 618] on button "Mark as Acknowledged" at bounding box center [716, 614] width 391 height 27
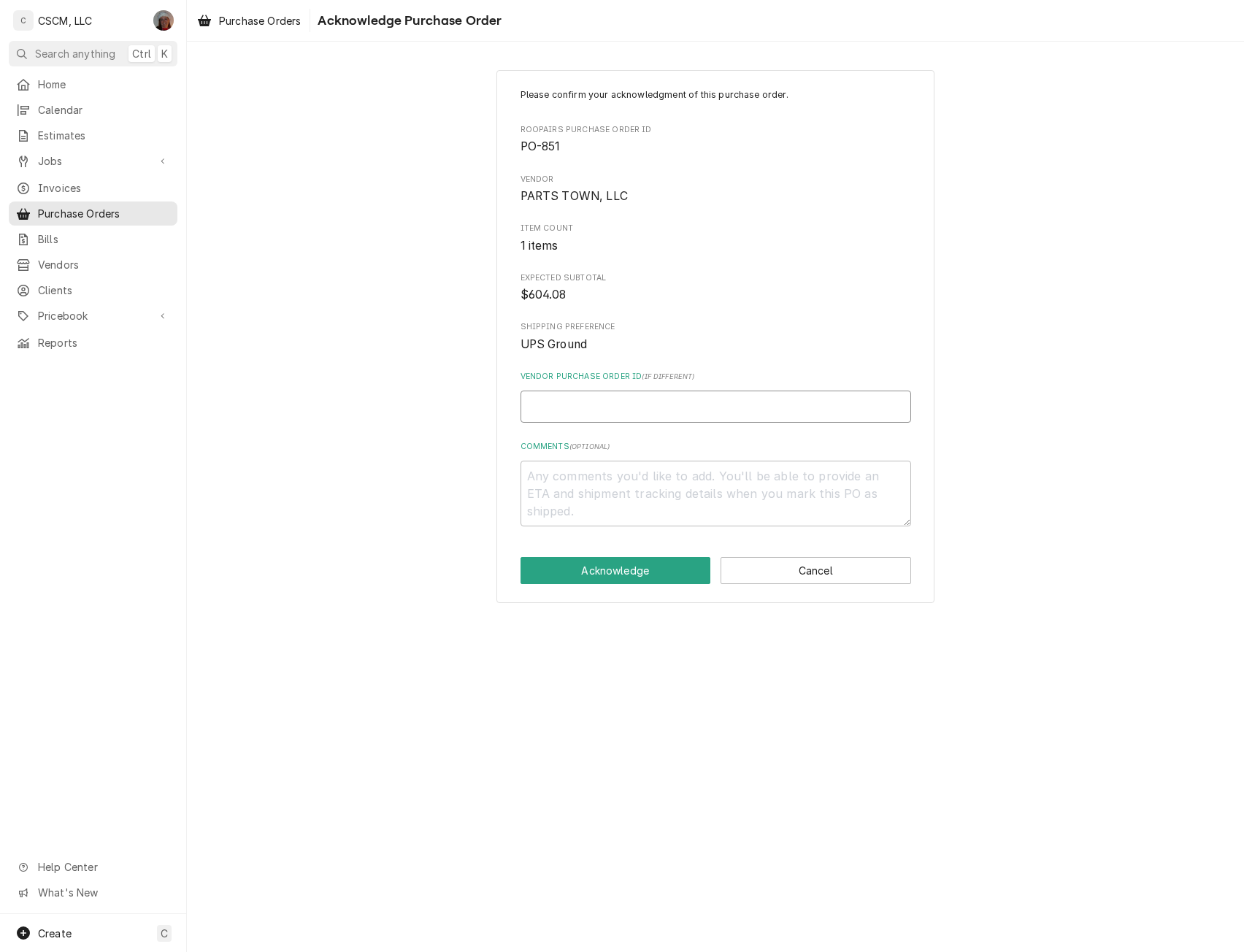
click at [534, 402] on input "Vendor Purchase Order ID ( if different )" at bounding box center [716, 407] width 391 height 32
type input "5"
type textarea "x"
type input "50"
type textarea "x"
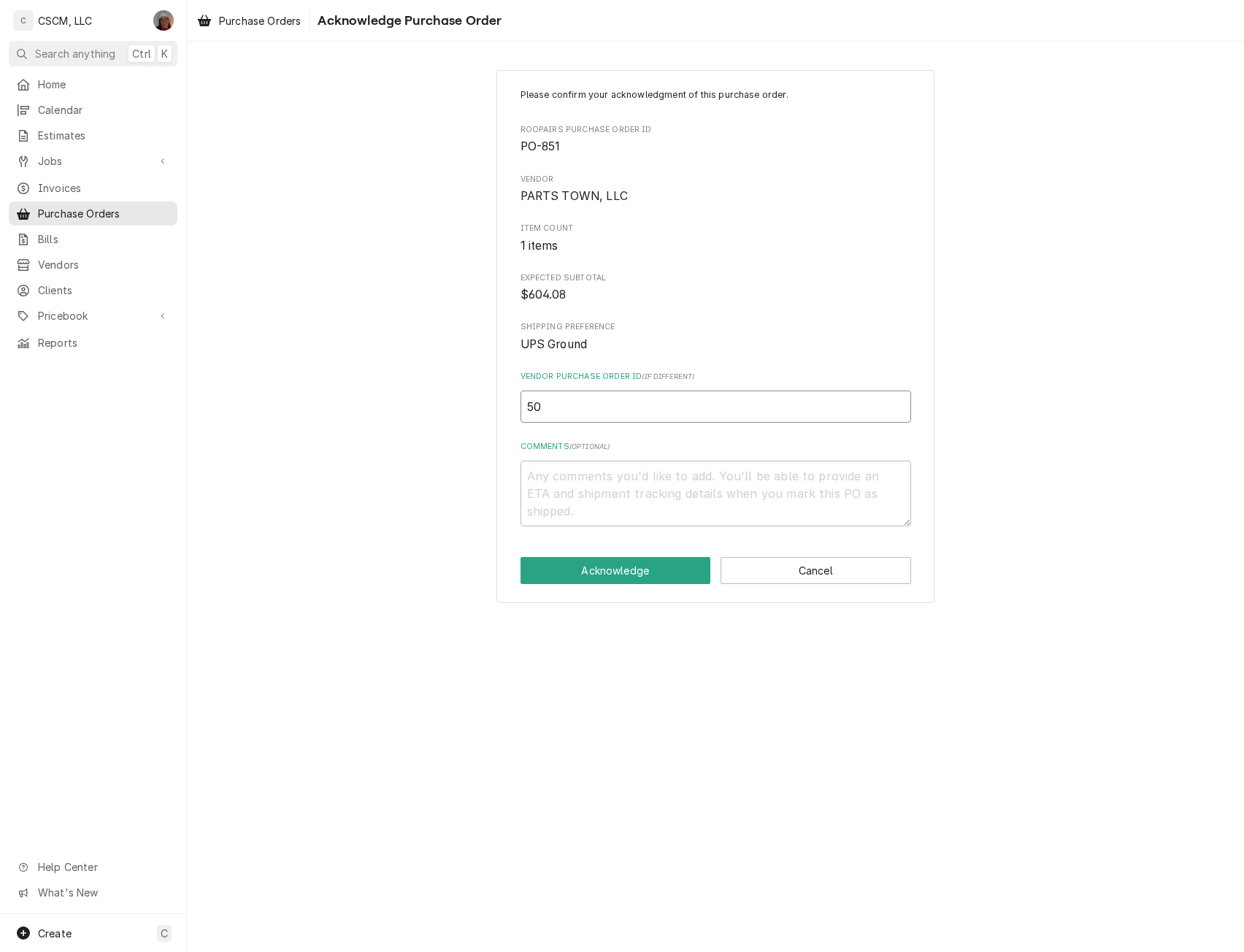
type input "506"
type textarea "x"
type input "5068"
type textarea "x"
type input "50682"
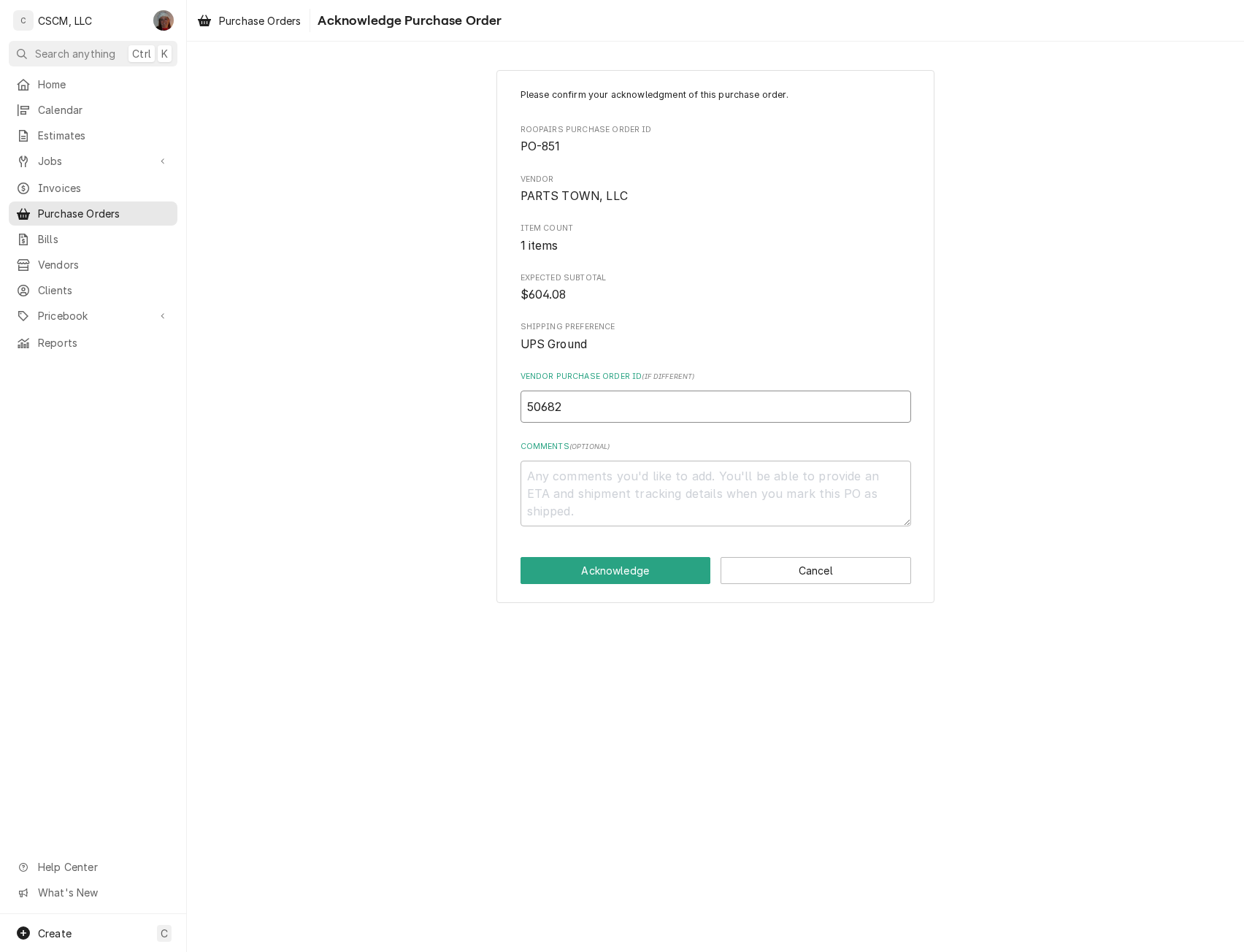
type textarea "x"
type input "506828"
type textarea "x"
type input "5068280"
type textarea "x"
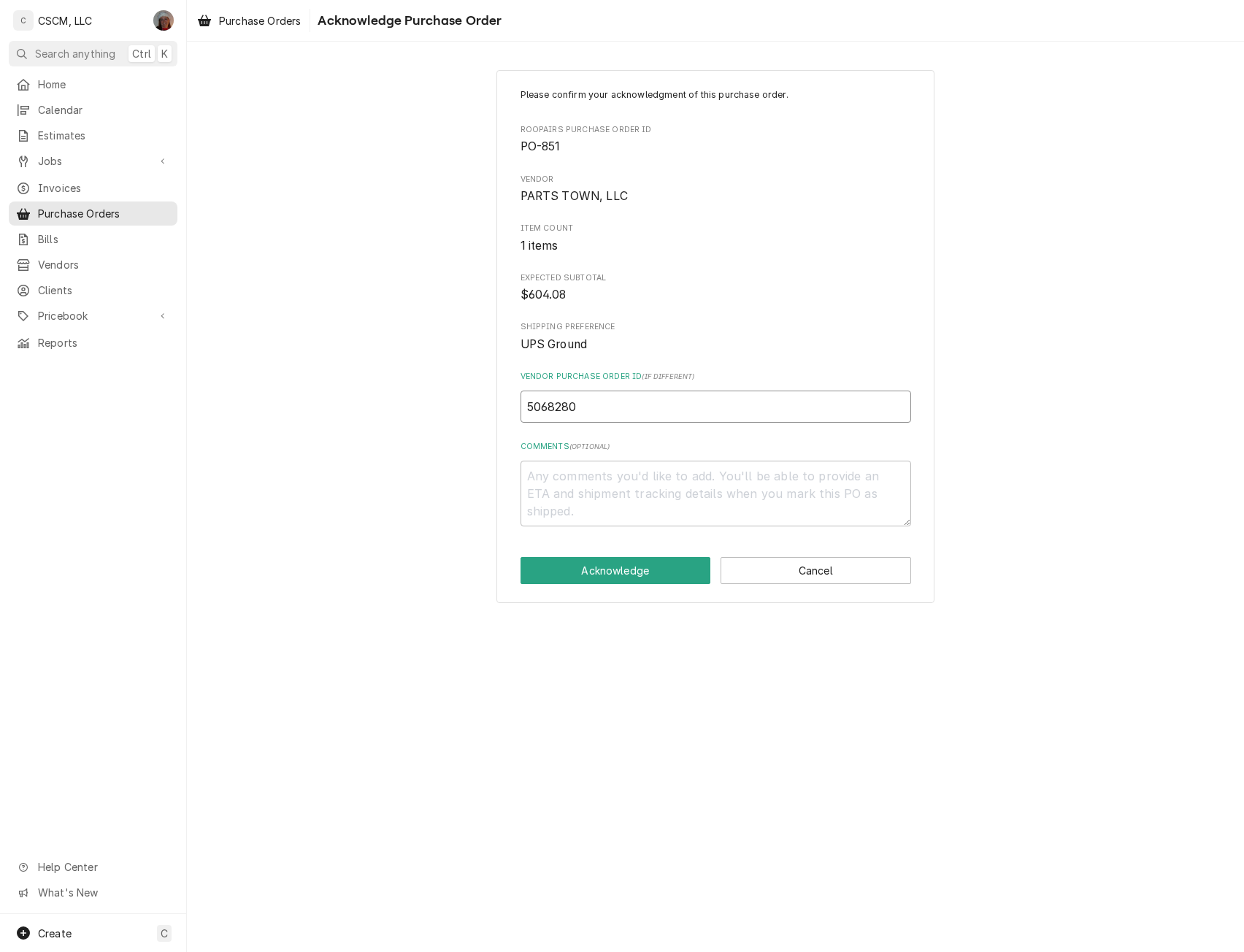
type input "50682800"
type textarea "x"
type input "506828005"
click at [601, 564] on button "Acknowledge" at bounding box center [616, 571] width 191 height 27
type textarea "x"
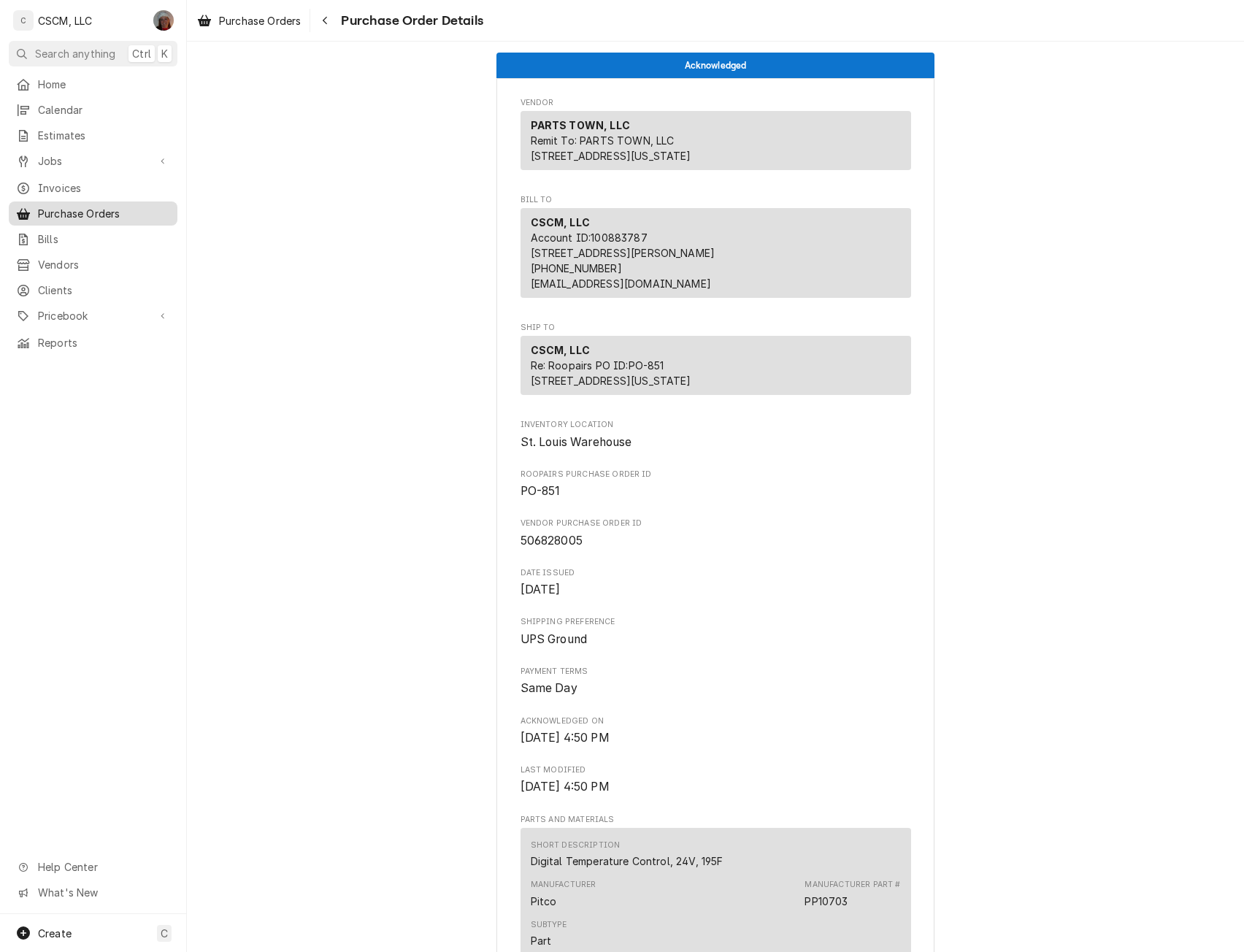
click at [92, 206] on span "Purchase Orders" at bounding box center [104, 213] width 132 height 15
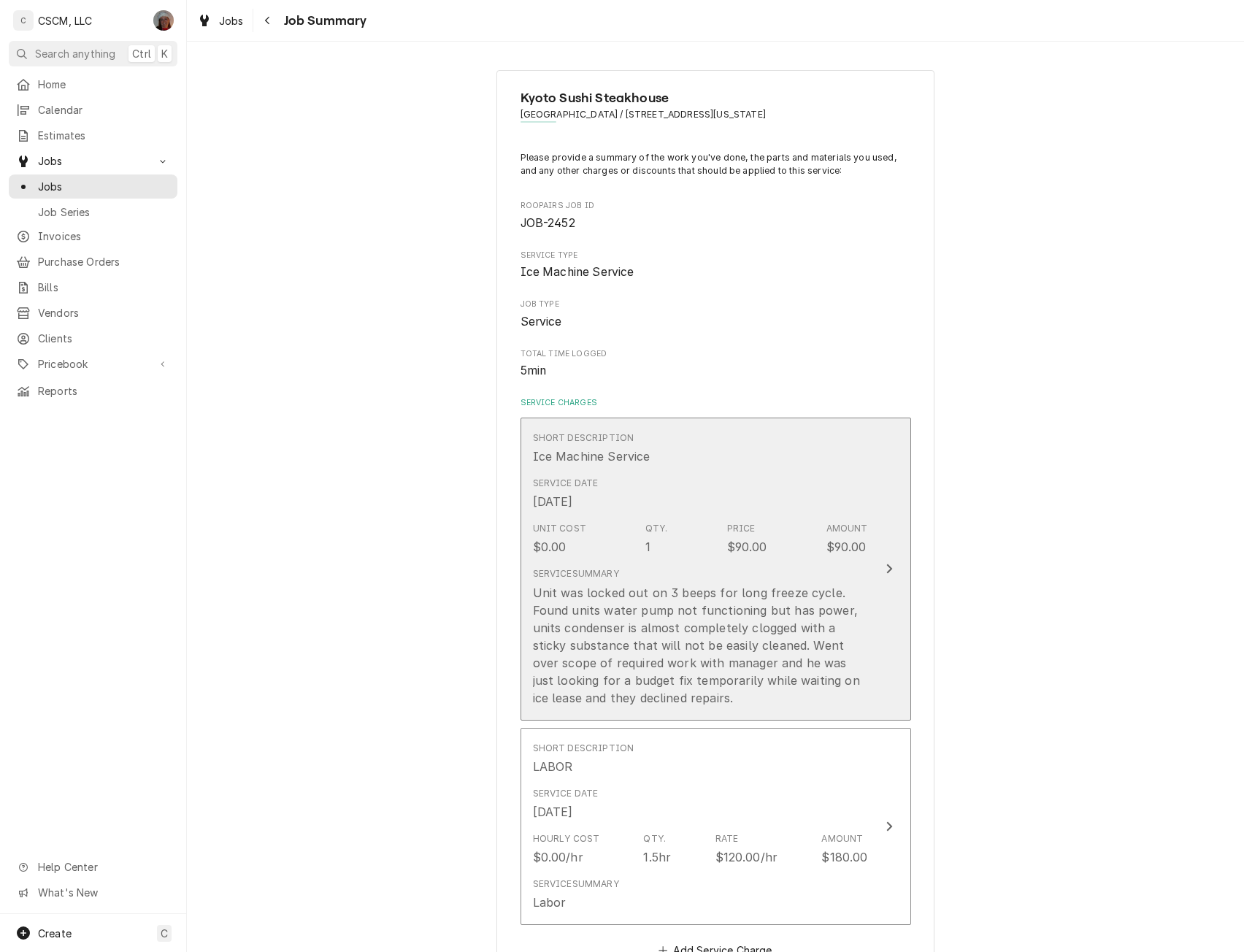
click at [888, 565] on div "Update Line Item" at bounding box center [889, 568] width 19 height 17
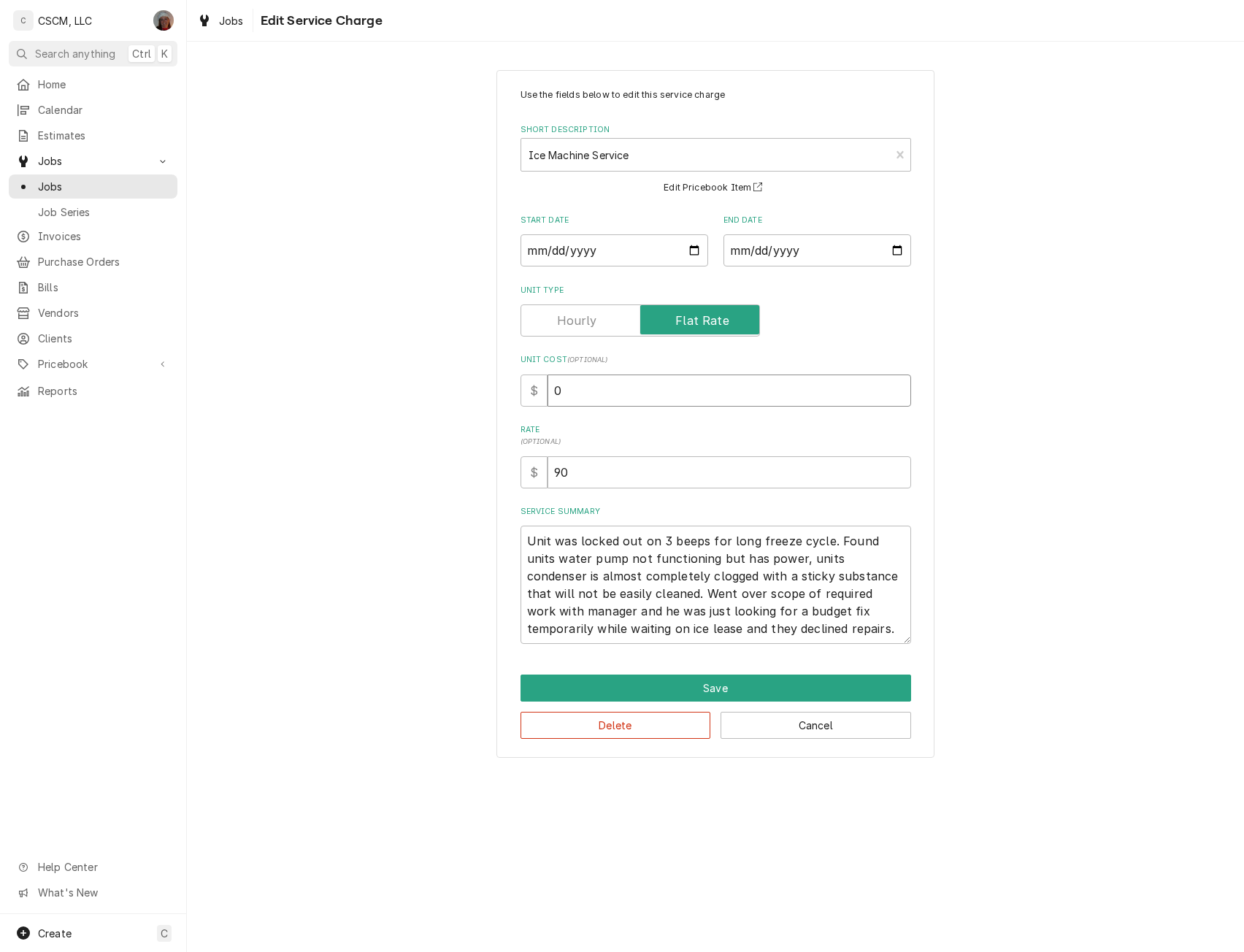
click at [552, 385] on input "0" at bounding box center [730, 390] width 364 height 32
type textarea "x"
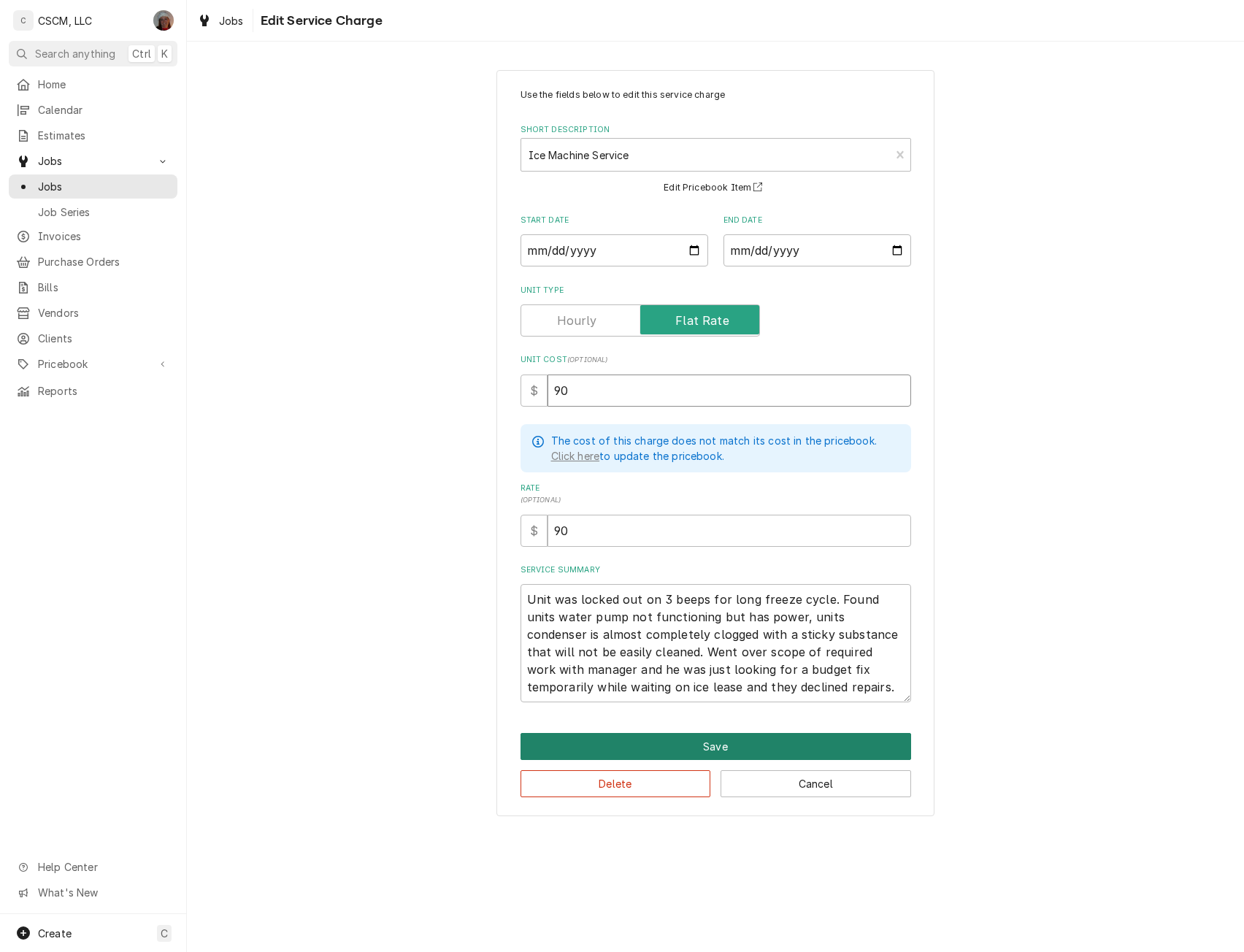
type input "90"
click at [710, 755] on button "Save" at bounding box center [716, 747] width 391 height 27
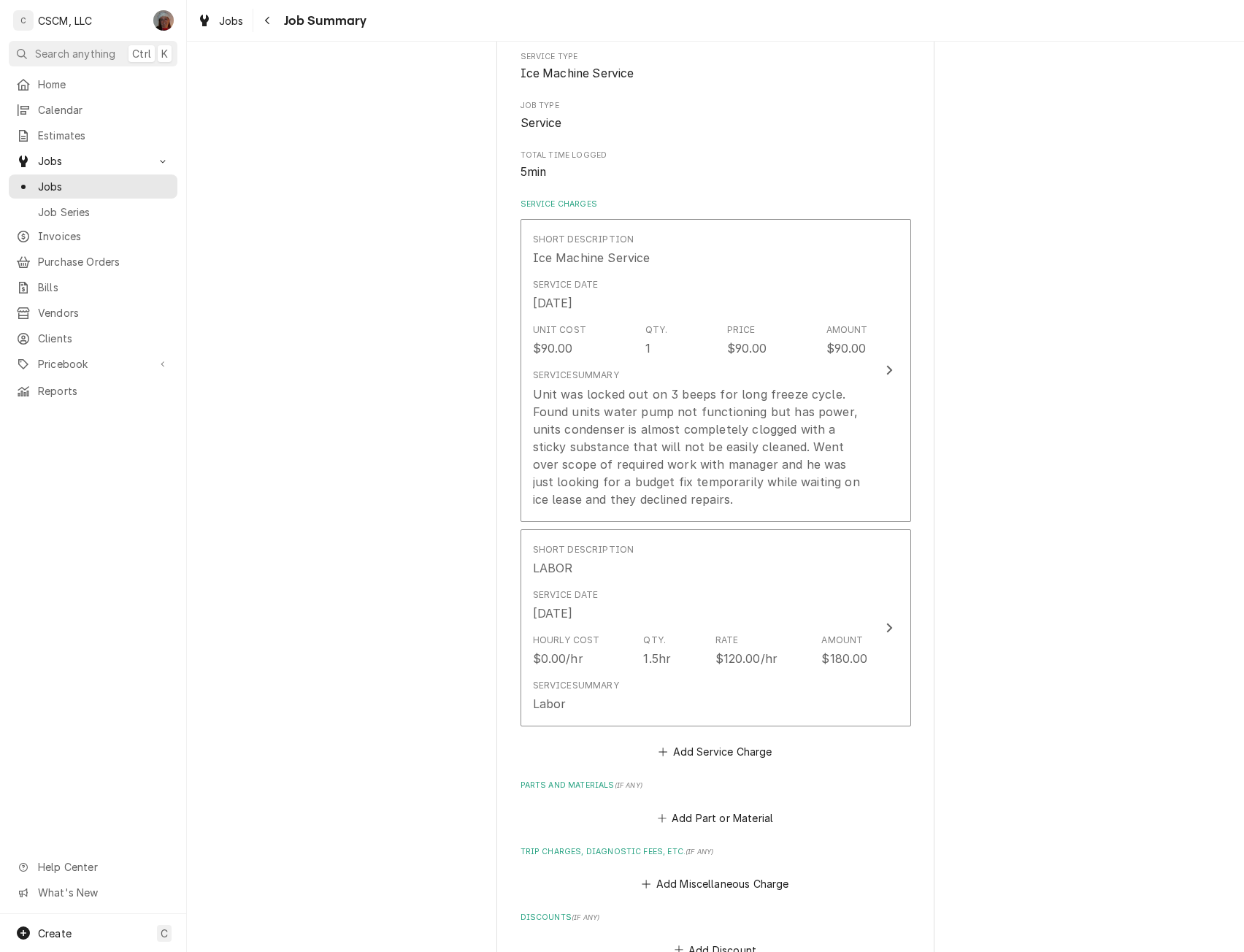
scroll to position [288, 0]
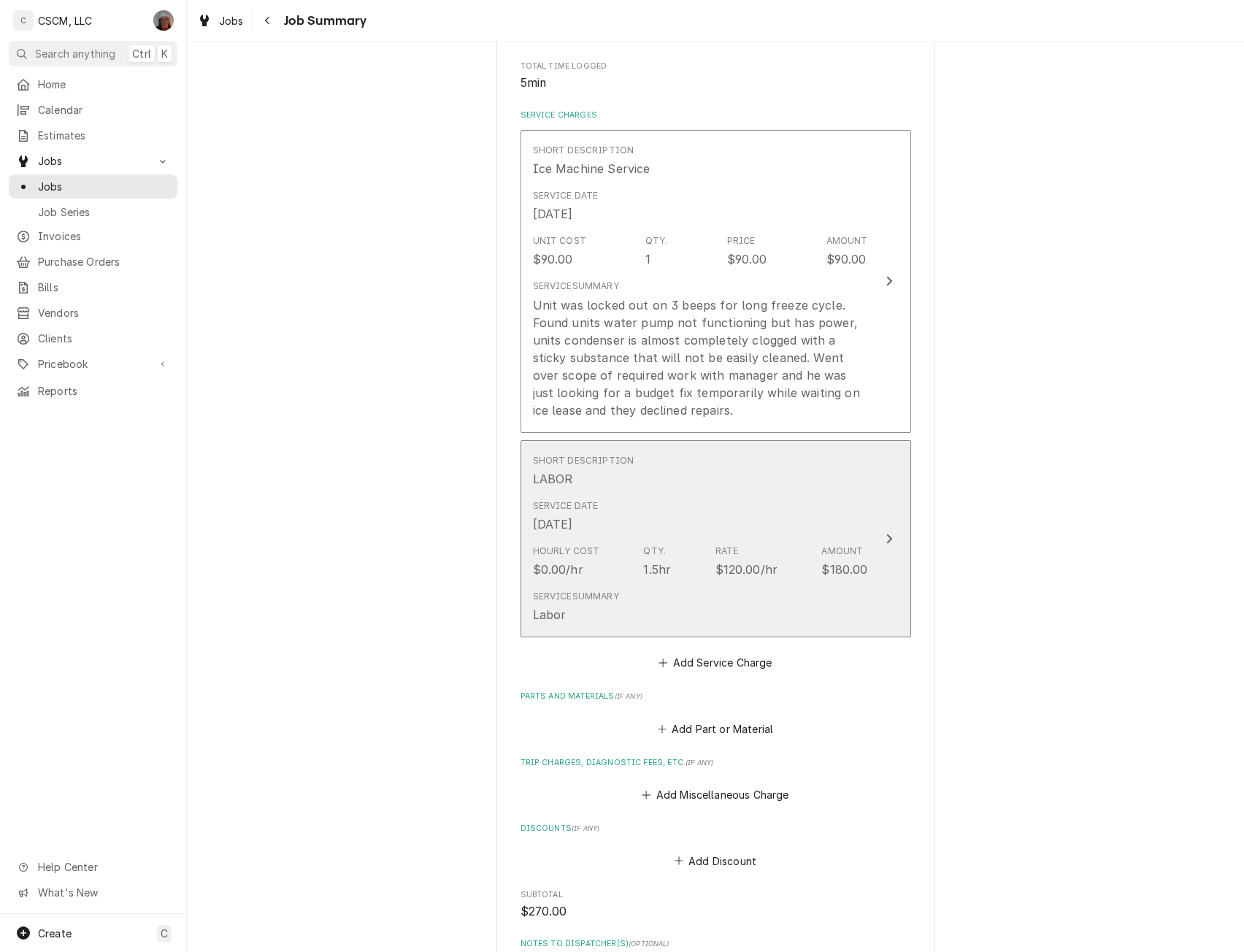
click at [880, 518] on button "Short Description LABOR Service Date Oct 10, 2025 Hourly Cost $0.00/hr Qty. 1.5…" at bounding box center [716, 539] width 391 height 198
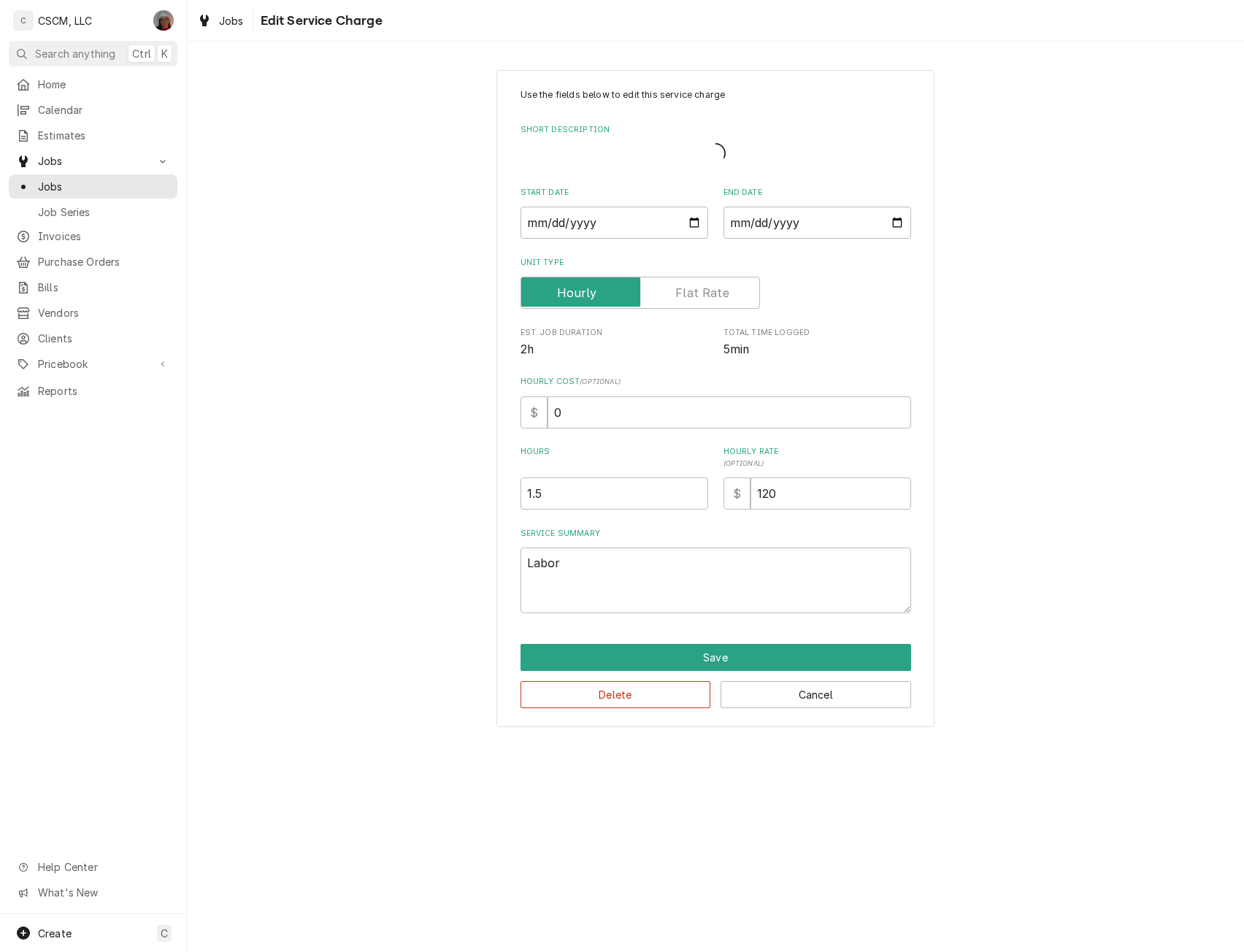
type textarea "x"
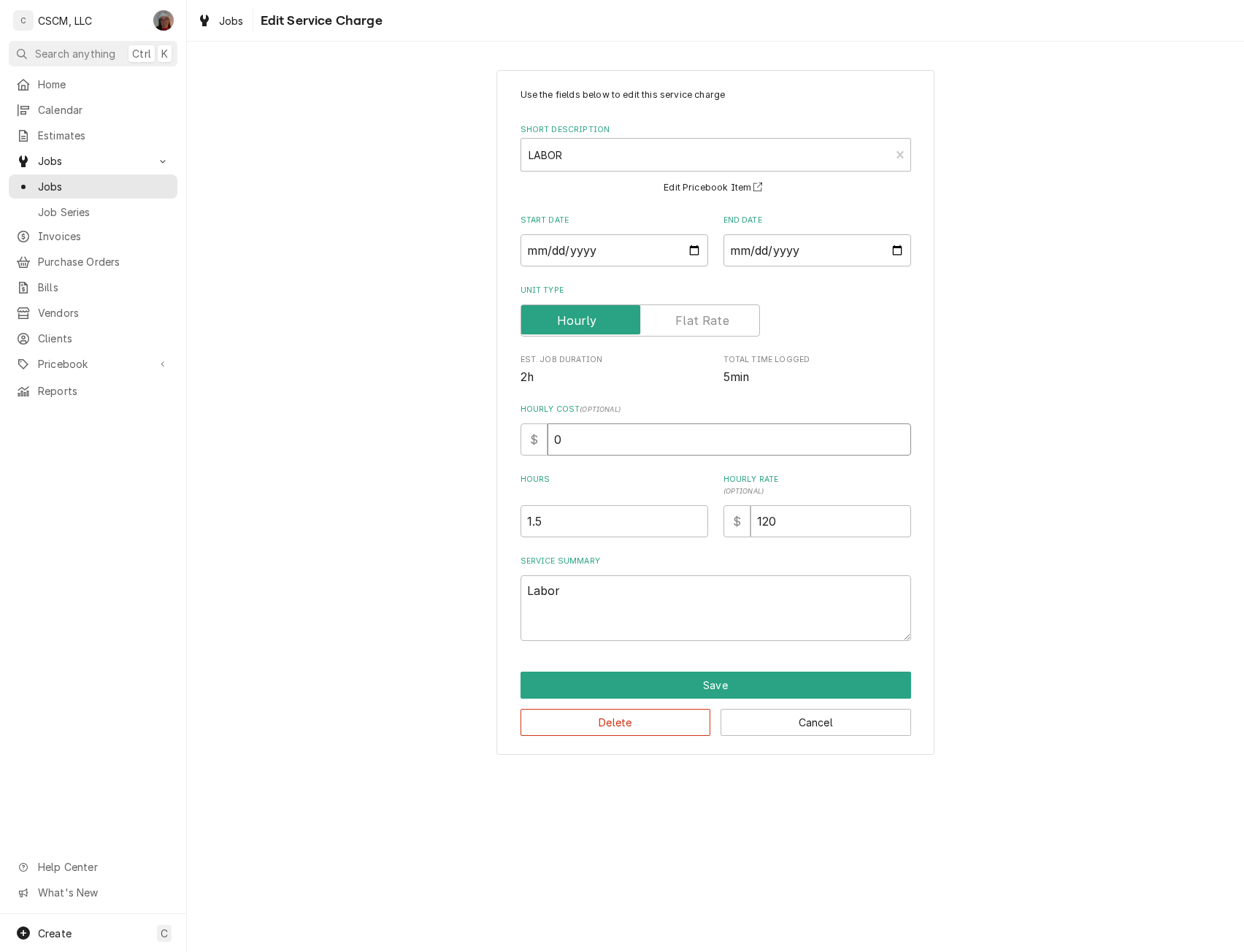
drag, startPoint x: 552, startPoint y: 437, endPoint x: 659, endPoint y: 447, distance: 107.5
click at [659, 447] on input "0" at bounding box center [730, 439] width 364 height 32
type input "4"
type textarea "x"
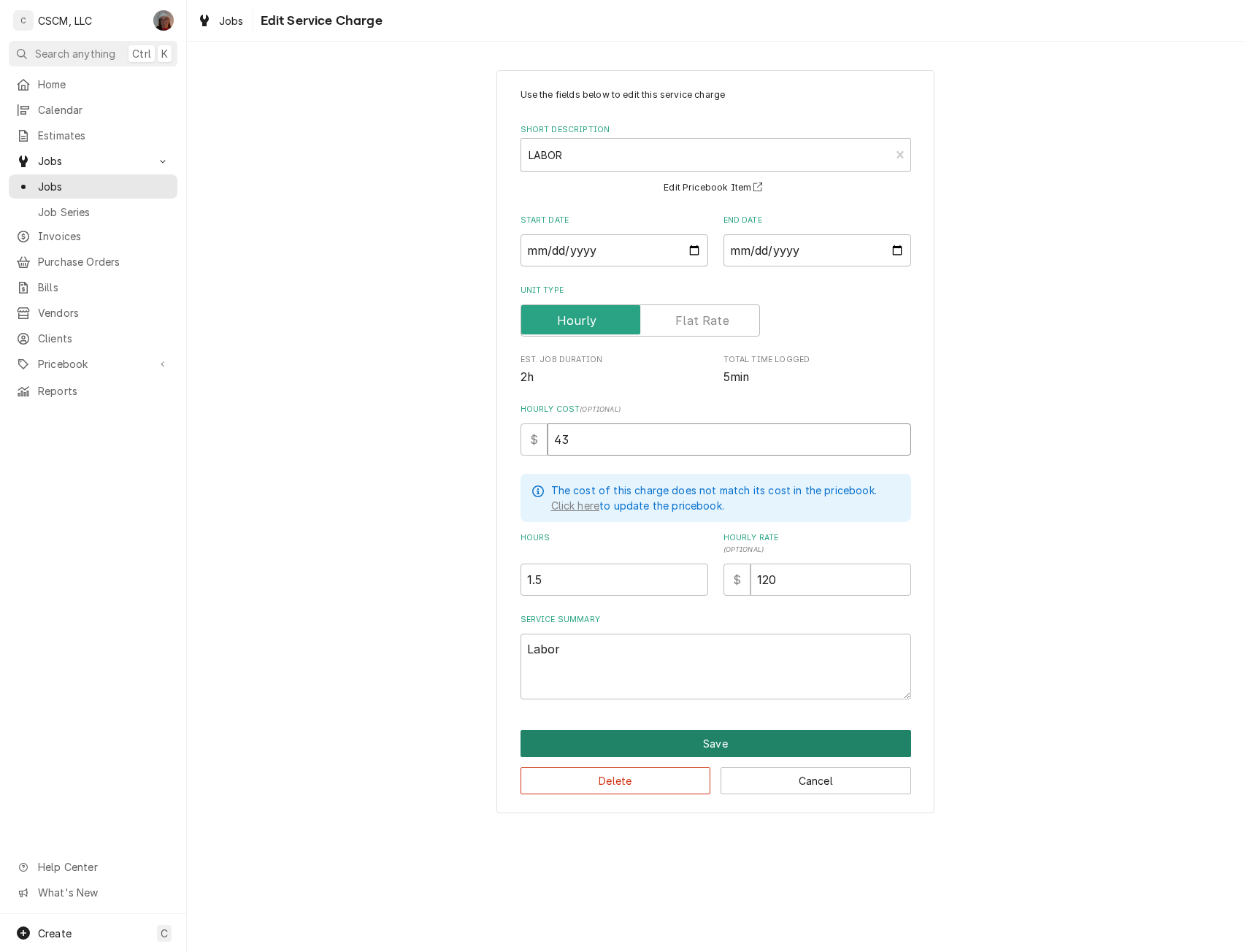
type input "43"
click at [701, 742] on button "Save" at bounding box center [716, 744] width 391 height 27
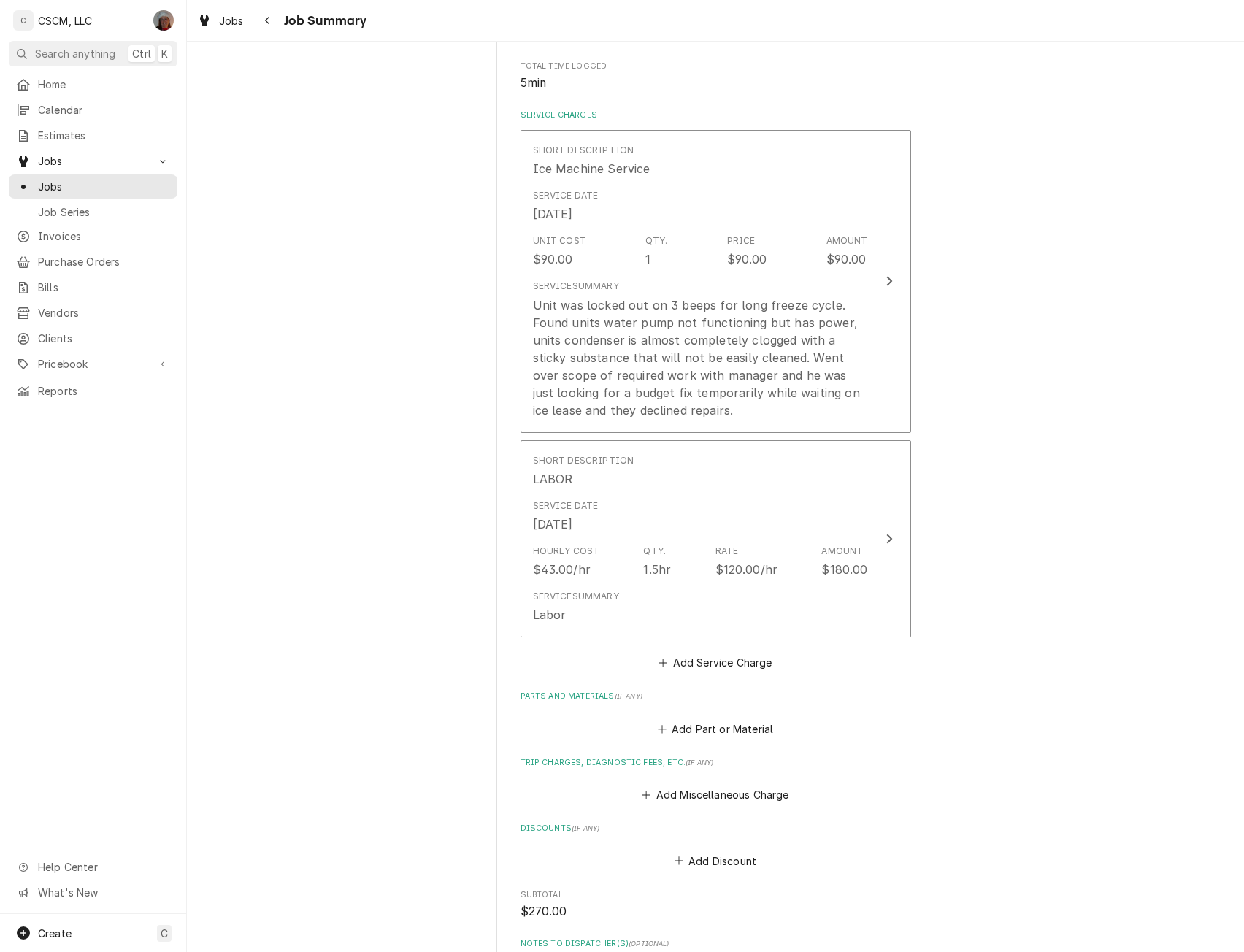
scroll to position [672, 0]
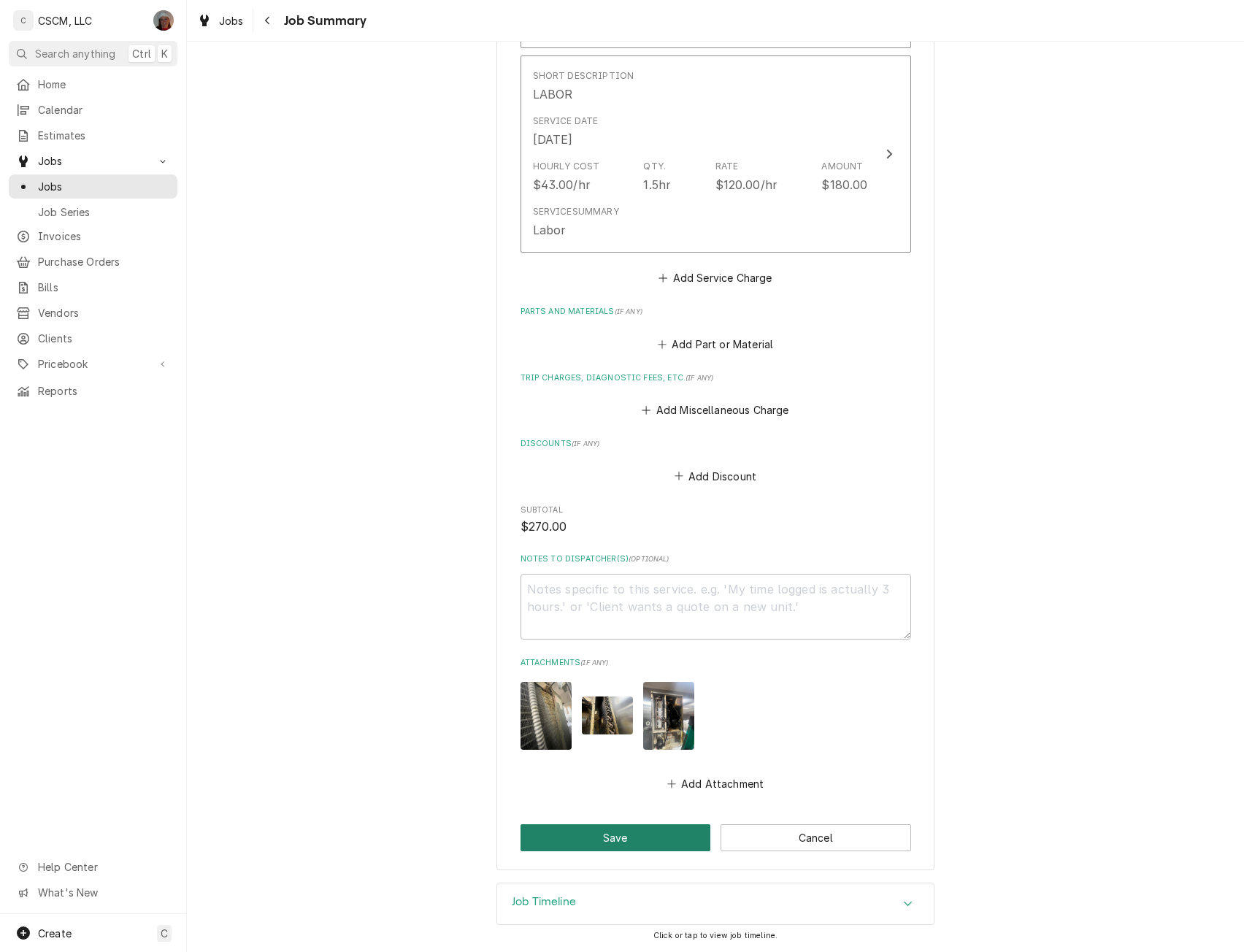
click at [642, 832] on button "Save" at bounding box center [616, 839] width 191 height 27
type textarea "x"
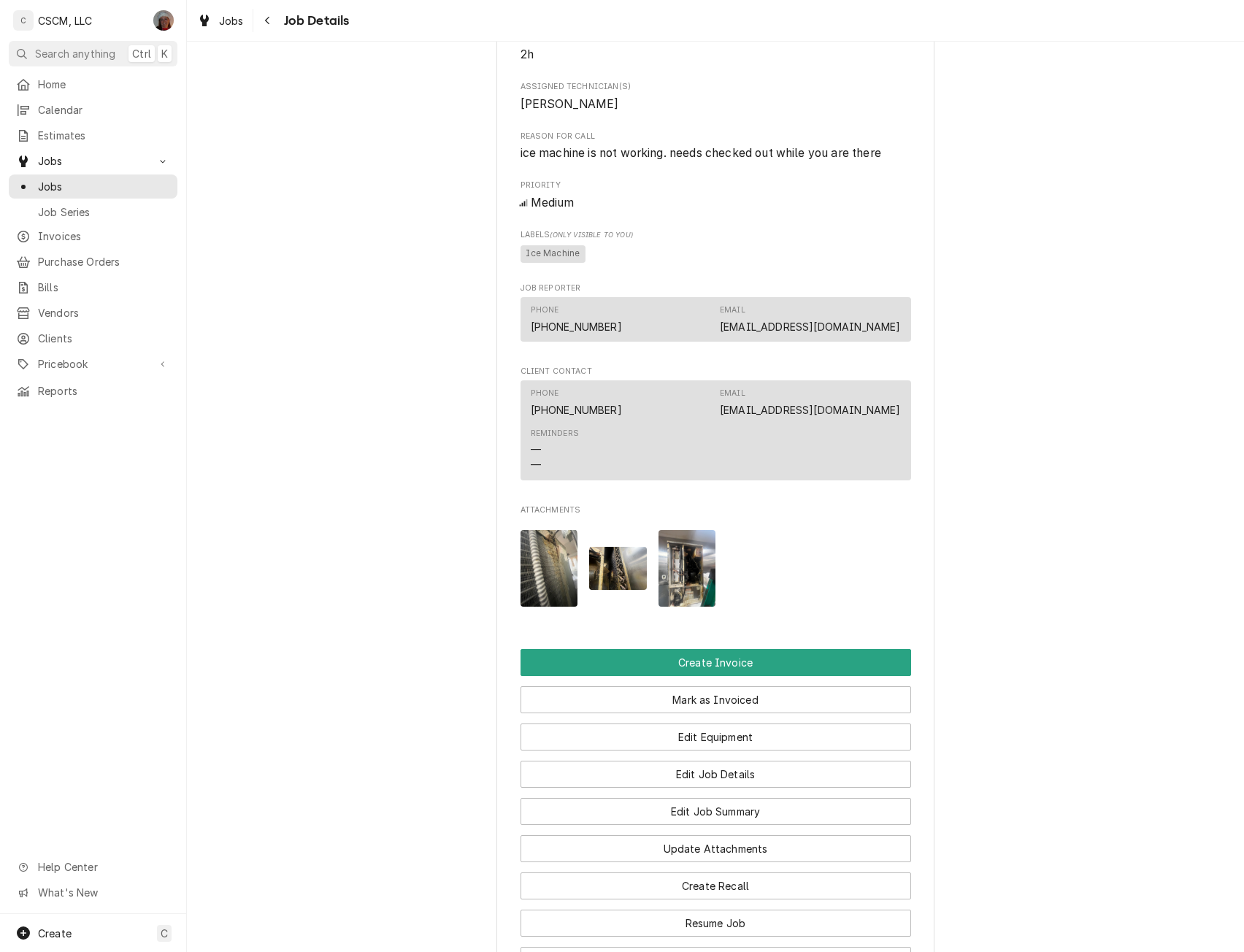
scroll to position [633, 0]
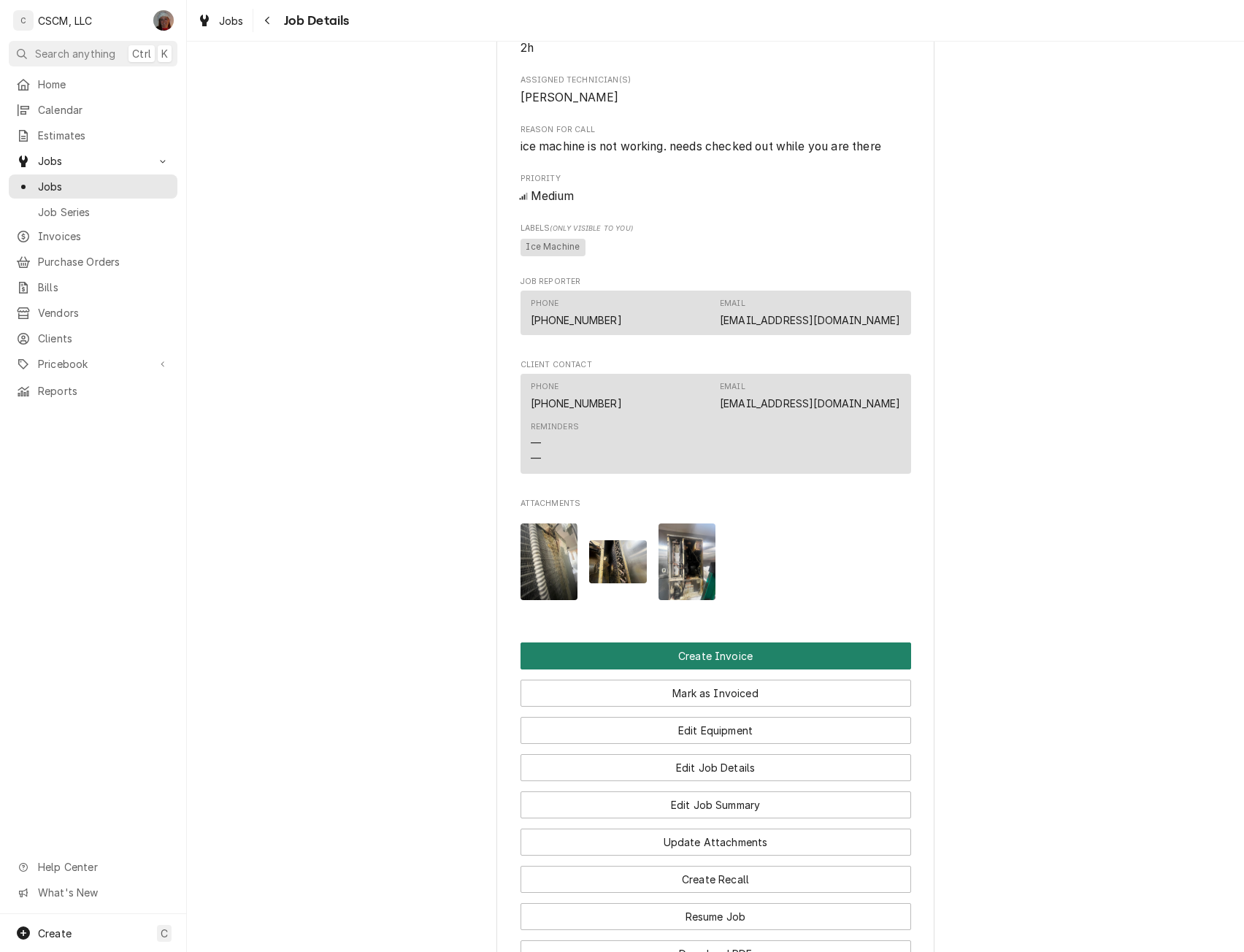
click at [762, 670] on button "Create Invoice" at bounding box center [716, 656] width 391 height 27
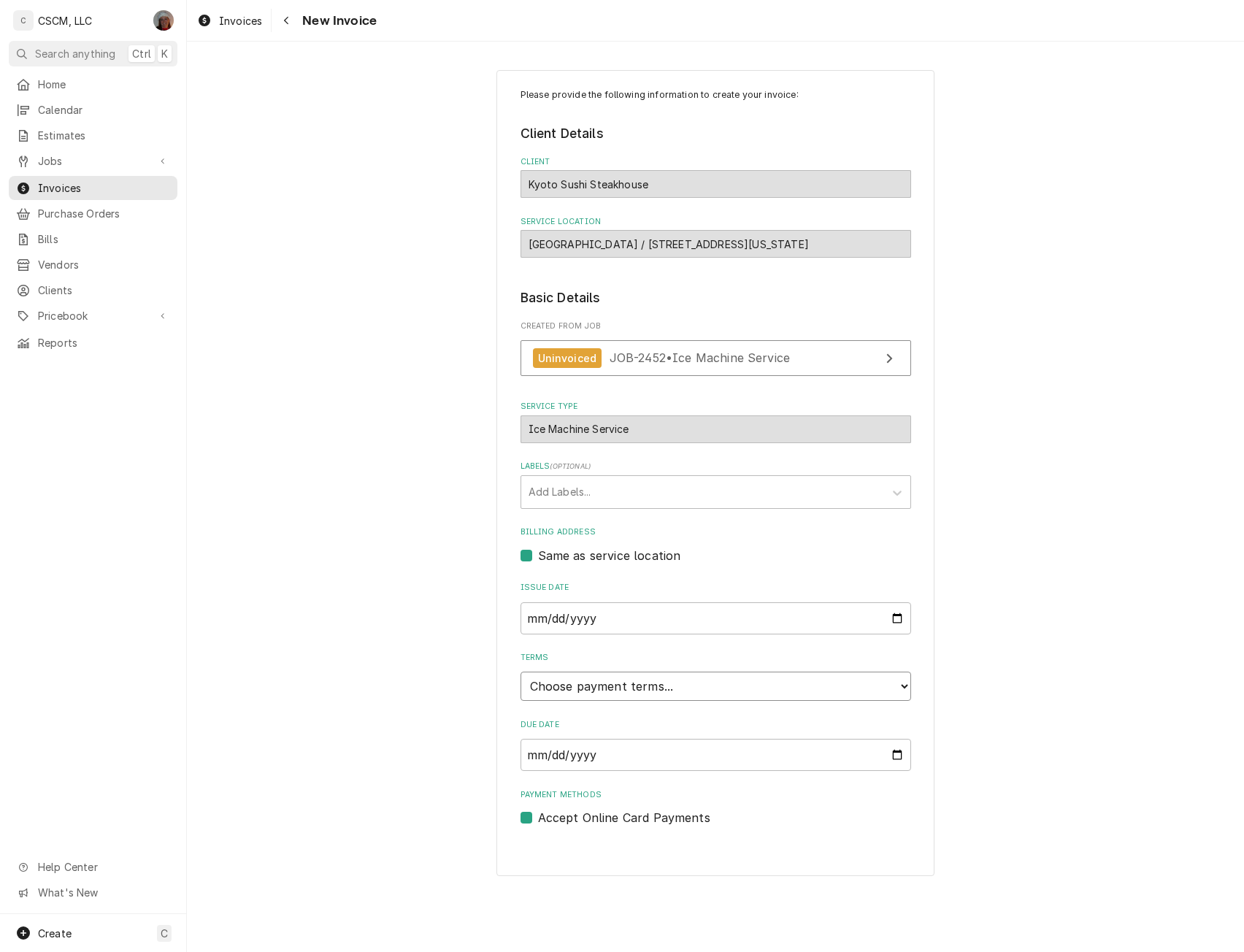
click at [896, 685] on select "Choose payment terms... Same Day Net 7 Net 14 Net 21 Net 30 Net 45 Net 60 Net 90" at bounding box center [716, 686] width 391 height 29
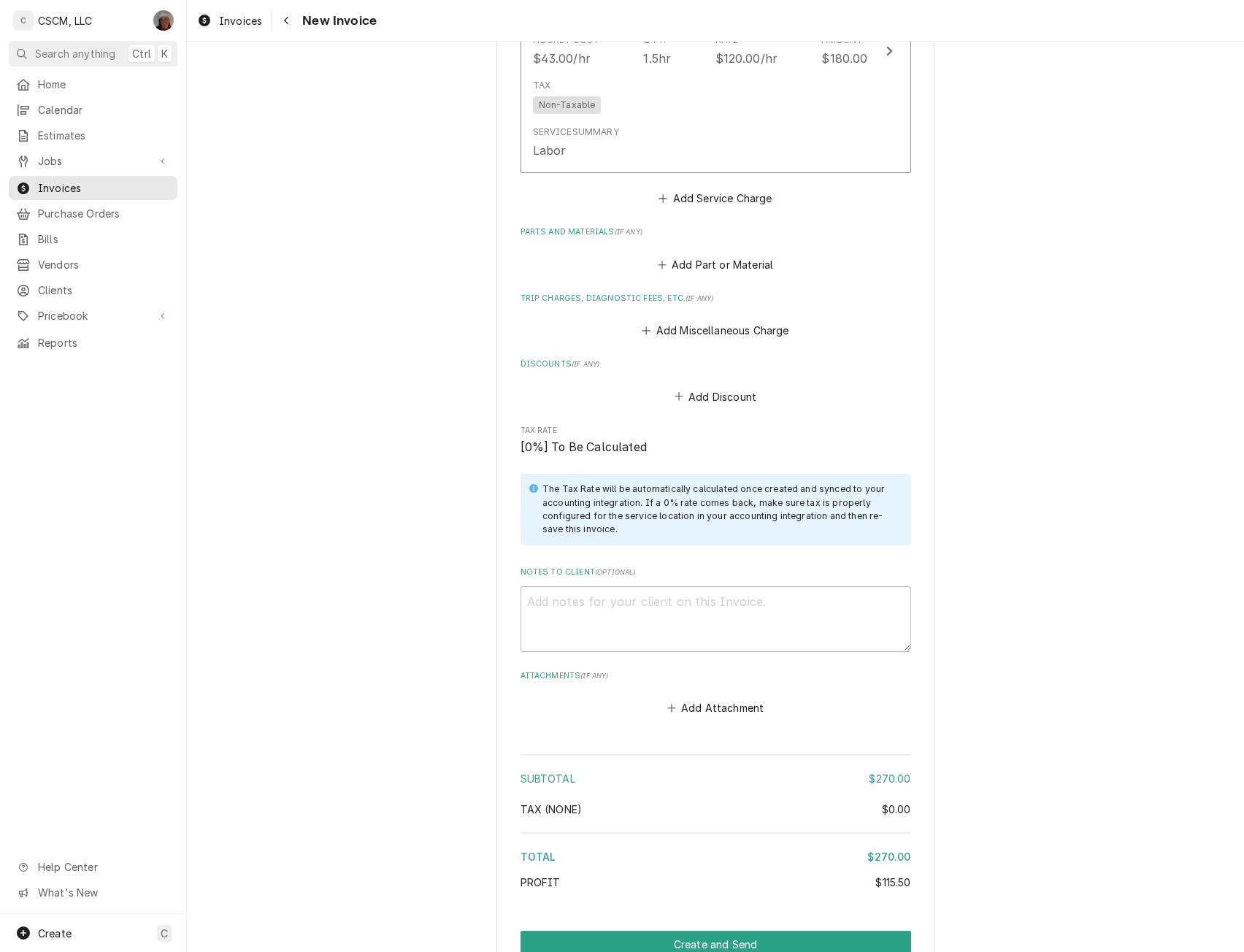
scroll to position [1353, 0]
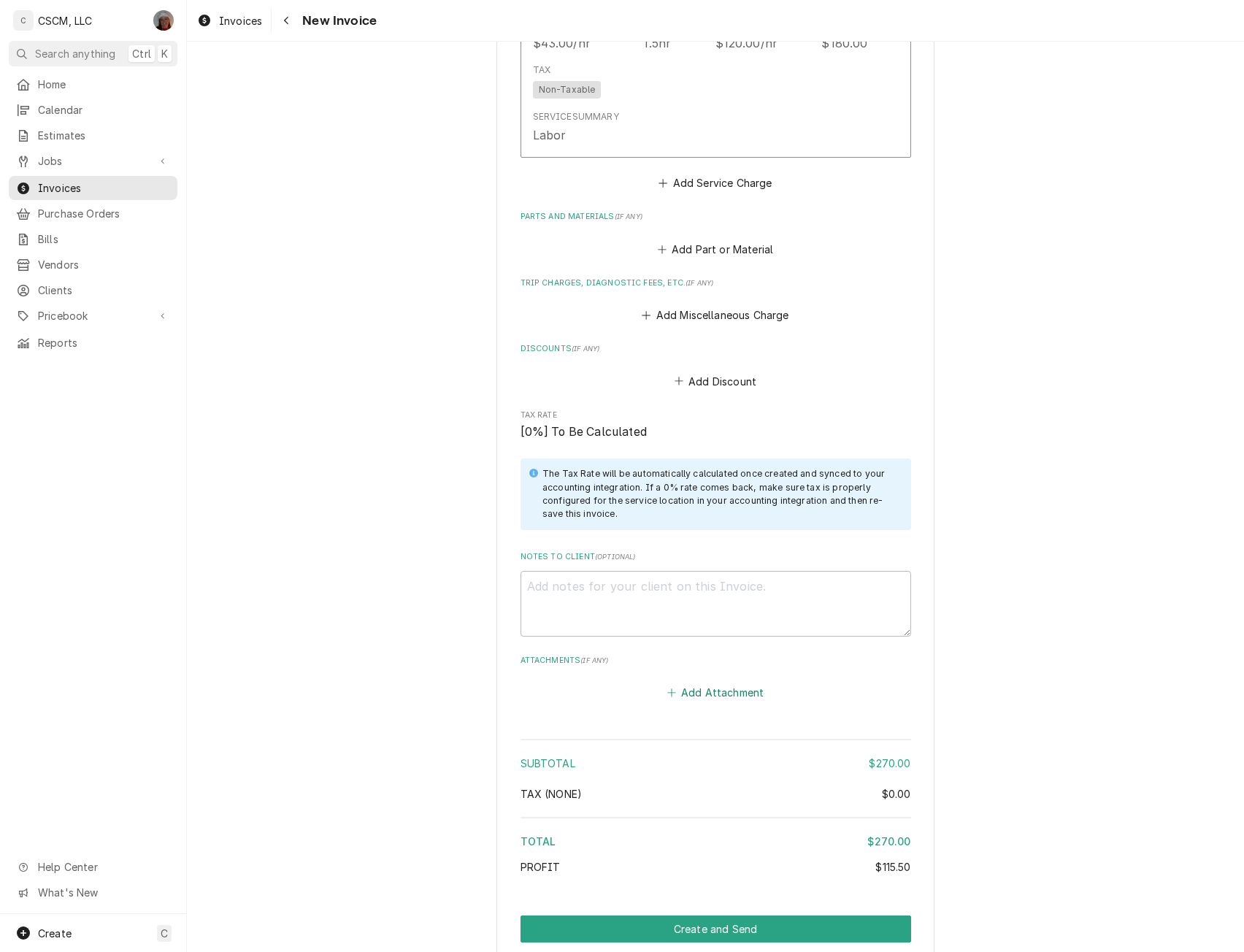
click at [708, 695] on button "Add Attachment" at bounding box center [715, 692] width 103 height 21
type textarea "x"
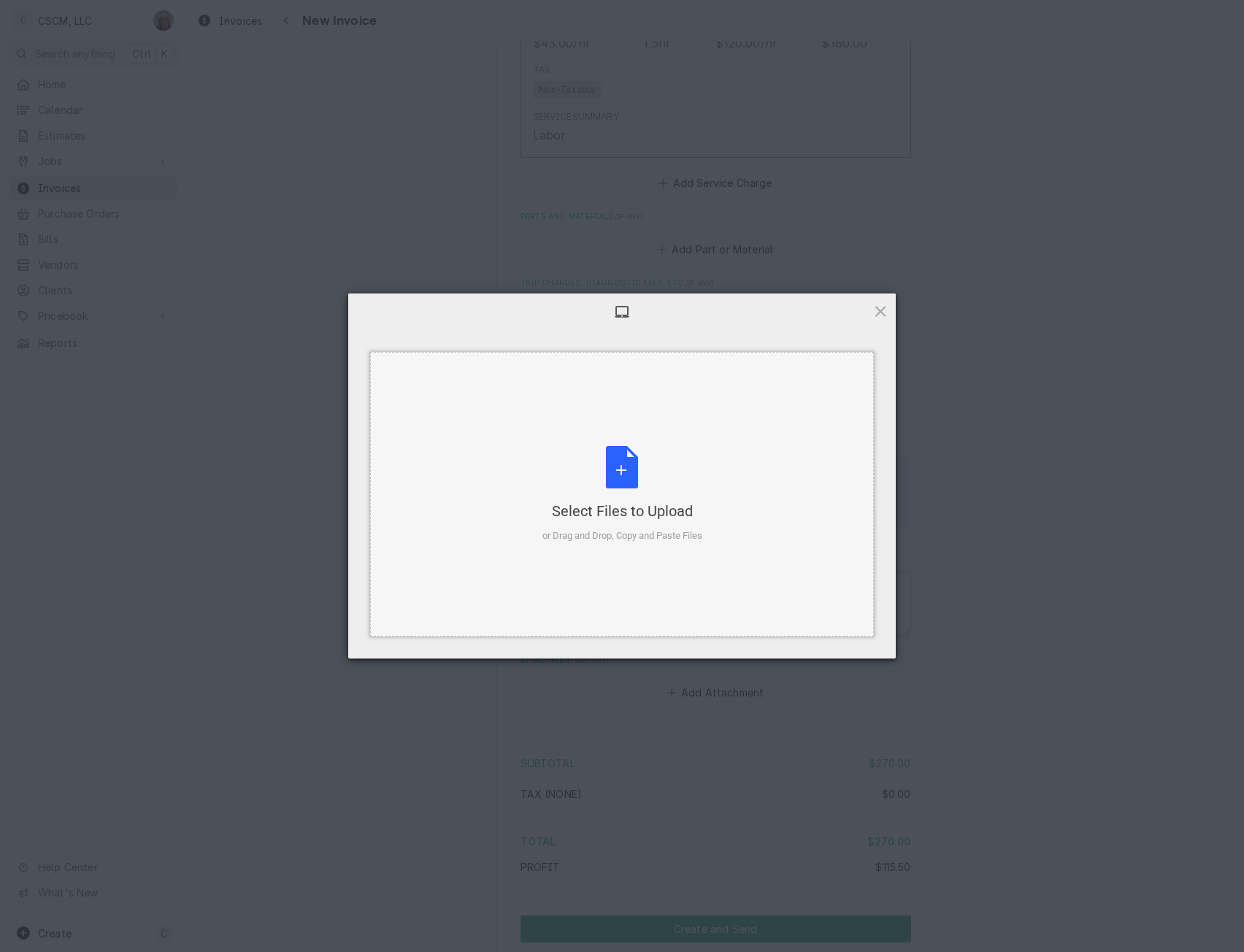
click at [627, 471] on div "Select Files to Upload or Drag and Drop, Copy and Paste Files" at bounding box center [622, 495] width 160 height 97
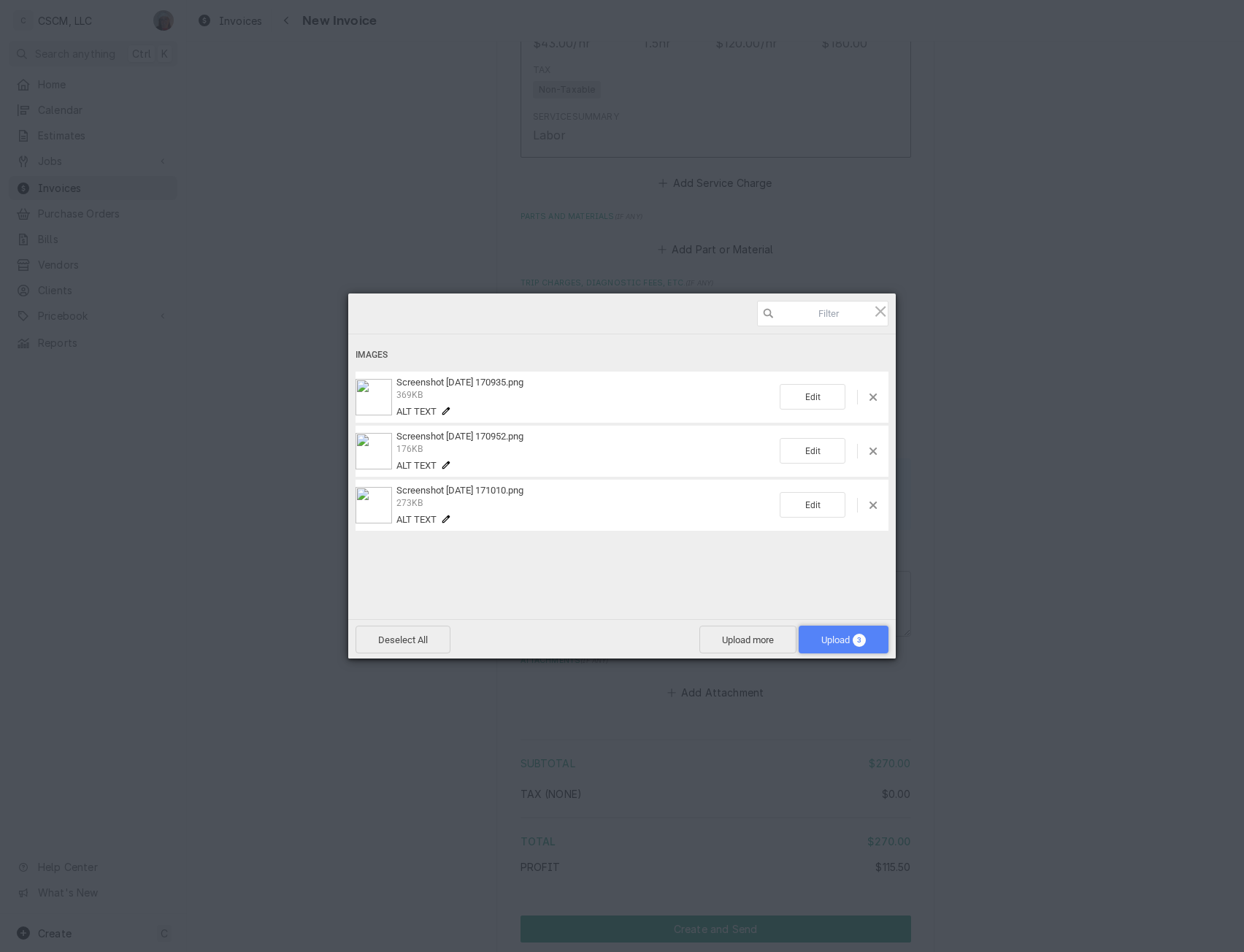
click at [844, 631] on span "Upload 3" at bounding box center [843, 640] width 90 height 28
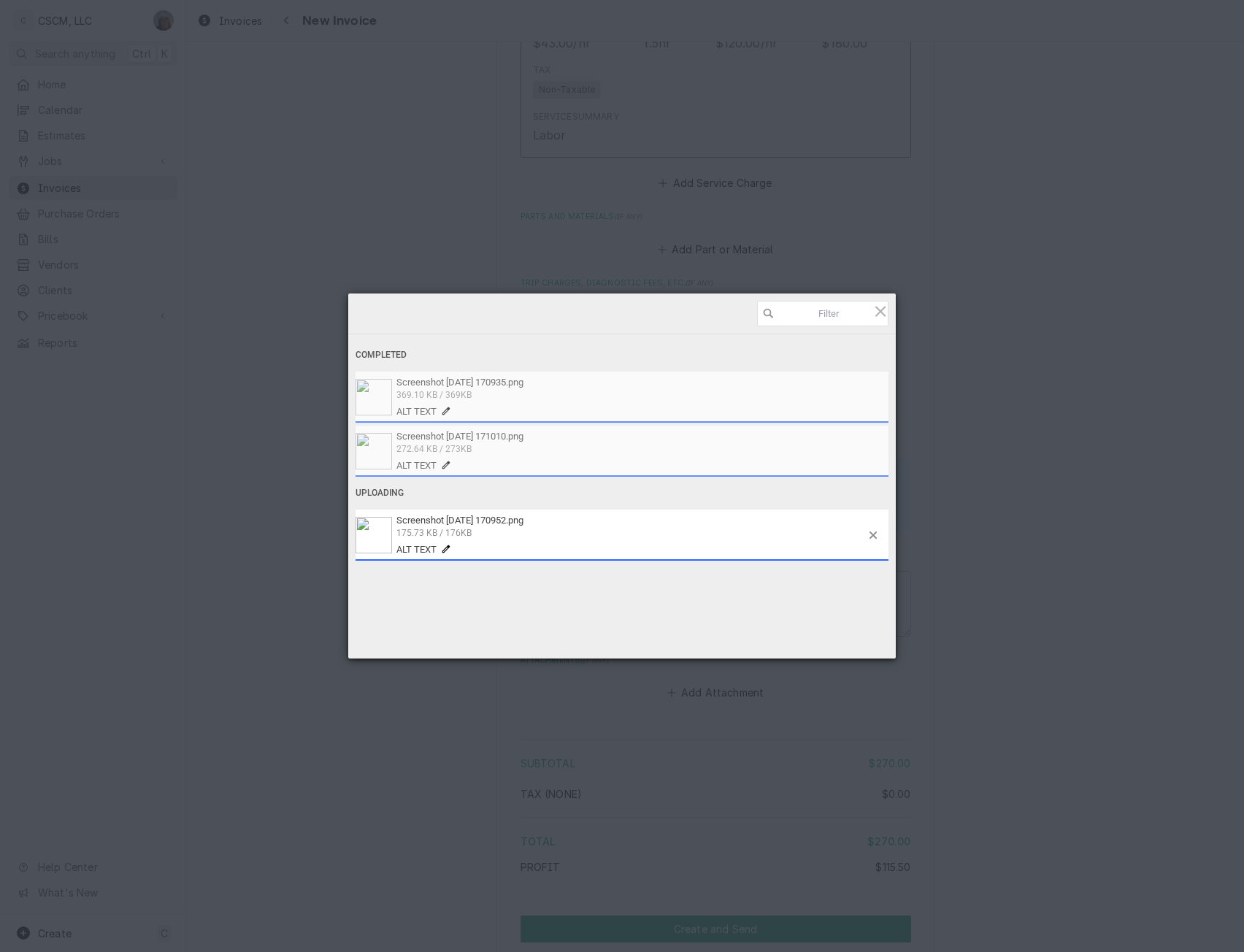
type textarea "x"
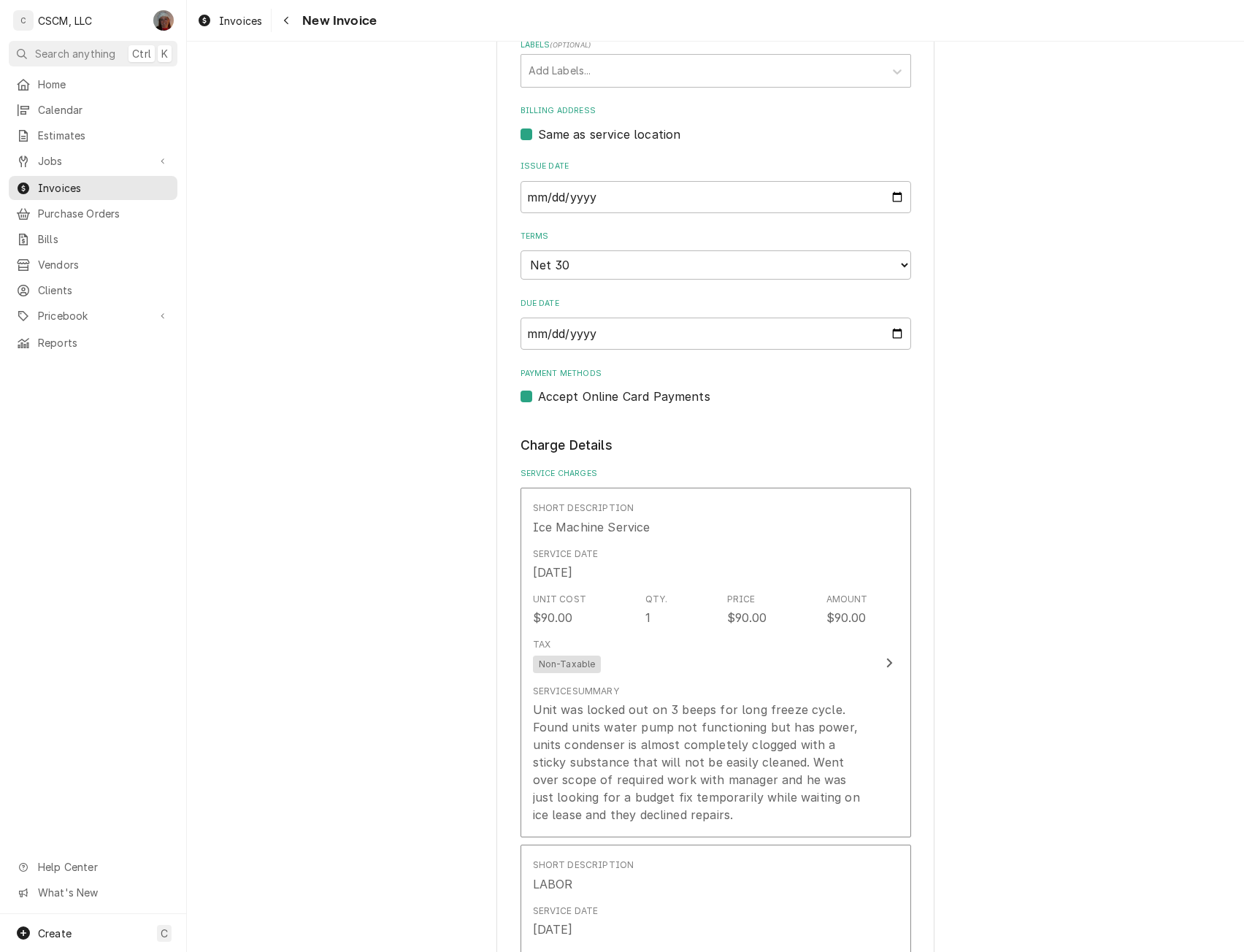
scroll to position [417, 0]
click at [538, 398] on label "Accept Online Card Payments" at bounding box center [624, 399] width 172 height 17
click at [538, 398] on input "Payment Methods" at bounding box center [733, 407] width 391 height 32
checkbox input "false"
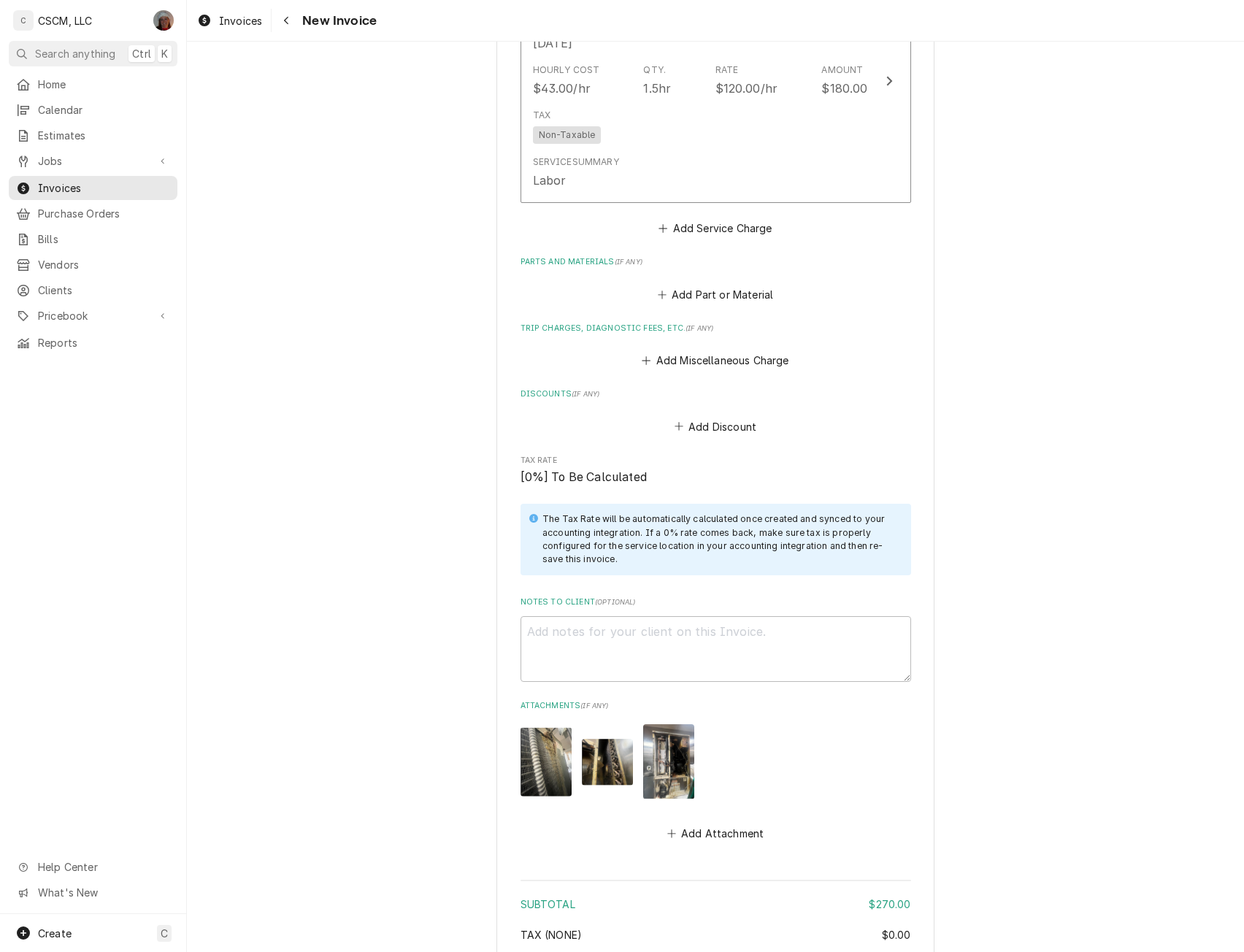
scroll to position [1508, 0]
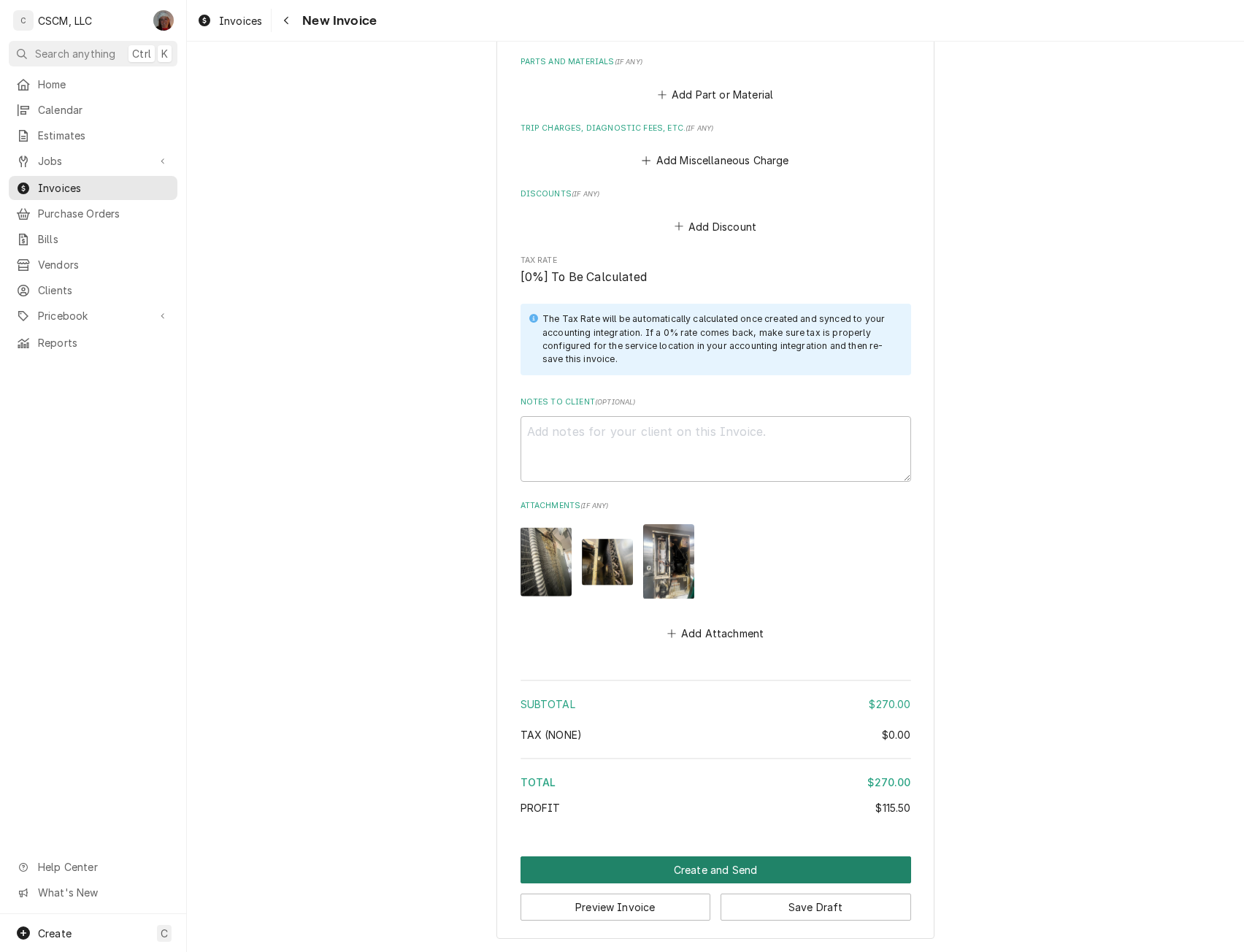
click at [681, 869] on button "Create and Send" at bounding box center [716, 870] width 391 height 27
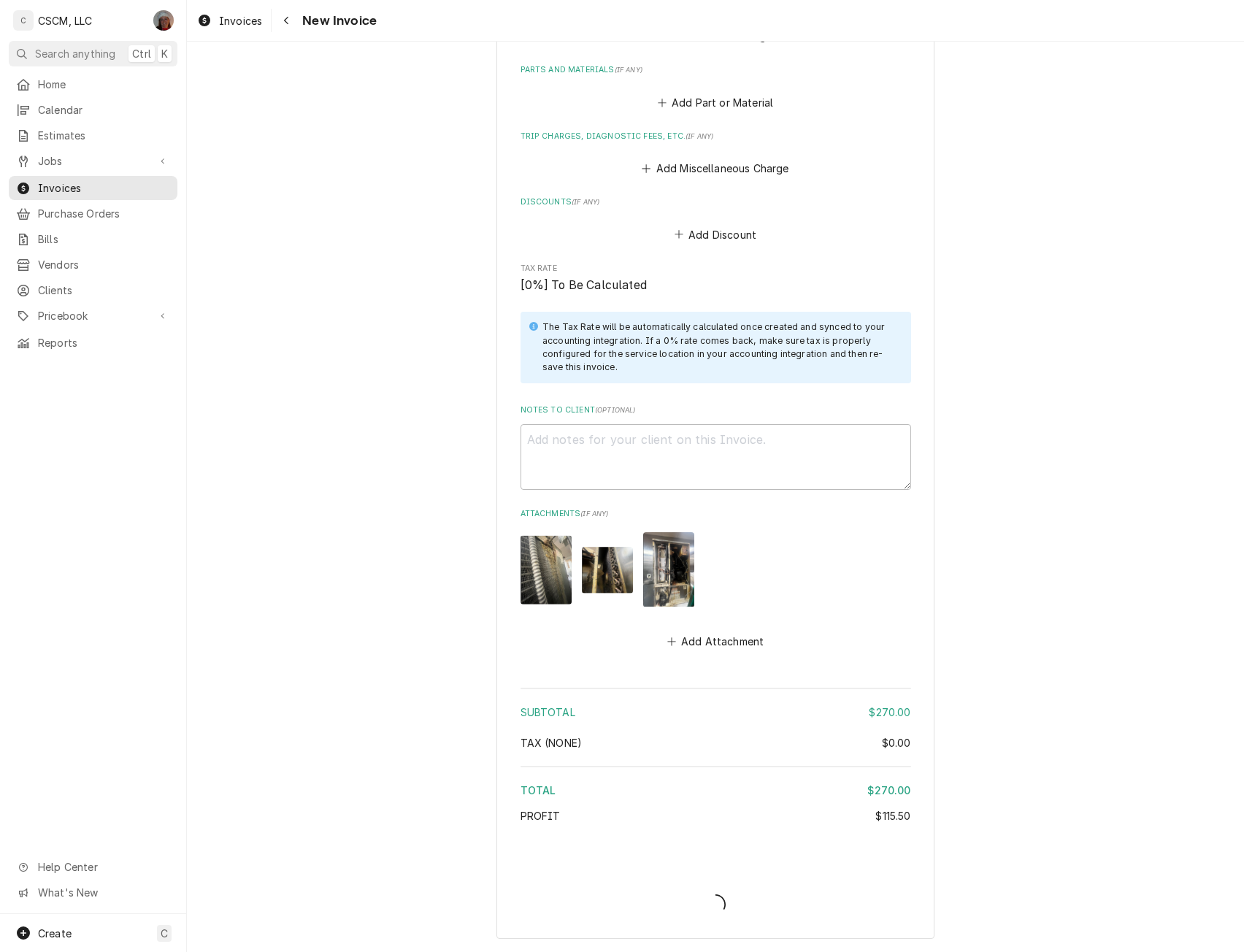
type textarea "x"
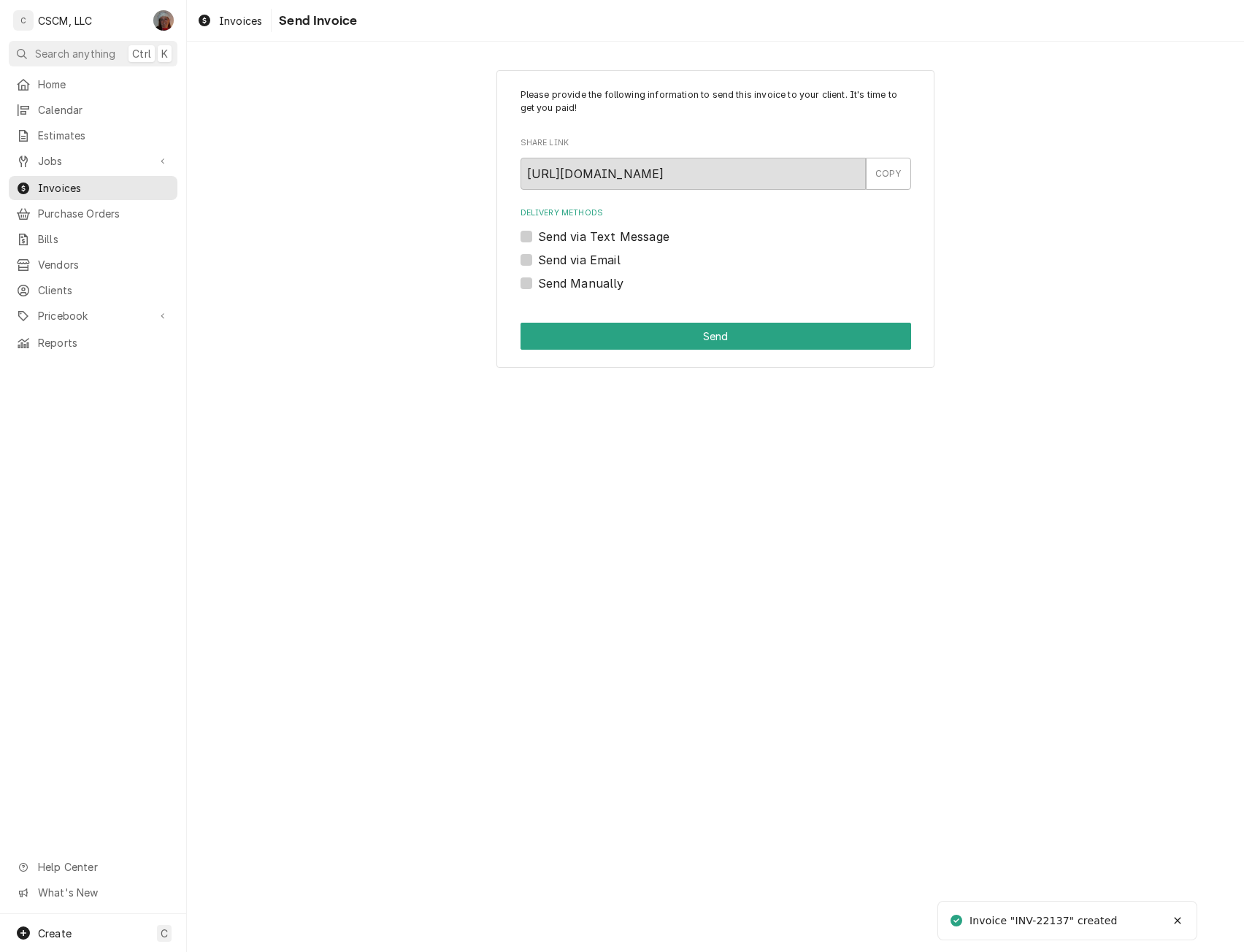
click at [538, 264] on label "Send via Email" at bounding box center [579, 260] width 83 height 17
click at [538, 264] on input "Send via Email" at bounding box center [733, 267] width 391 height 32
checkbox input "true"
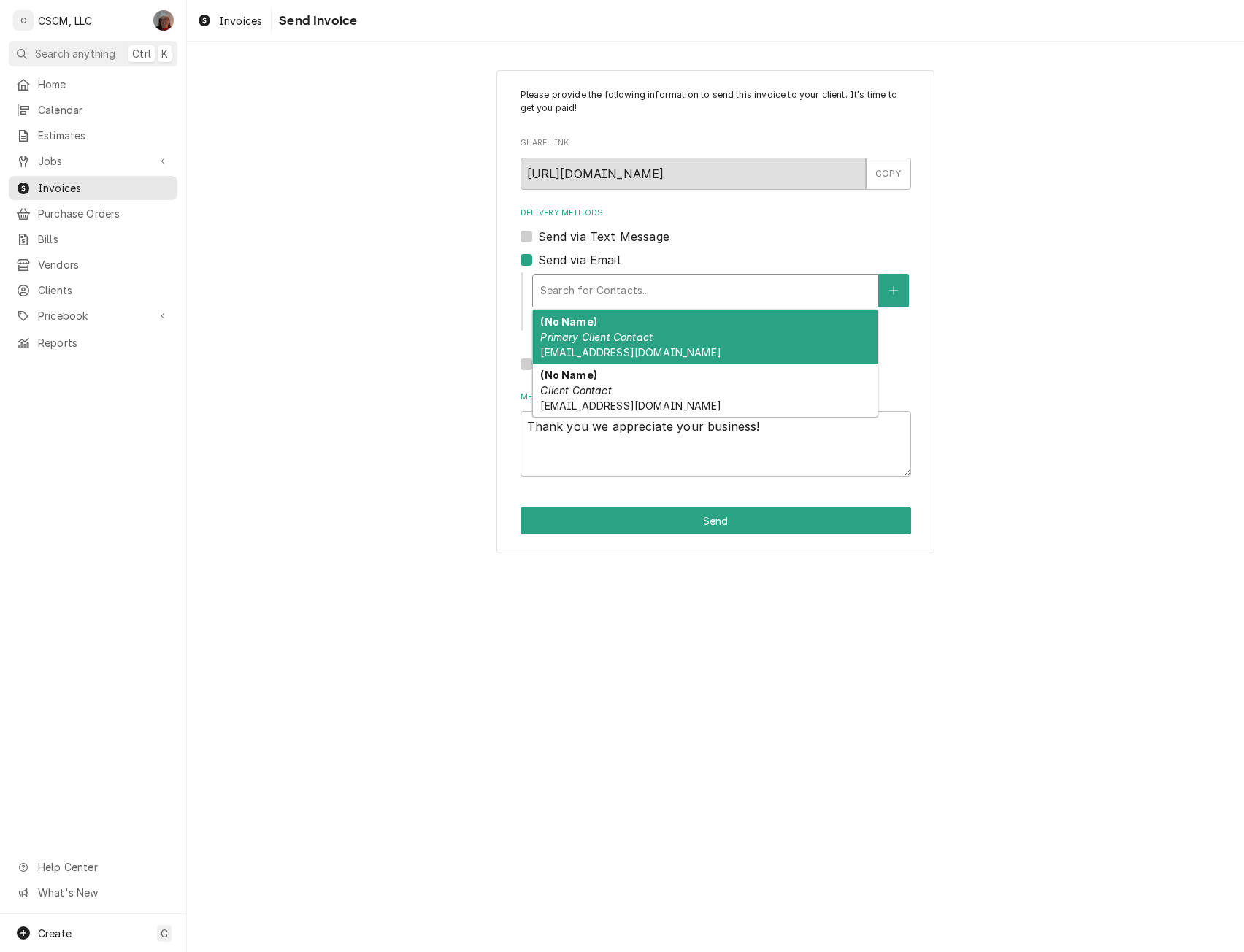
type textarea "x"
click at [603, 290] on div "Delivery Methods" at bounding box center [706, 290] width 330 height 26
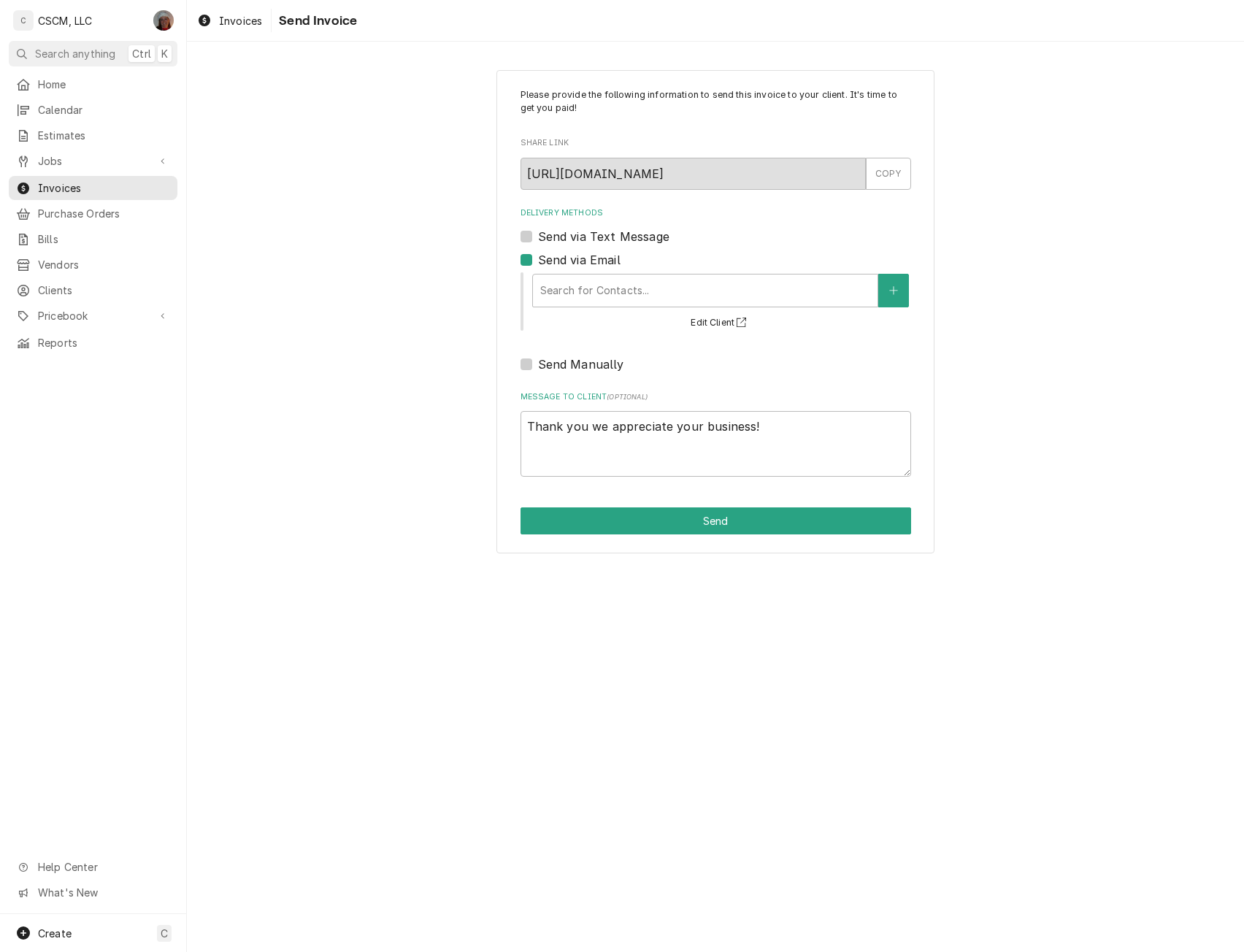
click at [384, 461] on div "Please provide the following information to send this invoice to your client. I…" at bounding box center [715, 311] width 1057 height 509
click at [538, 260] on label "Send via Email" at bounding box center [579, 260] width 83 height 17
click at [538, 260] on input "Send via Email" at bounding box center [733, 267] width 391 height 32
checkbox input "false"
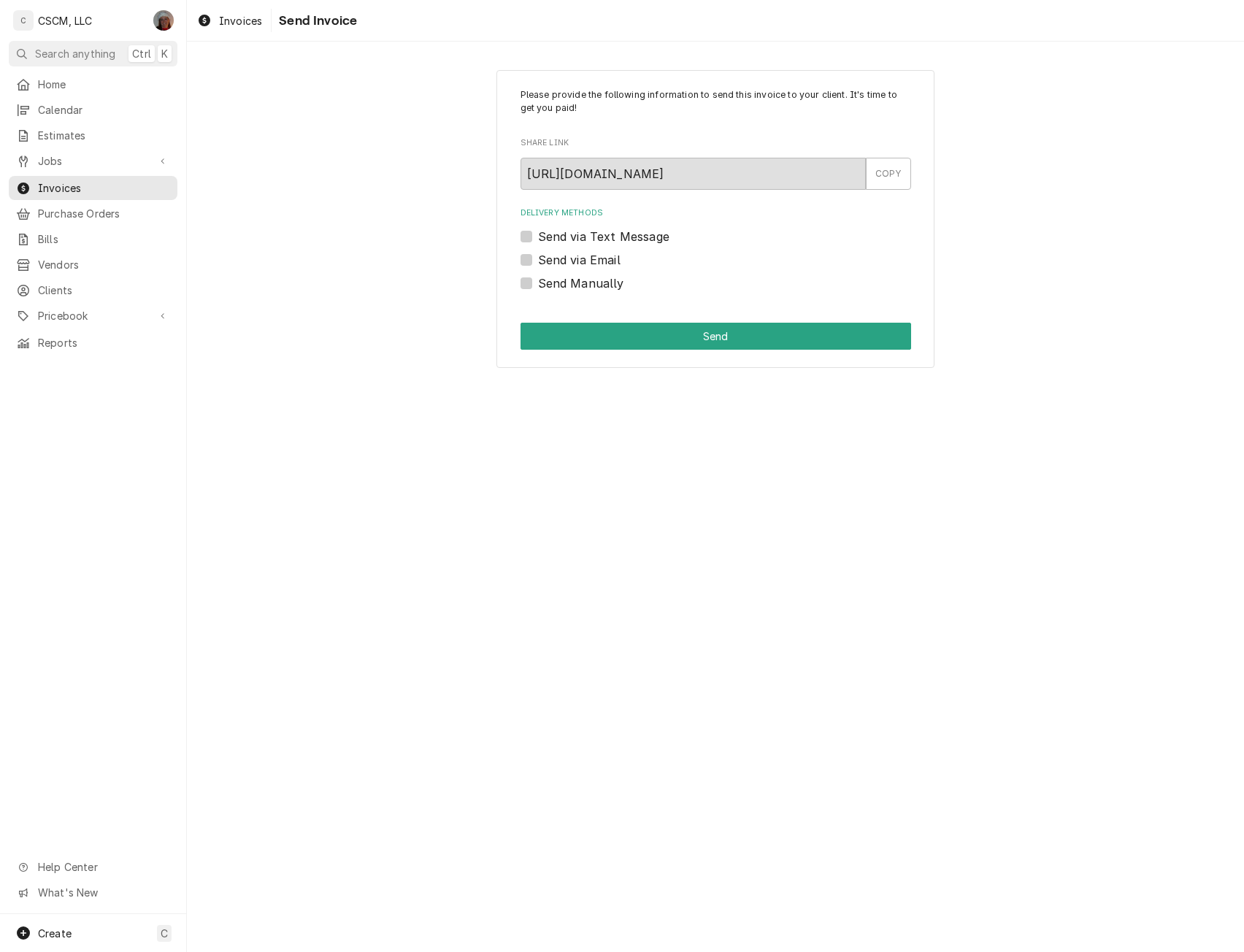
drag, startPoint x: 526, startPoint y: 282, endPoint x: 562, endPoint y: 319, distance: 51.6
click at [562, 319] on div "Please provide the following information to send this invoice to your client. I…" at bounding box center [715, 219] width 438 height 299
click at [563, 329] on button "Send" at bounding box center [716, 337] width 391 height 27
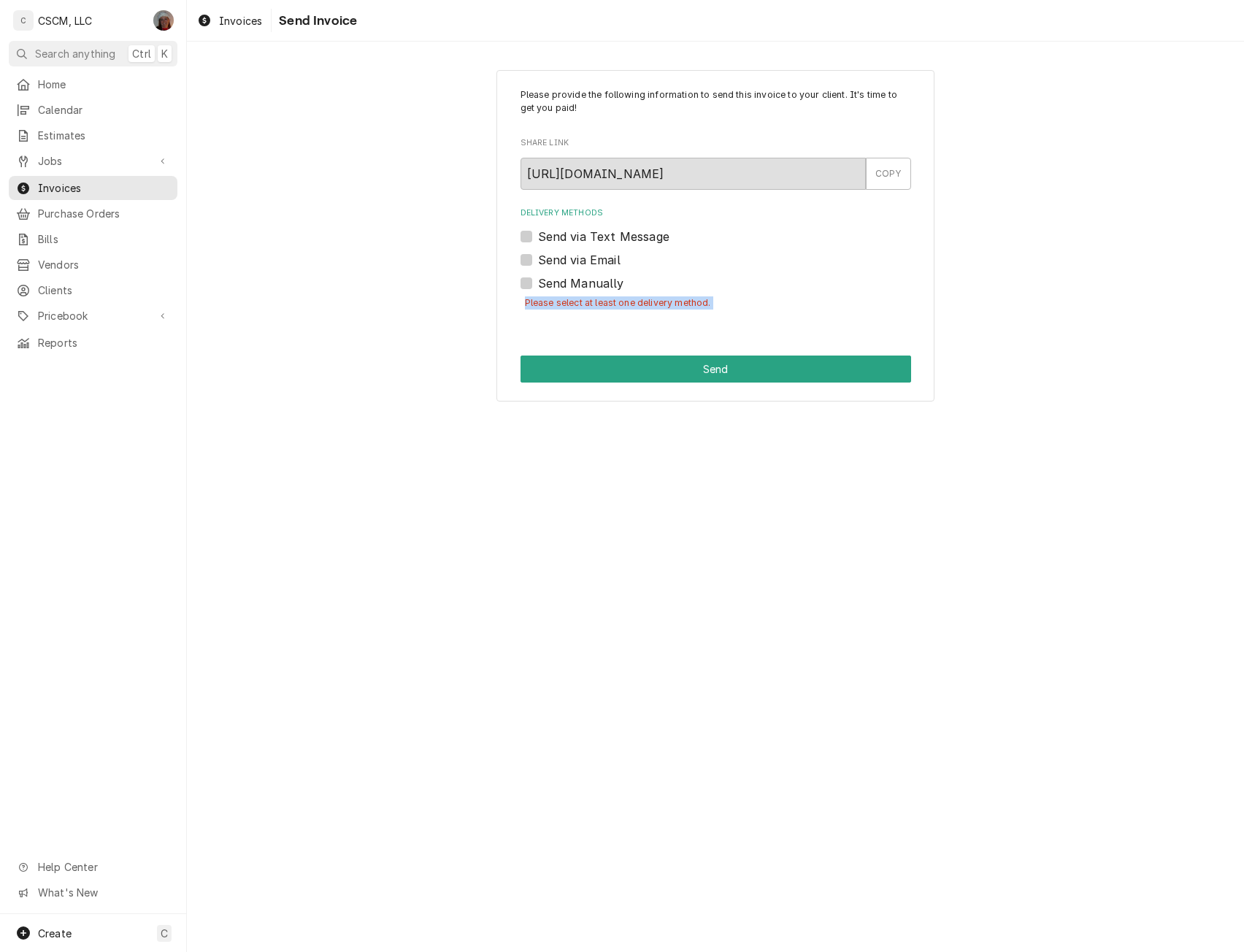
click at [538, 284] on label "Send Manually" at bounding box center [581, 283] width 86 height 17
click at [538, 284] on input "Send Manually" at bounding box center [733, 290] width 391 height 32
checkbox input "true"
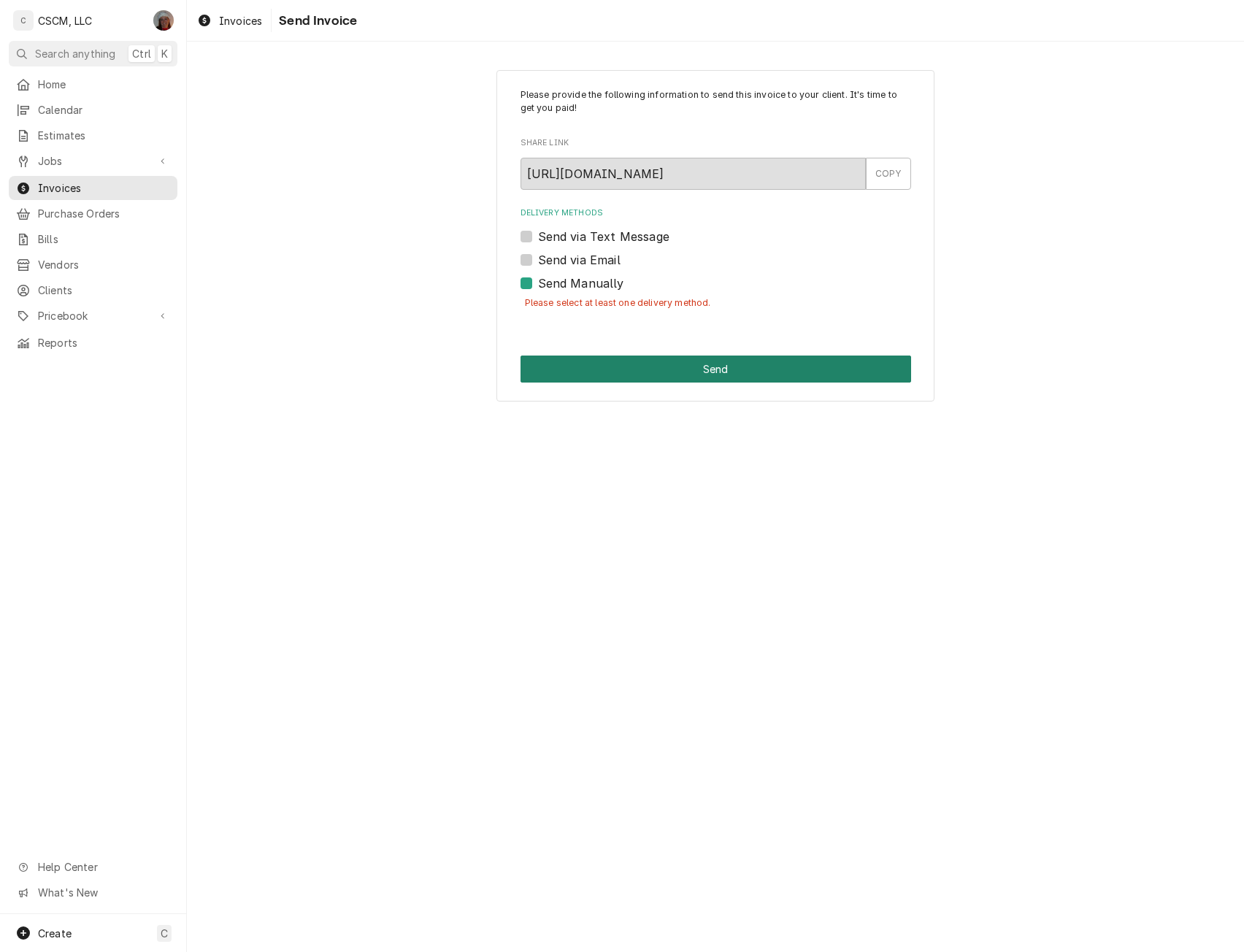
click at [715, 365] on button "Send" at bounding box center [716, 369] width 391 height 27
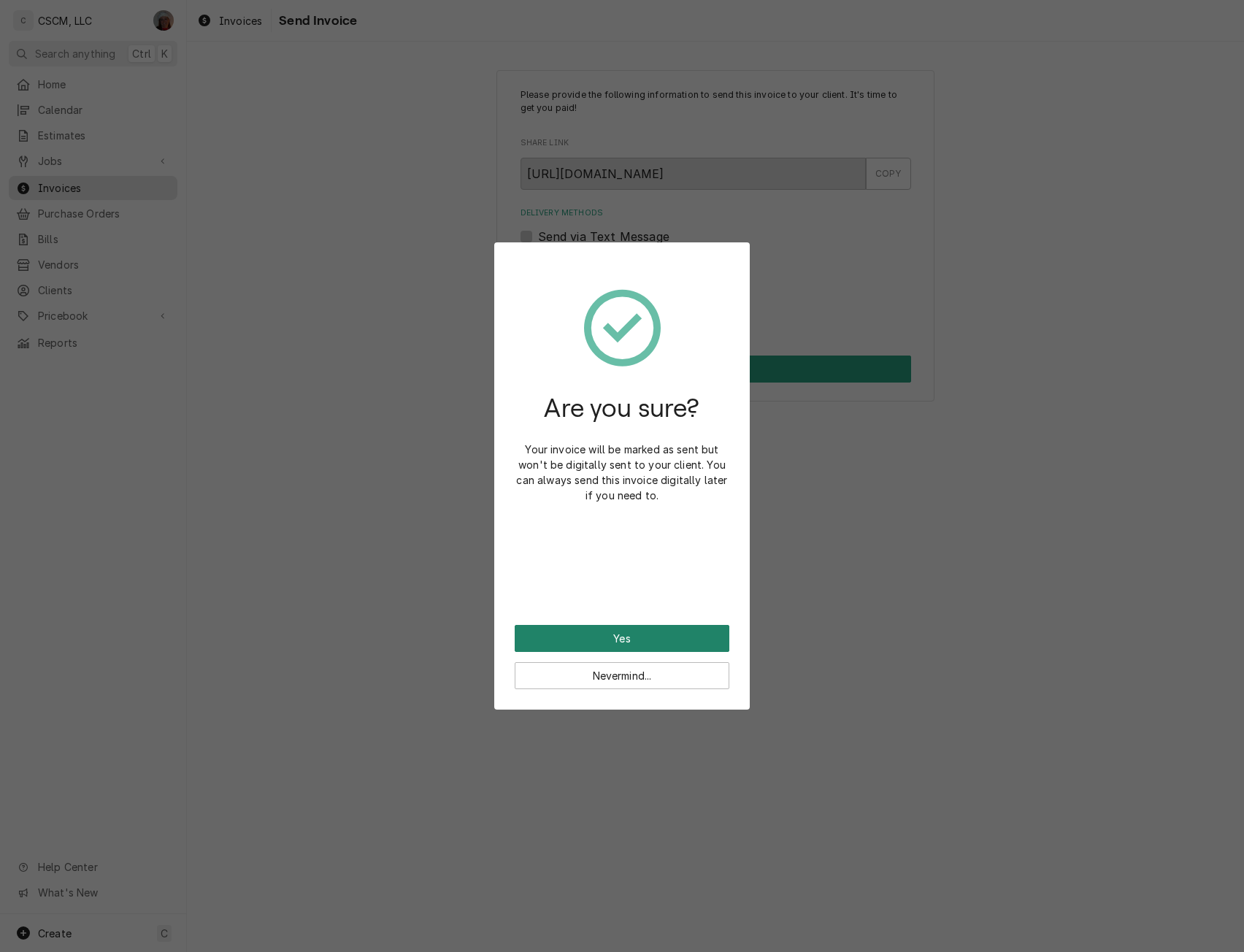
click at [636, 643] on button "Yes" at bounding box center [622, 639] width 215 height 27
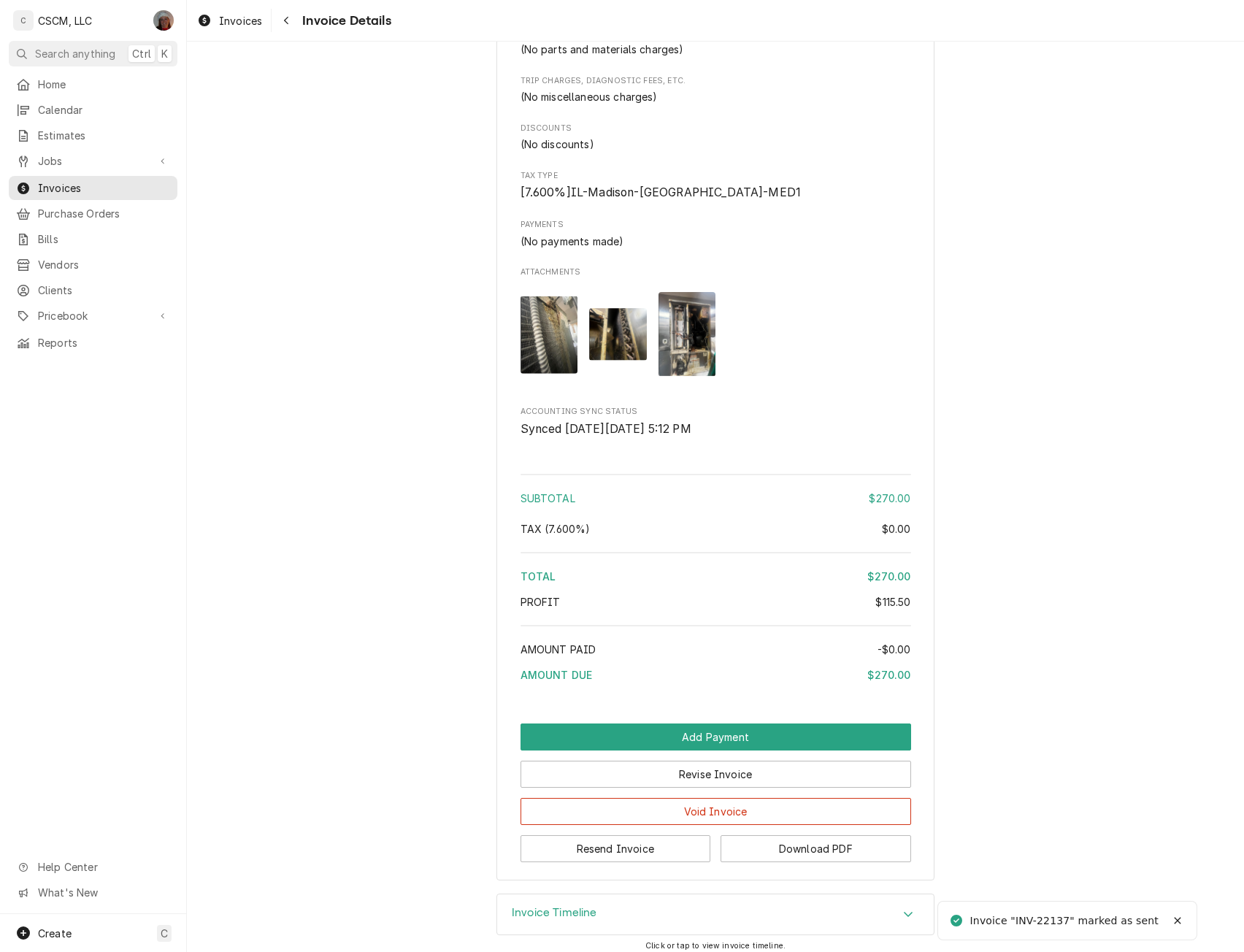
scroll to position [1349, 0]
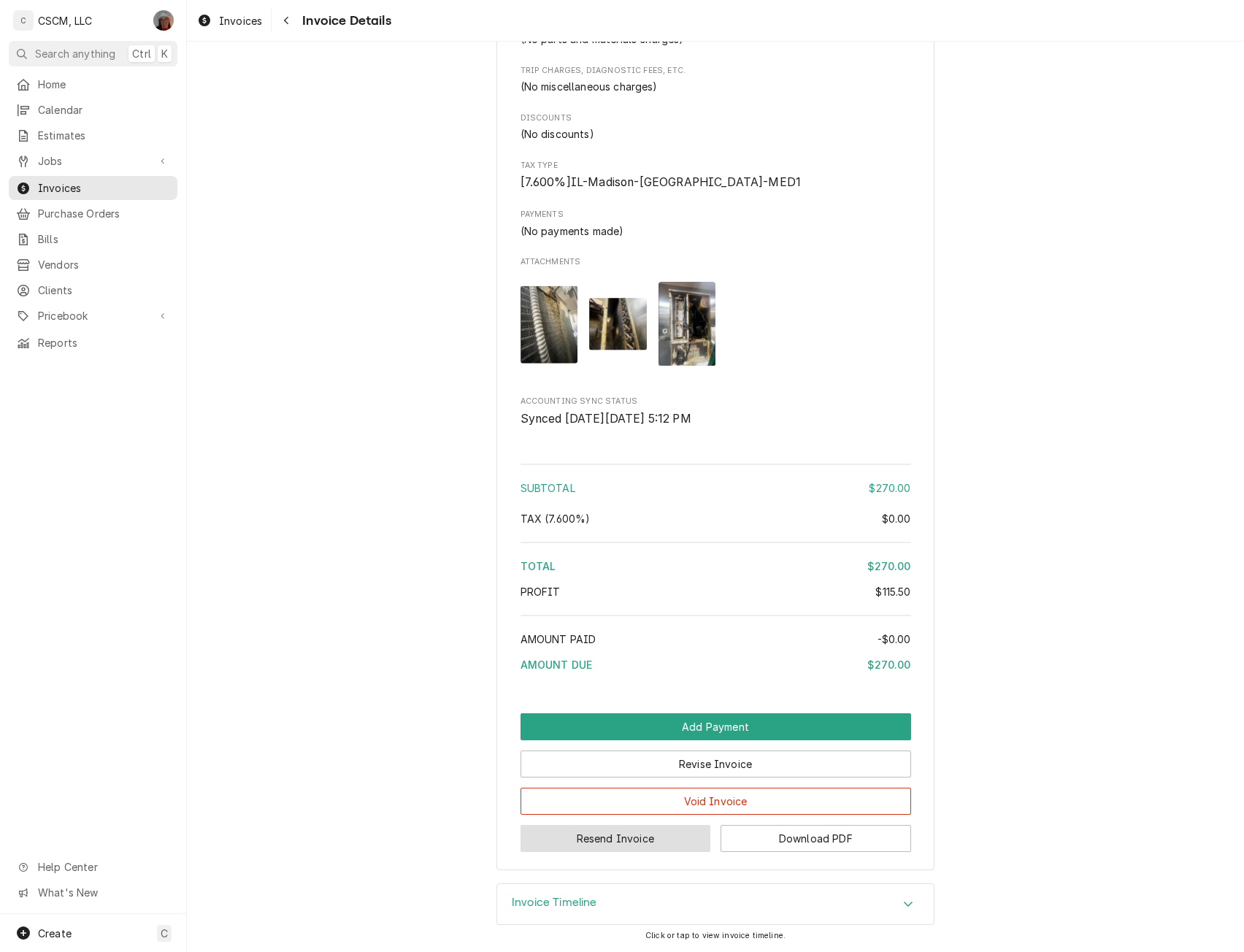
click at [636, 836] on button "Resend Invoice" at bounding box center [616, 839] width 191 height 27
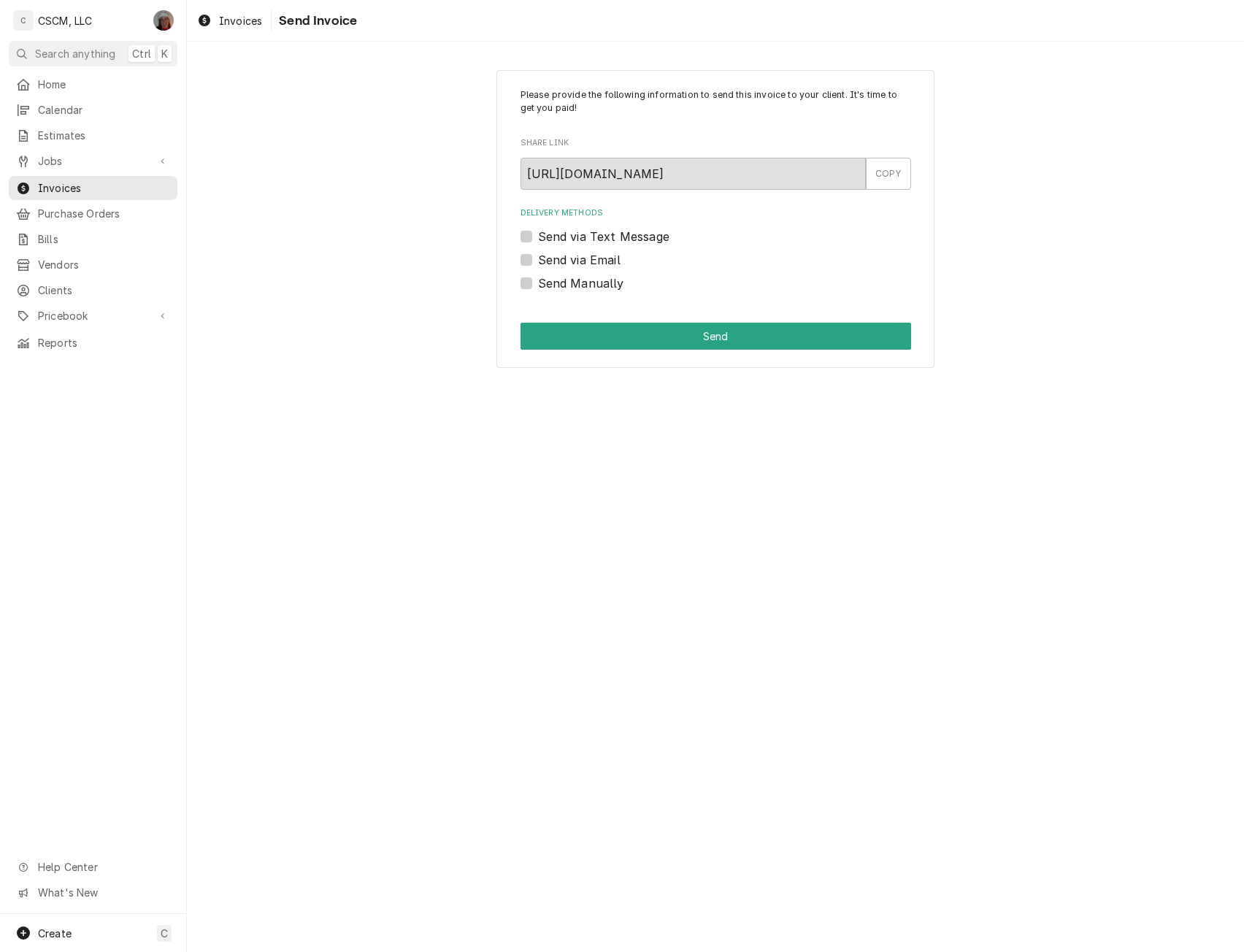
click at [538, 257] on label "Send via Email" at bounding box center [579, 260] width 83 height 17
click at [538, 257] on input "Send via Email" at bounding box center [733, 267] width 391 height 32
checkbox input "true"
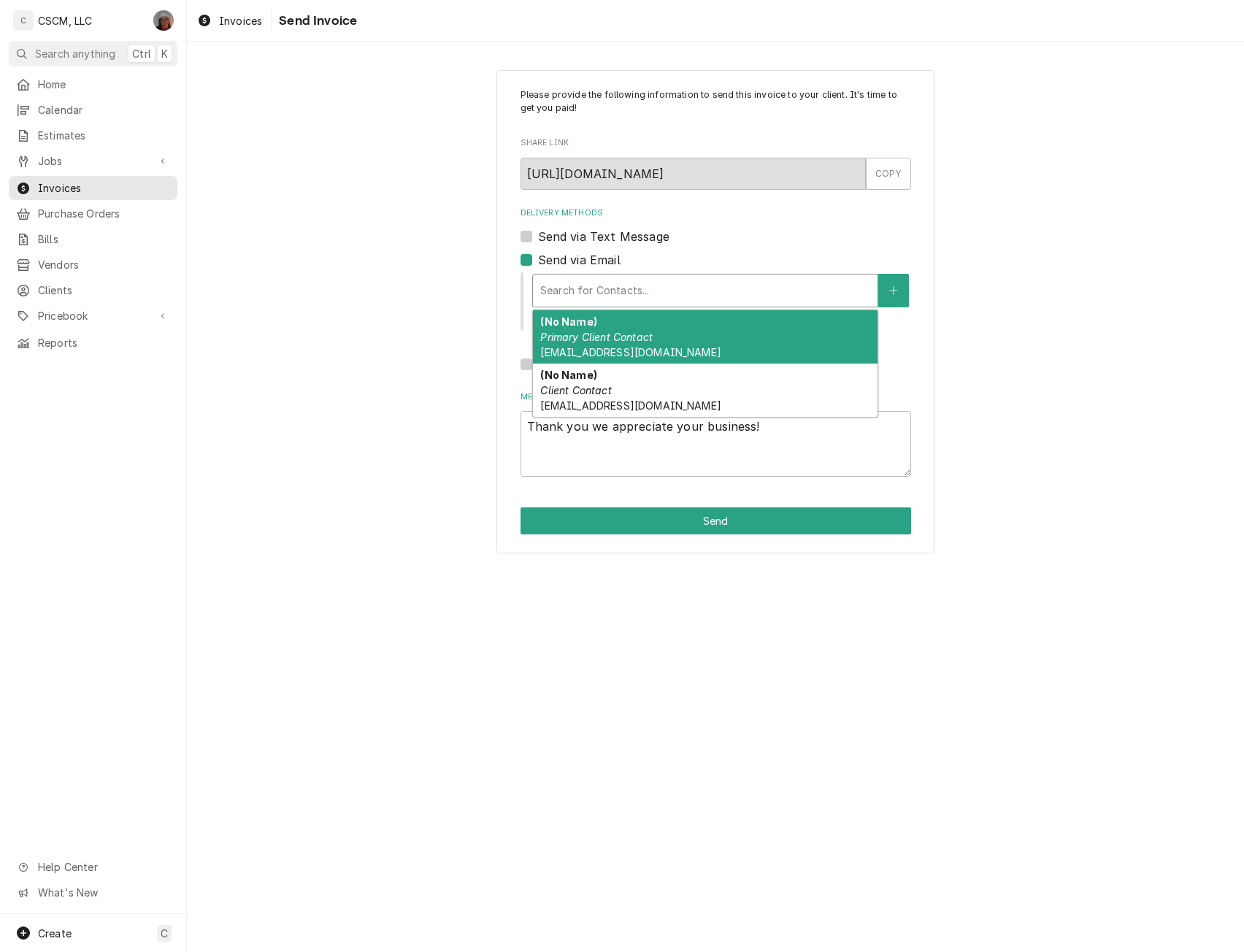
click at [584, 279] on div "Delivery Methods" at bounding box center [706, 290] width 330 height 26
click at [793, 325] on div "(No Name) Primary Client Contact kyotoatedwardsville@gmail.com" at bounding box center [706, 337] width 345 height 54
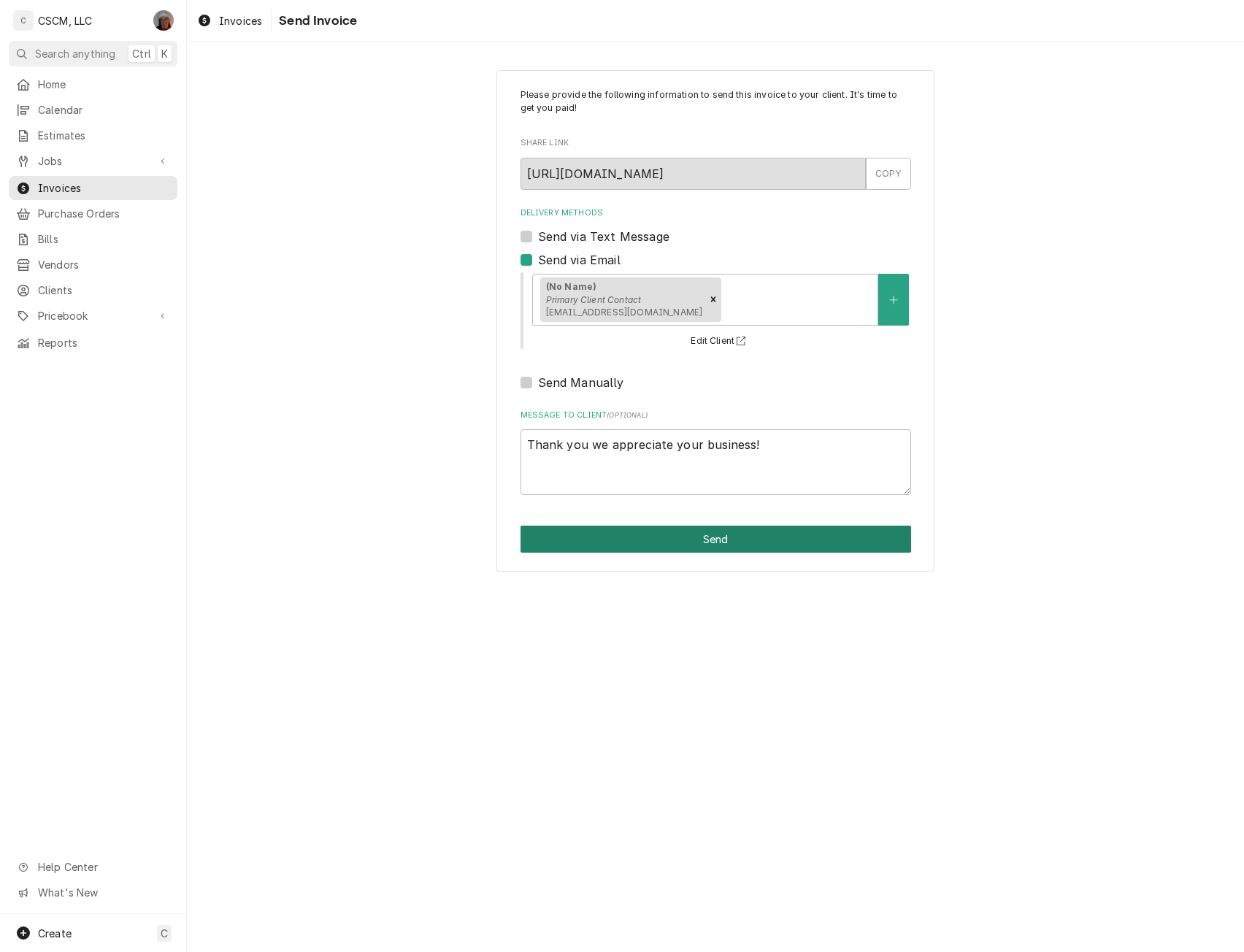
click at [740, 538] on button "Send" at bounding box center [716, 539] width 391 height 27
type textarea "x"
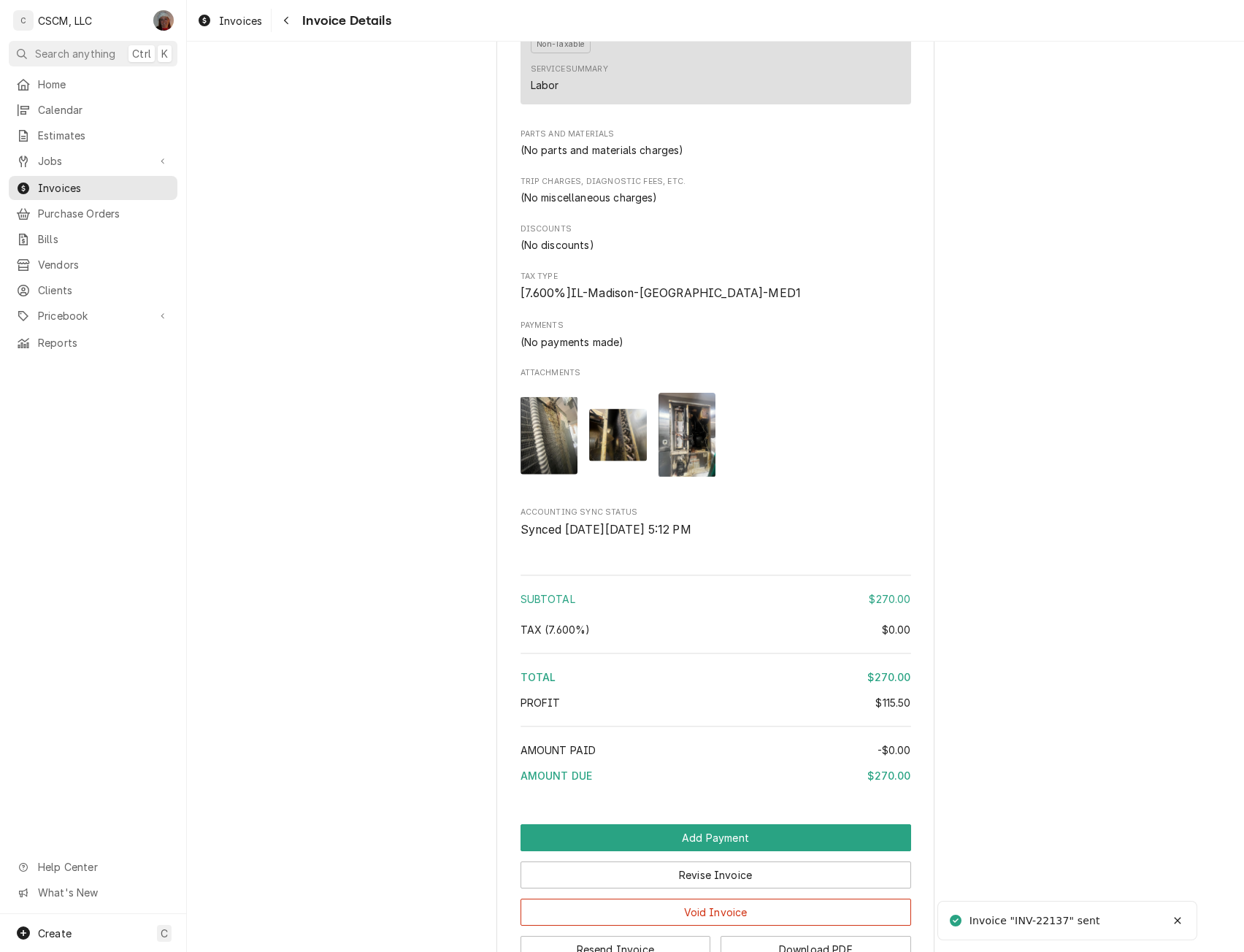
scroll to position [1276, 0]
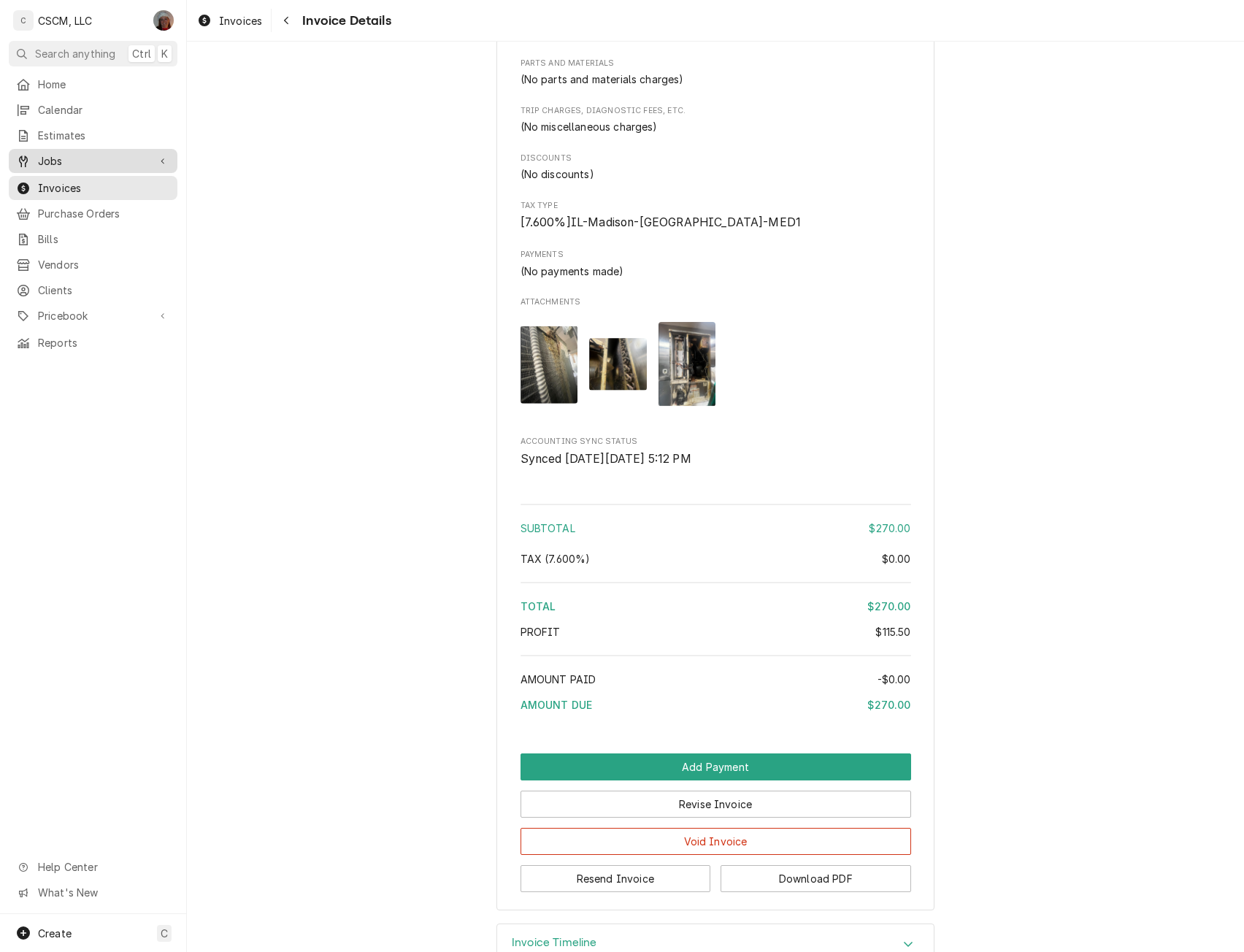
click at [68, 162] on span "Jobs" at bounding box center [93, 161] width 111 height 15
click at [67, 179] on span "Jobs" at bounding box center [104, 186] width 132 height 15
